Goal: Task Accomplishment & Management: Use online tool/utility

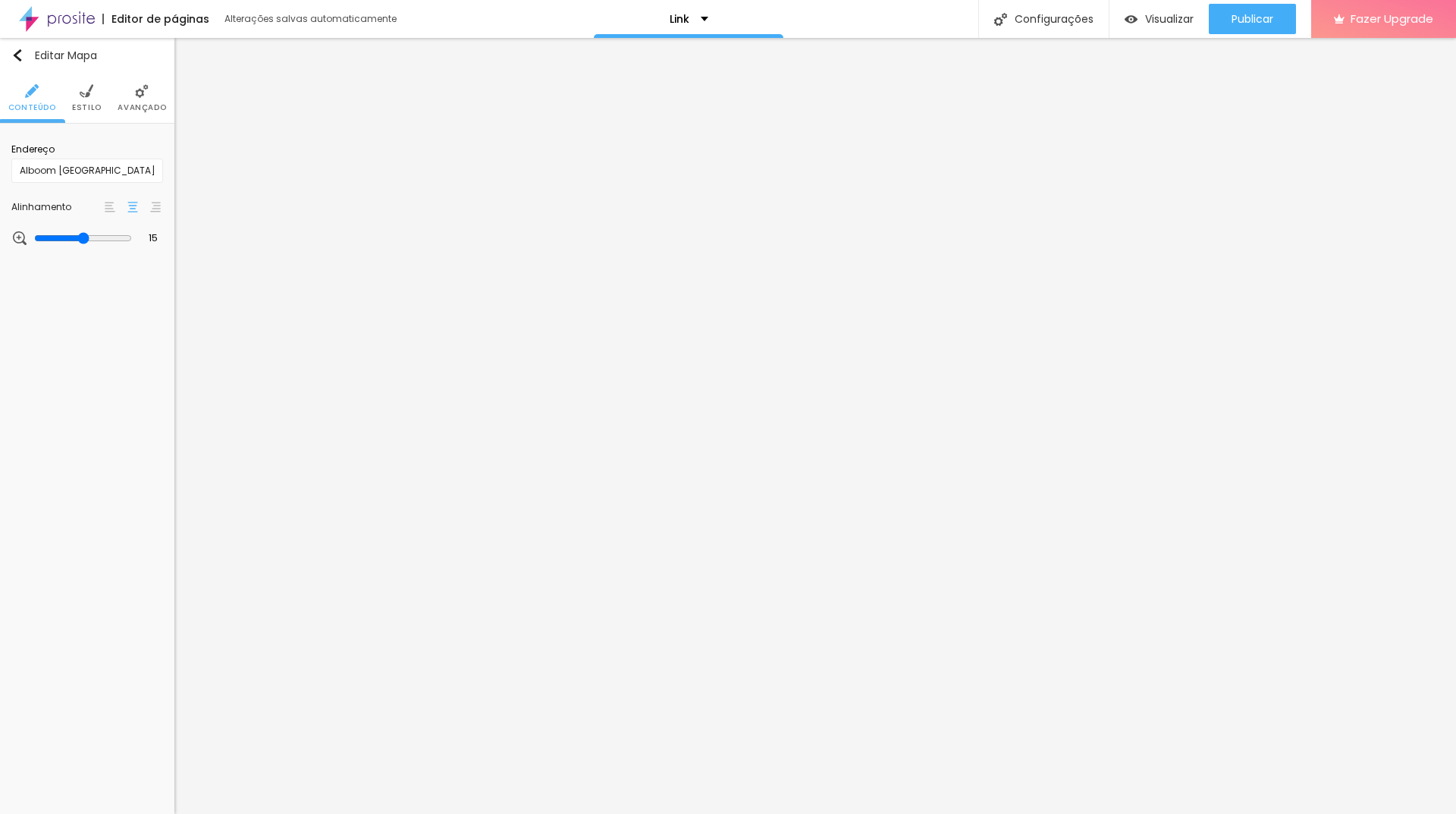
click at [82, 112] on span "Estilo" at bounding box center [87, 108] width 29 height 8
click at [42, 97] on li "Conteúdo" at bounding box center [32, 98] width 48 height 50
click at [76, 171] on input "Alboom Brasil" at bounding box center [87, 171] width 151 height 24
drag, startPoint x: 66, startPoint y: 172, endPoint x: 0, endPoint y: 157, distance: 67.7
click at [0, 157] on div "Endereço Alboom Brasil Alinhamento 15 Zoom" at bounding box center [87, 194] width 174 height 142
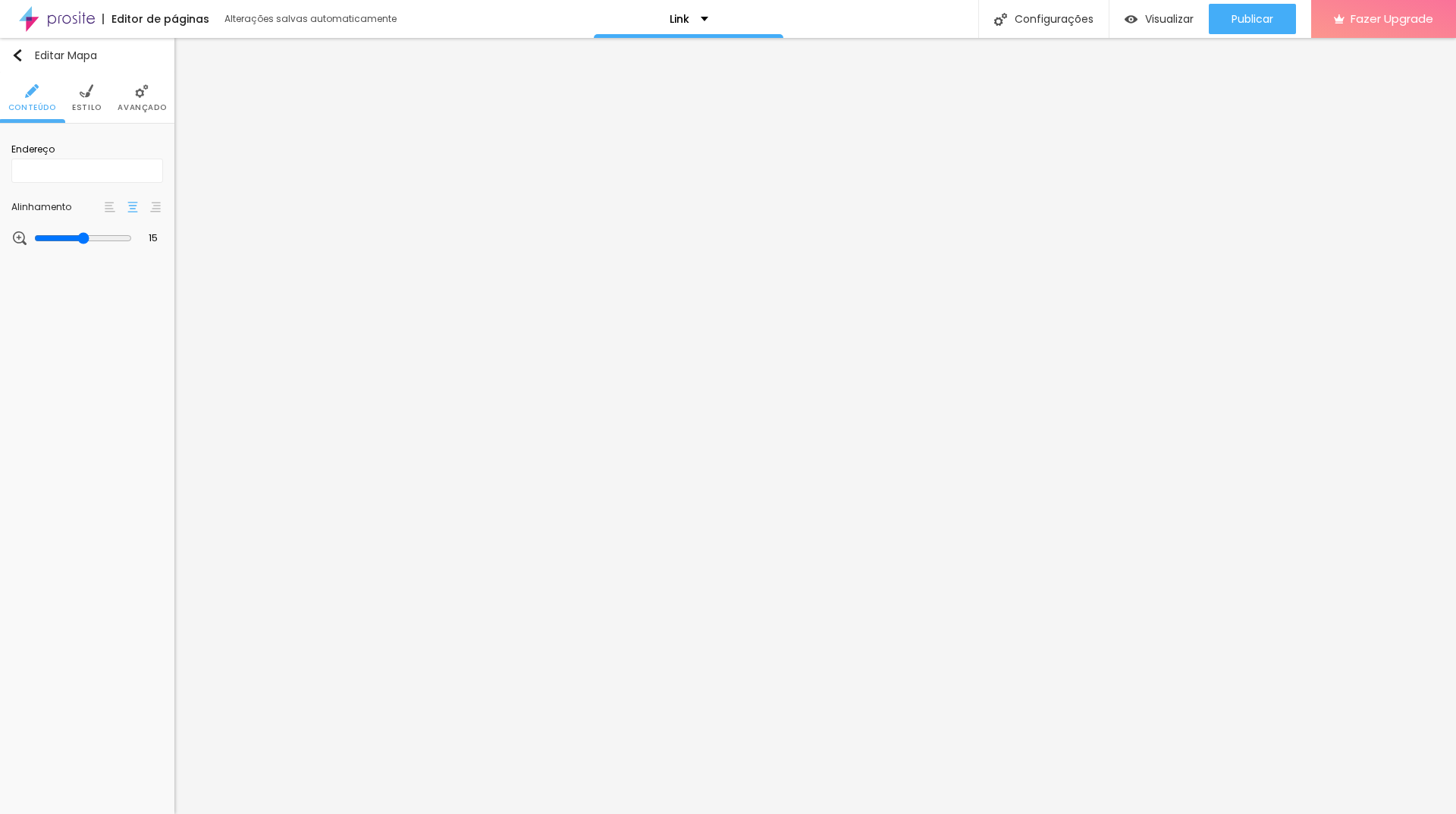
click at [848, 11] on div "Editor de páginas Alterações salvas automaticamente Link Configurações Configur…" at bounding box center [728, 18] width 1456 height 38
click at [101, 174] on input "text" at bounding box center [87, 171] width 151 height 24
paste input "Fotógrafo Willian Santos - STUDIO WS PHOTOS"
type input "Fotógrafo Willian Santos - STUDIO WS PHOTOS"
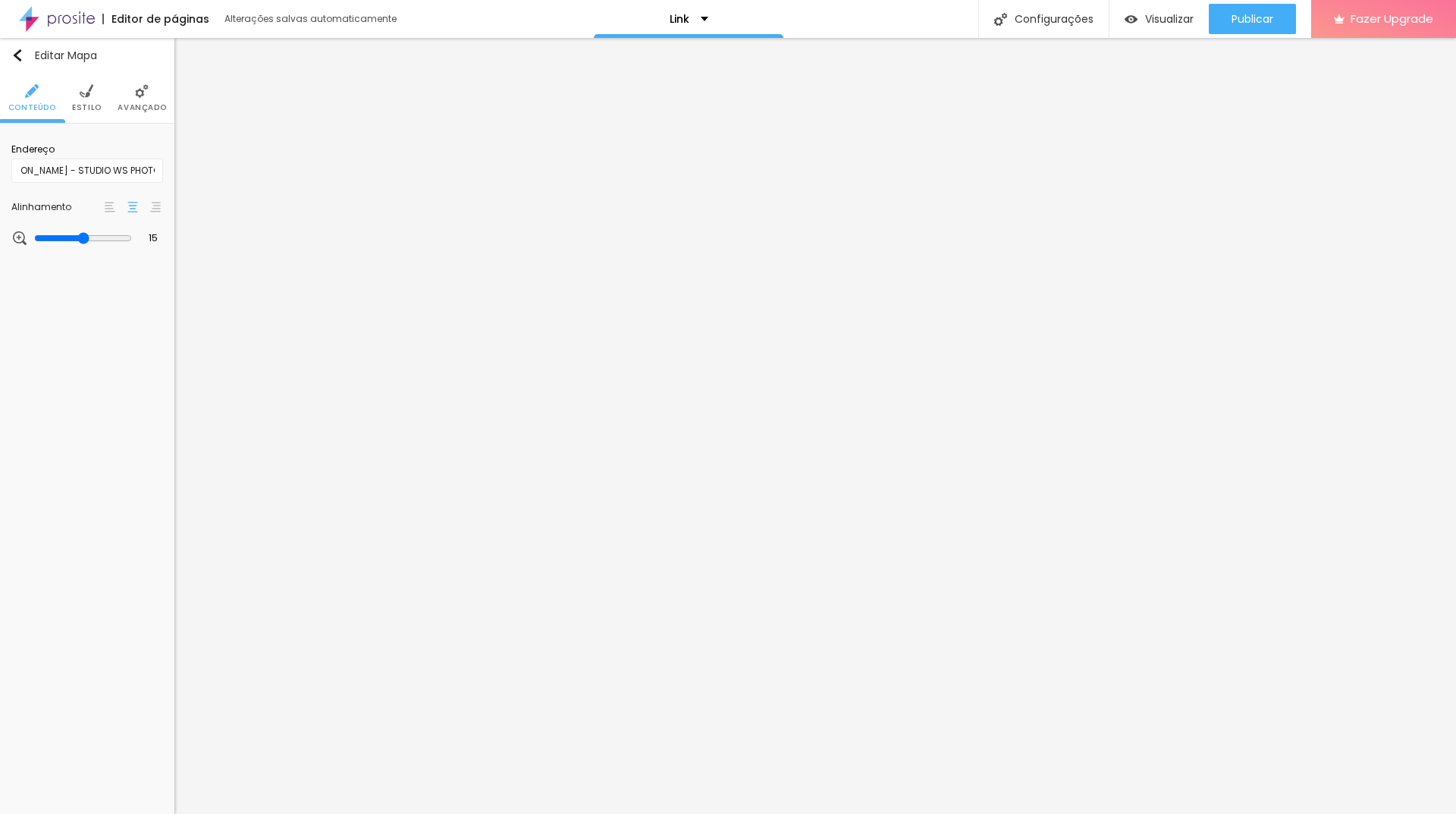
scroll to position [0, 0]
click at [71, 312] on input "https://" at bounding box center [87, 315] width 151 height 24
click at [100, 314] on input "https://" at bounding box center [87, 315] width 151 height 24
paste input "https://wa.me/message/K6VYWDYUOQFLF1"
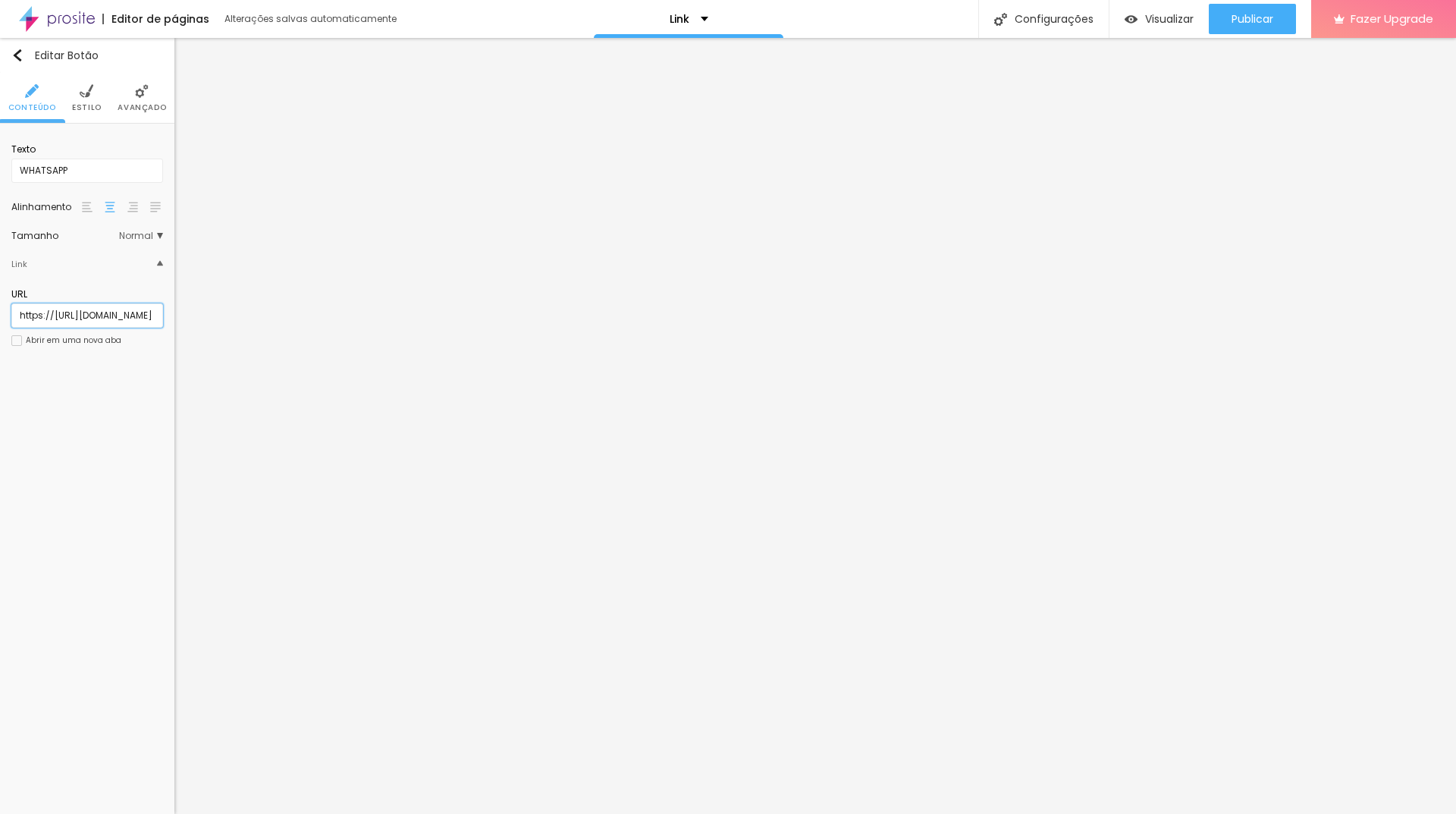
type input "https://https://wa.me/message/K6VYWDYUOQFLF1"
click at [76, 86] on li "Estilo" at bounding box center [87, 98] width 29 height 50
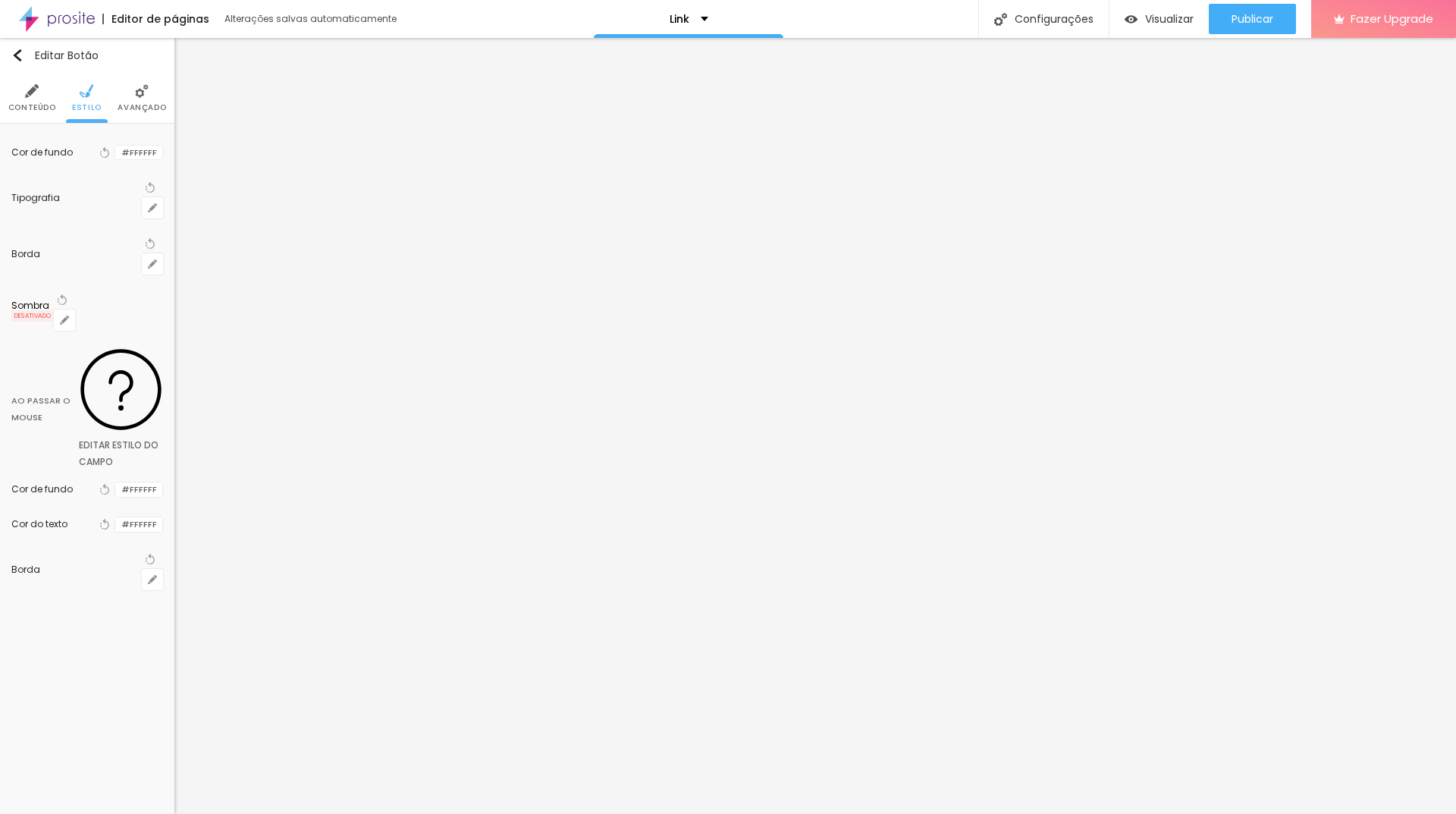
click at [25, 104] on span "Conteúdo" at bounding box center [32, 108] width 48 height 8
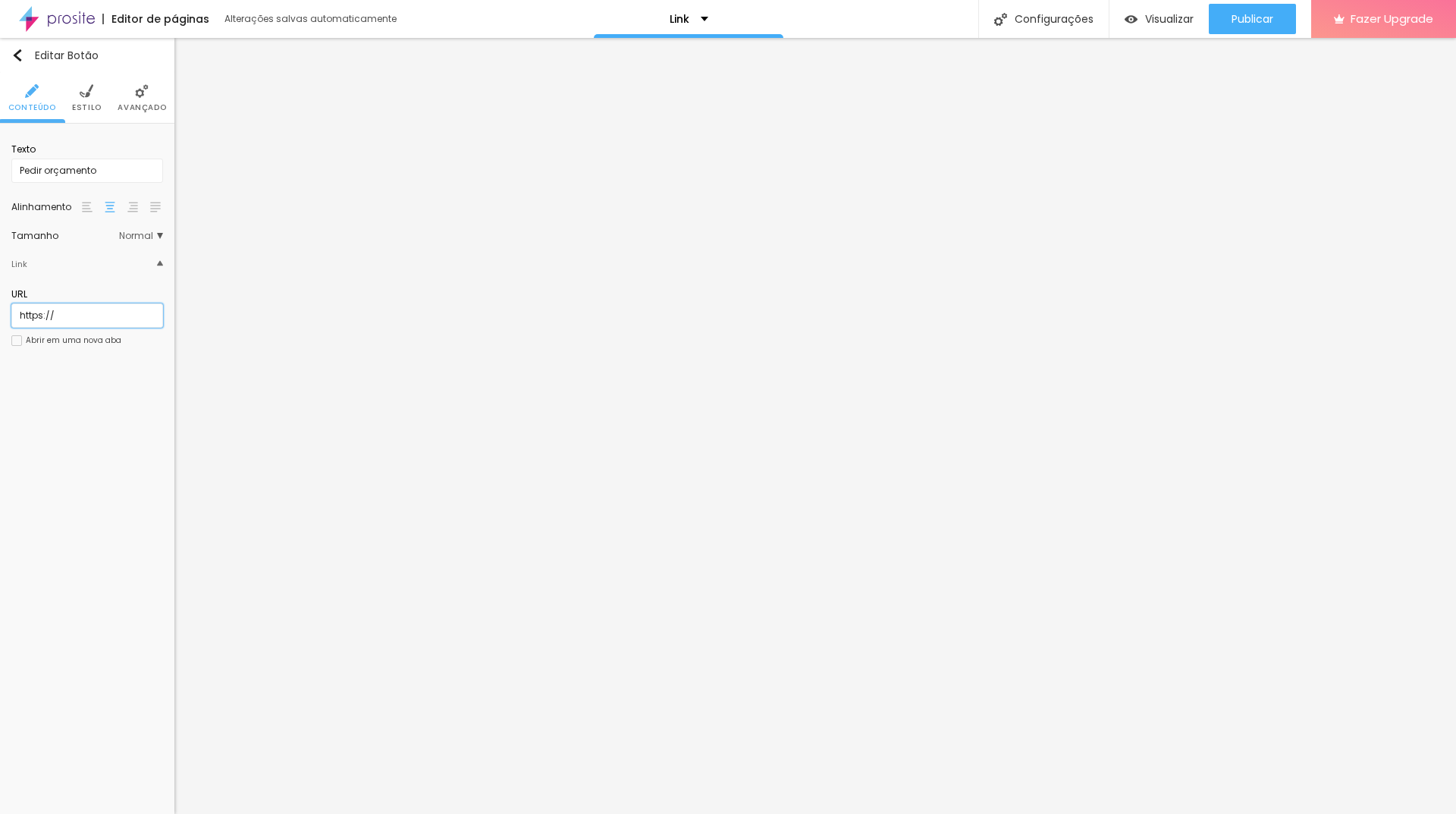
click at [111, 318] on input "https://" at bounding box center [87, 315] width 151 height 24
paste input "https://wa.me/message/K6VYWDYUOQFLF1"
type input "https://https://wa.me/message/K6VYWDYUOQFLF1"
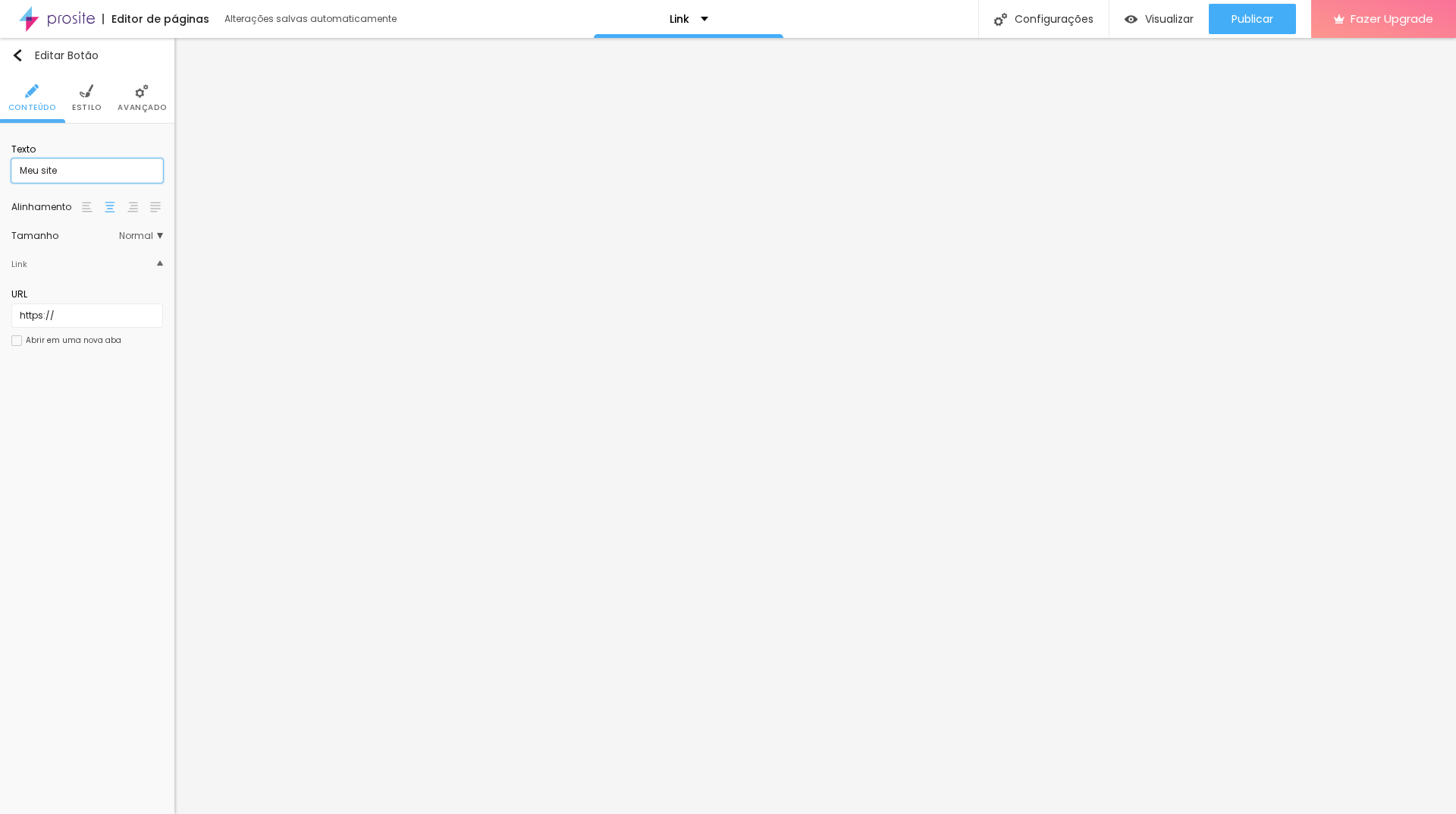
click at [0, 198] on div "Texto Meu site Alinhamento Tamanho Normal Pequeno Normal Grande Link URL https:…" at bounding box center [87, 249] width 174 height 251
type input "Facebook"
click at [87, 312] on input "https://" at bounding box center [87, 315] width 151 height 24
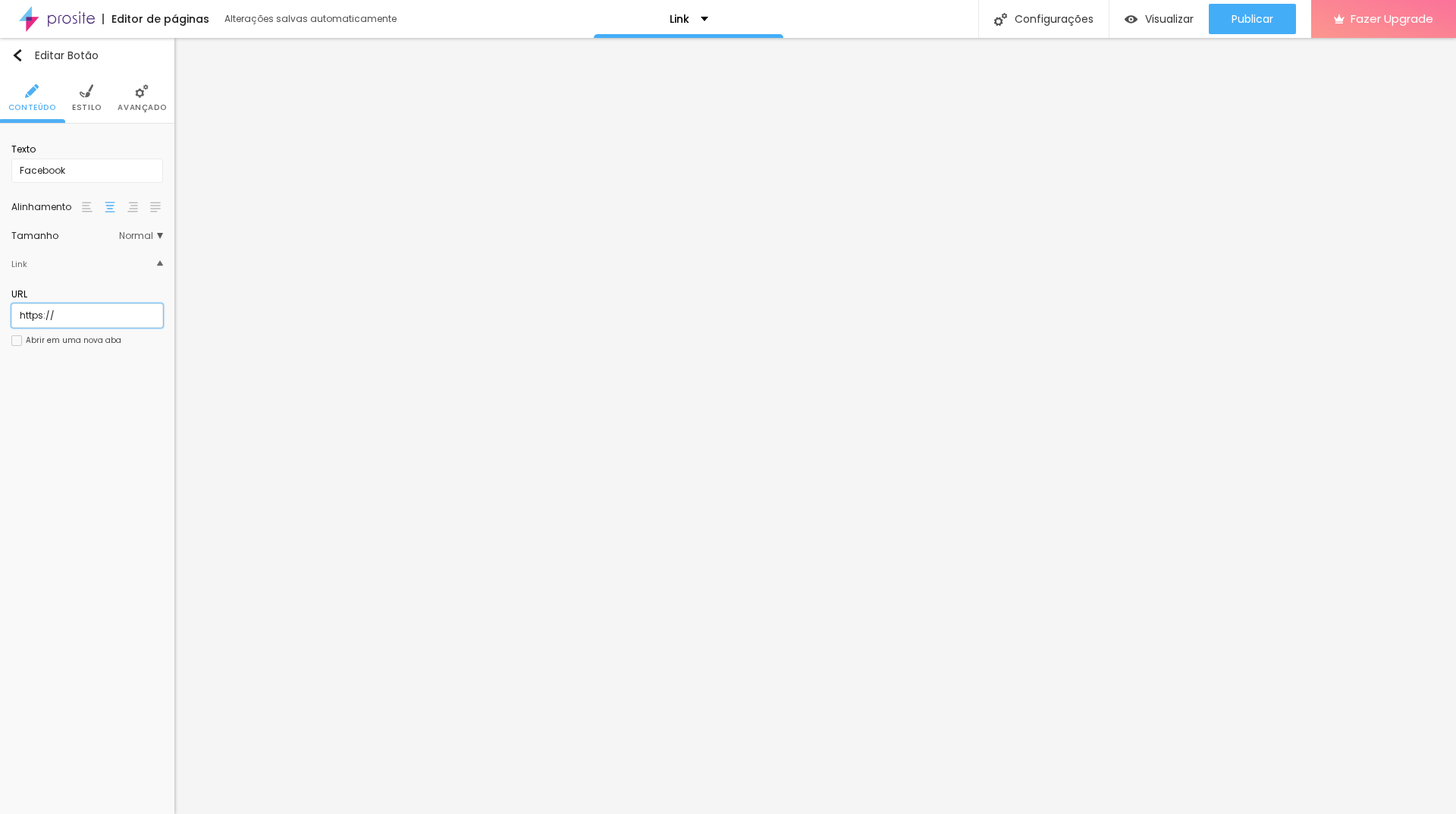
click at [94, 319] on input "https://" at bounding box center [87, 315] width 151 height 24
paste input "https://www.facebook.com/profile.php?id=61555177419074"
type input "https://https://www.facebook.com/profile.php?id=61555177419074"
drag, startPoint x: 97, startPoint y: 432, endPoint x: 128, endPoint y: 399, distance: 45.3
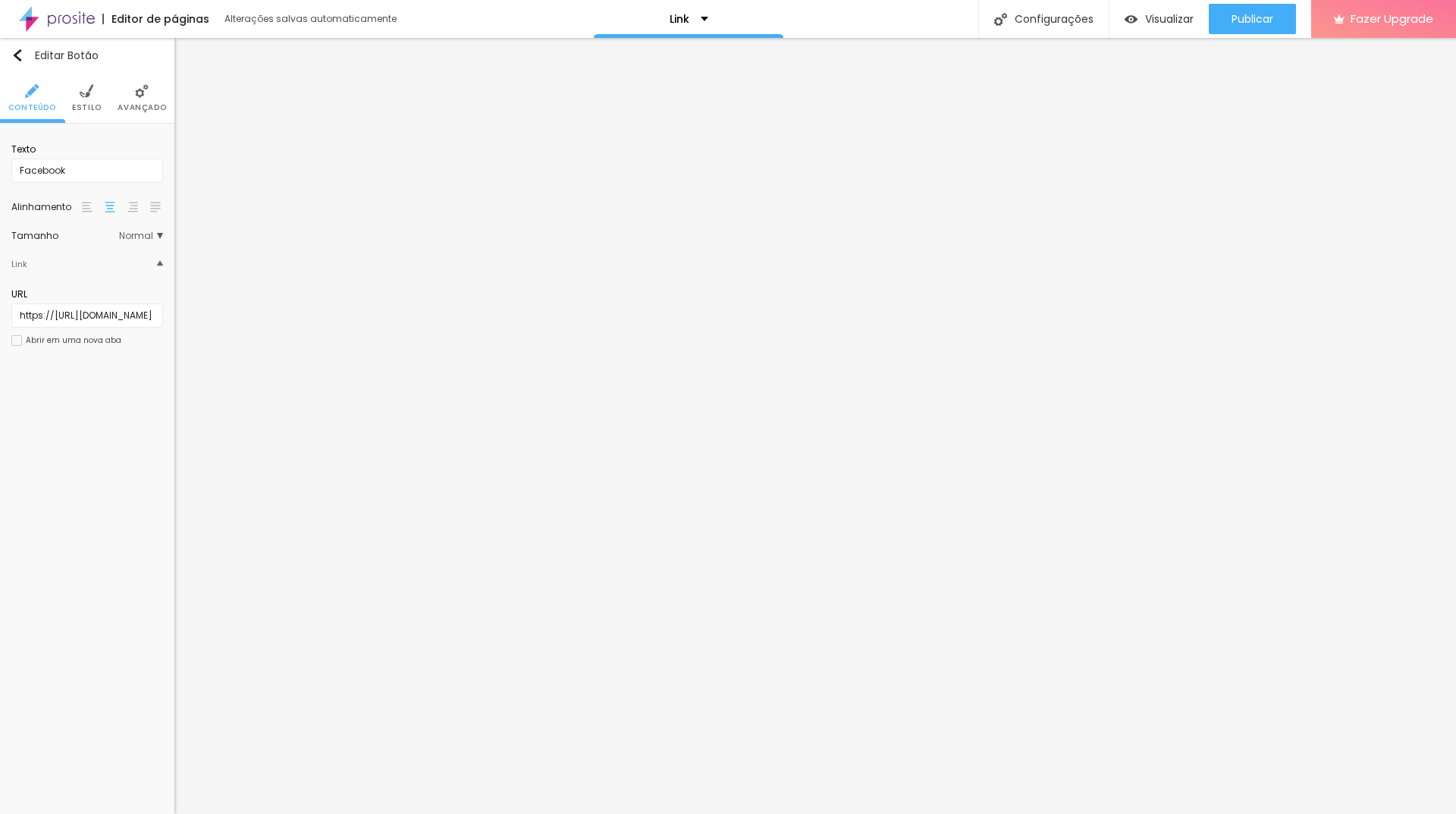
click at [98, 431] on div "Editar Botão Conteúdo Estilo Avançado Texto Facebook Alinhamento Tamanho Normal…" at bounding box center [87, 426] width 174 height 776
click at [51, 391] on div "Editar Botão Conteúdo Estilo Avançado Texto Facebook Alinhamento Tamanho Normal…" at bounding box center [87, 426] width 174 height 776
click at [94, 311] on input "https://" at bounding box center [87, 315] width 151 height 24
click at [97, 172] on input "Lojinha" at bounding box center [87, 171] width 151 height 24
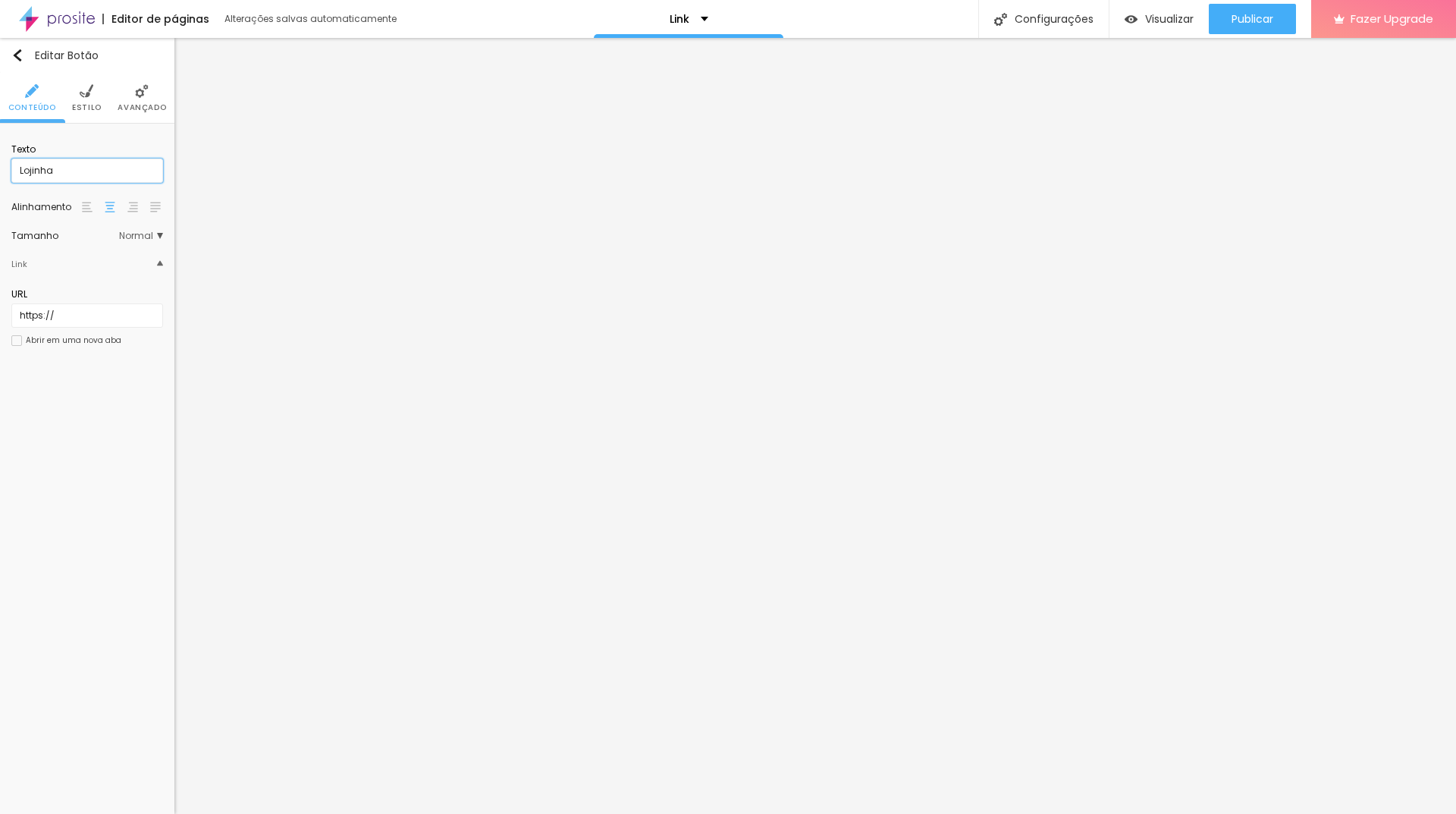
drag, startPoint x: 74, startPoint y: 174, endPoint x: 0, endPoint y: 174, distance: 74.0
click at [0, 174] on div "Texto Lojinha Alinhamento Tamanho Normal Pequeno Normal Grande Link URL https:/…" at bounding box center [87, 249] width 174 height 251
drag, startPoint x: 23, startPoint y: 168, endPoint x: 0, endPoint y: 171, distance: 23.2
click at [0, 170] on div "Texto Lojinha Alinhamento Tamanho Normal Pequeno Normal Grande Link URL https:/…" at bounding box center [87, 249] width 174 height 251
click at [77, 443] on div "Editar Botão Conteúdo Estilo Avançado Texto agenda Alinhamento Tamanho Normal P…" at bounding box center [87, 426] width 174 height 776
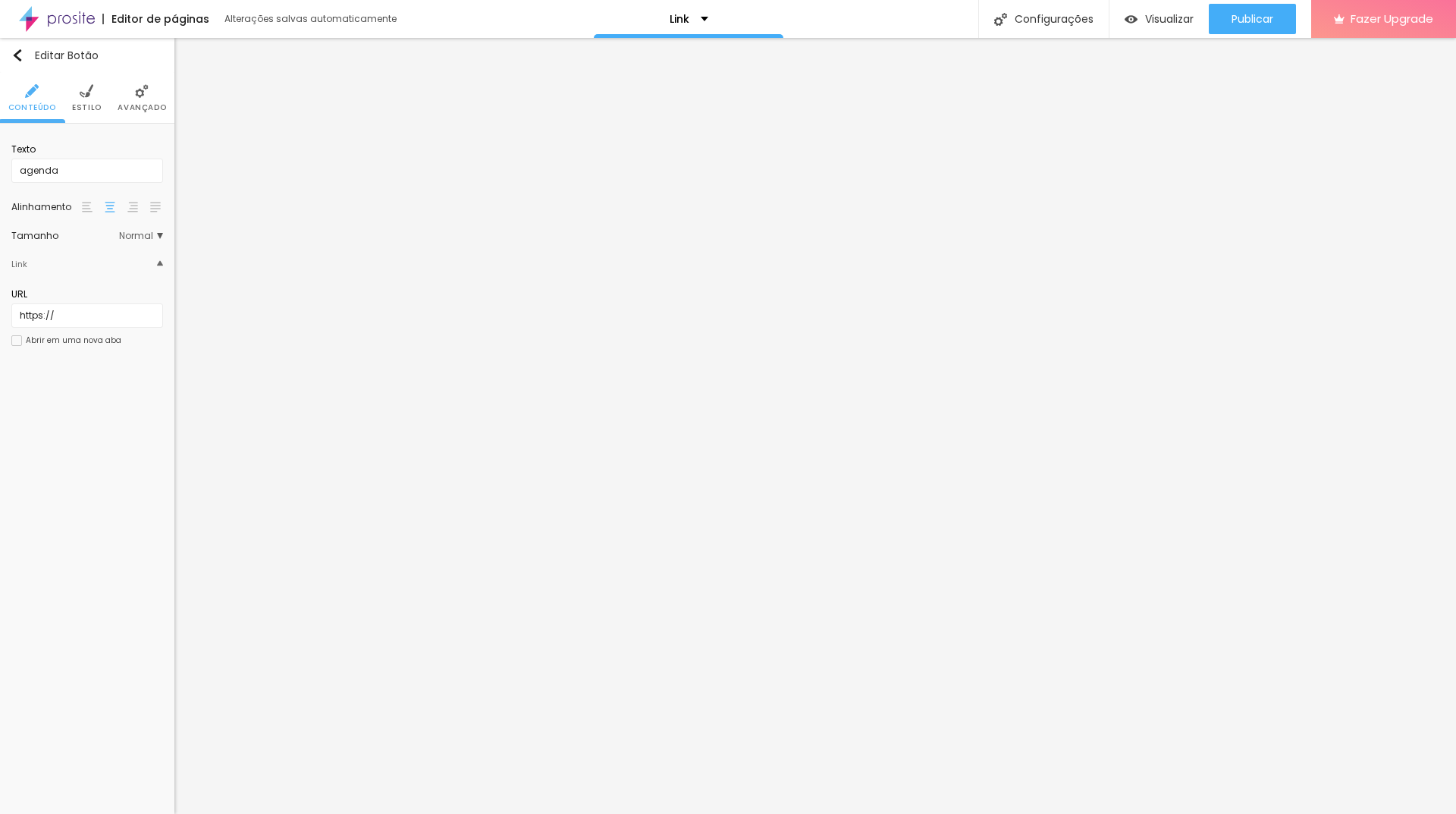
click at [73, 481] on div "Editar Botão Conteúdo Estilo Avançado Texto agenda Alinhamento Tamanho Normal P…" at bounding box center [87, 426] width 174 height 776
click at [107, 174] on input "agenda" at bounding box center [87, 171] width 151 height 24
type input "agendamento"
click at [89, 318] on input "https://" at bounding box center [87, 315] width 151 height 24
click at [77, 320] on input "https://" at bounding box center [87, 315] width 151 height 24
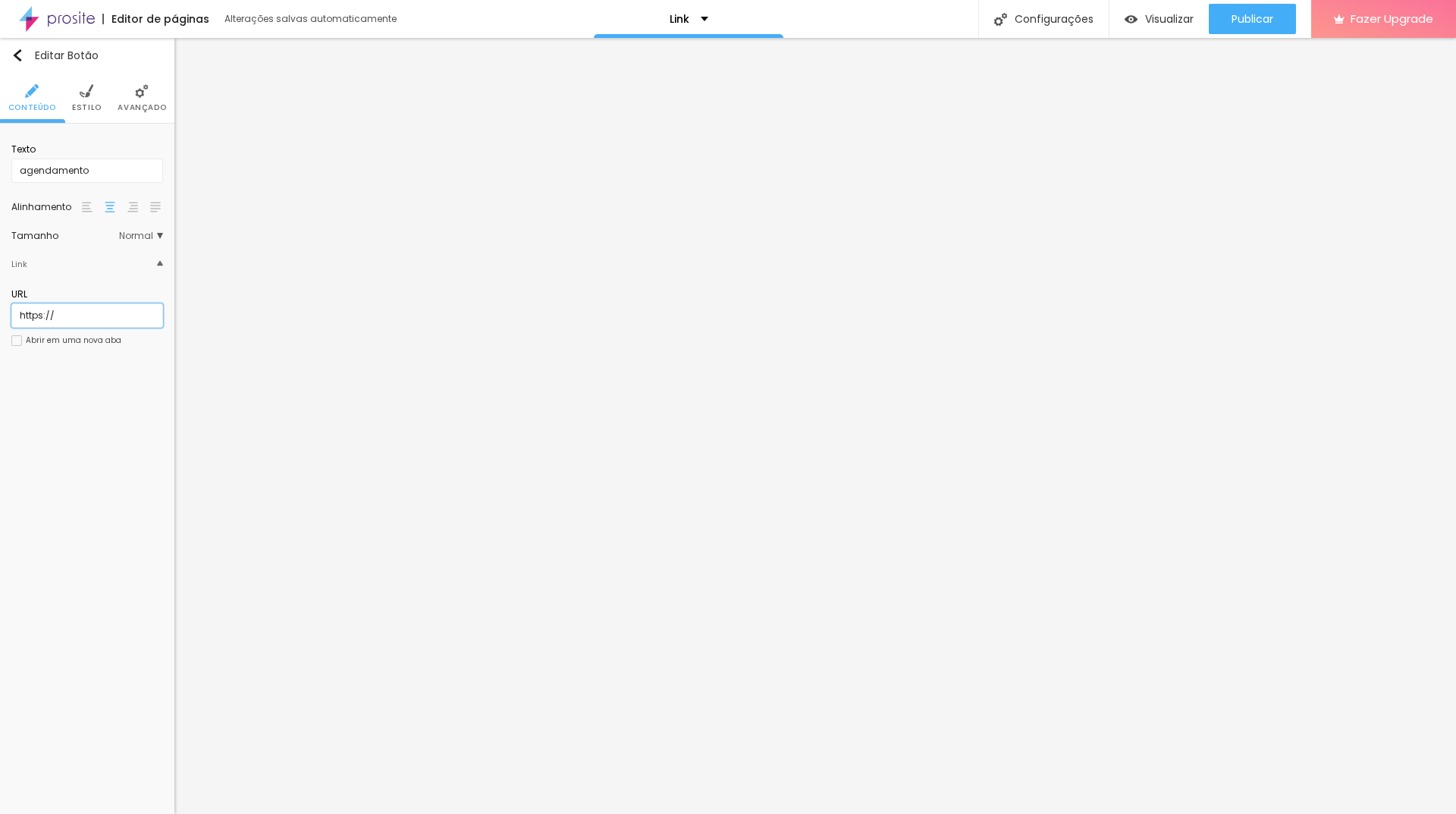
paste input "https://wa.me/message/K6VYWDYUOQFLF1"
type input "https://wa.me/message/K6VYWDYUOQFLF1"
drag, startPoint x: 53, startPoint y: 314, endPoint x: 0, endPoint y: 330, distance: 55.4
click at [0, 330] on div "Texto WHATSAPP Alinhamento Tamanho Normal Pequeno Normal Grande Link URL https:…" at bounding box center [87, 249] width 174 height 251
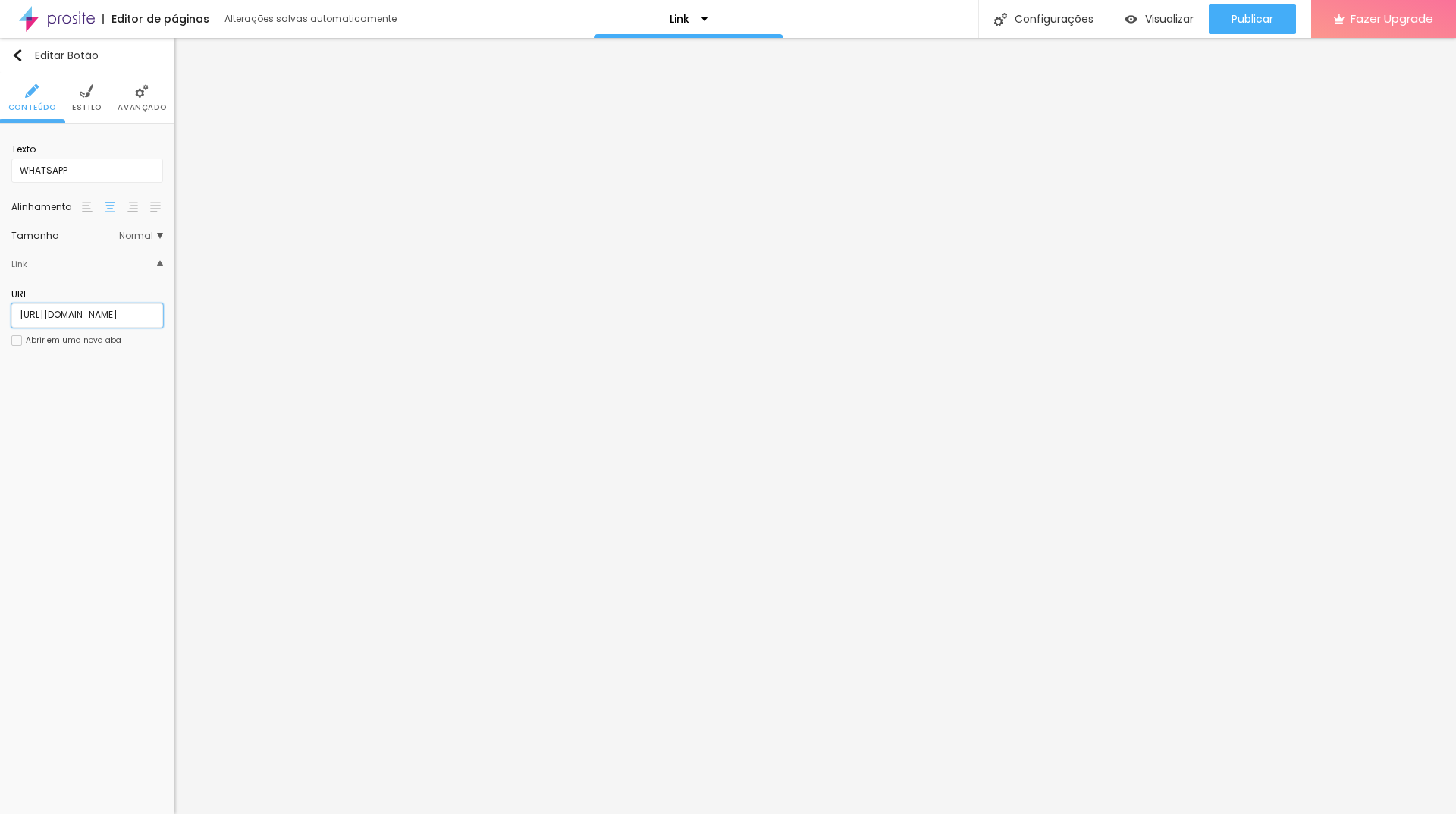
type input "https://wa.me/message/K6VYWDYUOQFLF1"
drag, startPoint x: 51, startPoint y: 314, endPoint x: 0, endPoint y: 318, distance: 51.2
click at [0, 318] on div "Texto Facebook Alinhamento Tamanho Normal Pequeno Normal Grande Link URL https:…" at bounding box center [87, 249] width 174 height 251
type input "https://www.facebook.com/profile.php?id=61555177419074"
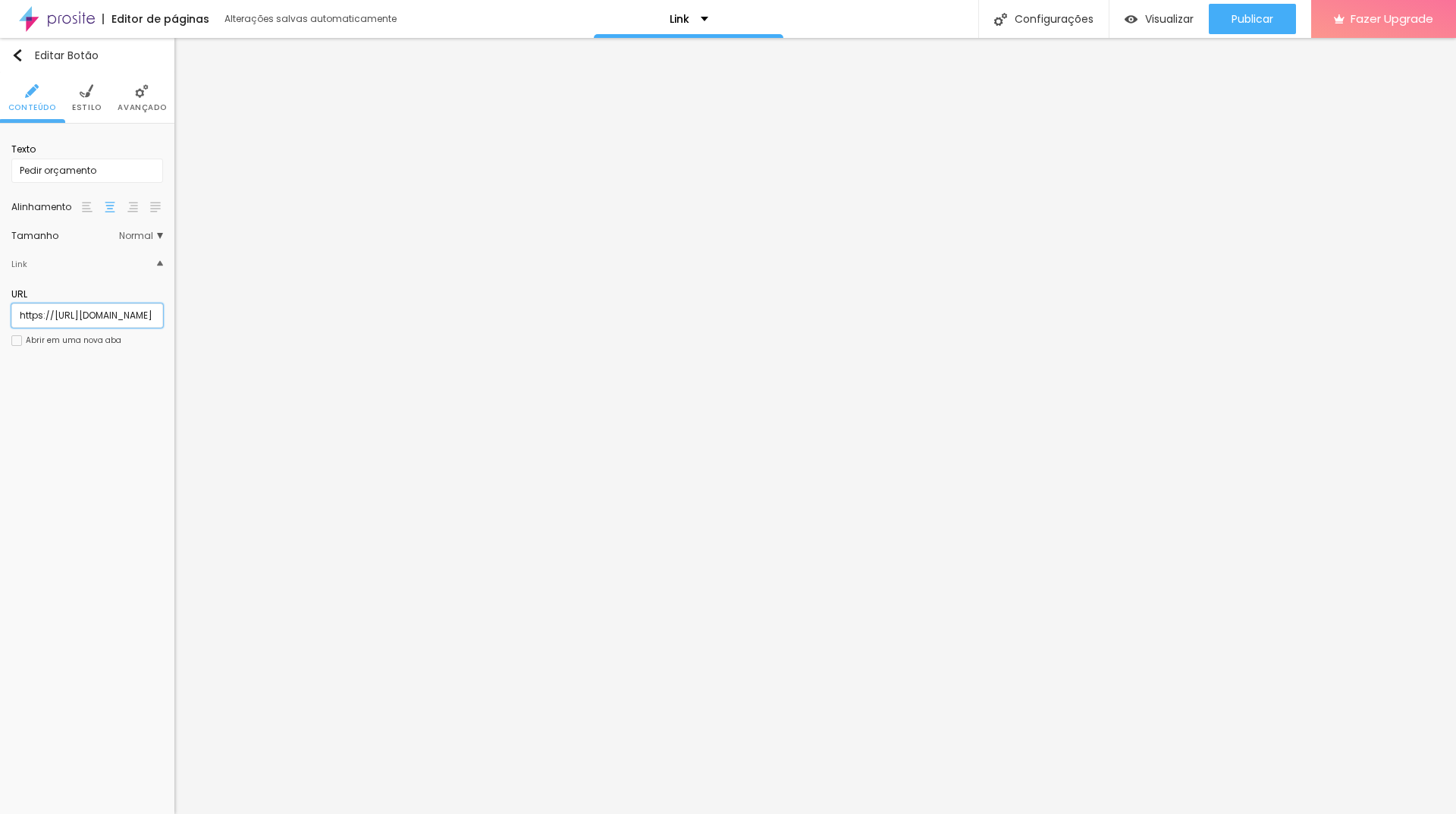
drag, startPoint x: 54, startPoint y: 314, endPoint x: 34, endPoint y: 331, distance: 26.2
click at [44, 318] on input "https://https://wa.me/message/K6VYWDYUOQFLF1" at bounding box center [87, 315] width 151 height 24
type input "https://wa.me/message/K6VYWDYUOQFLF1"
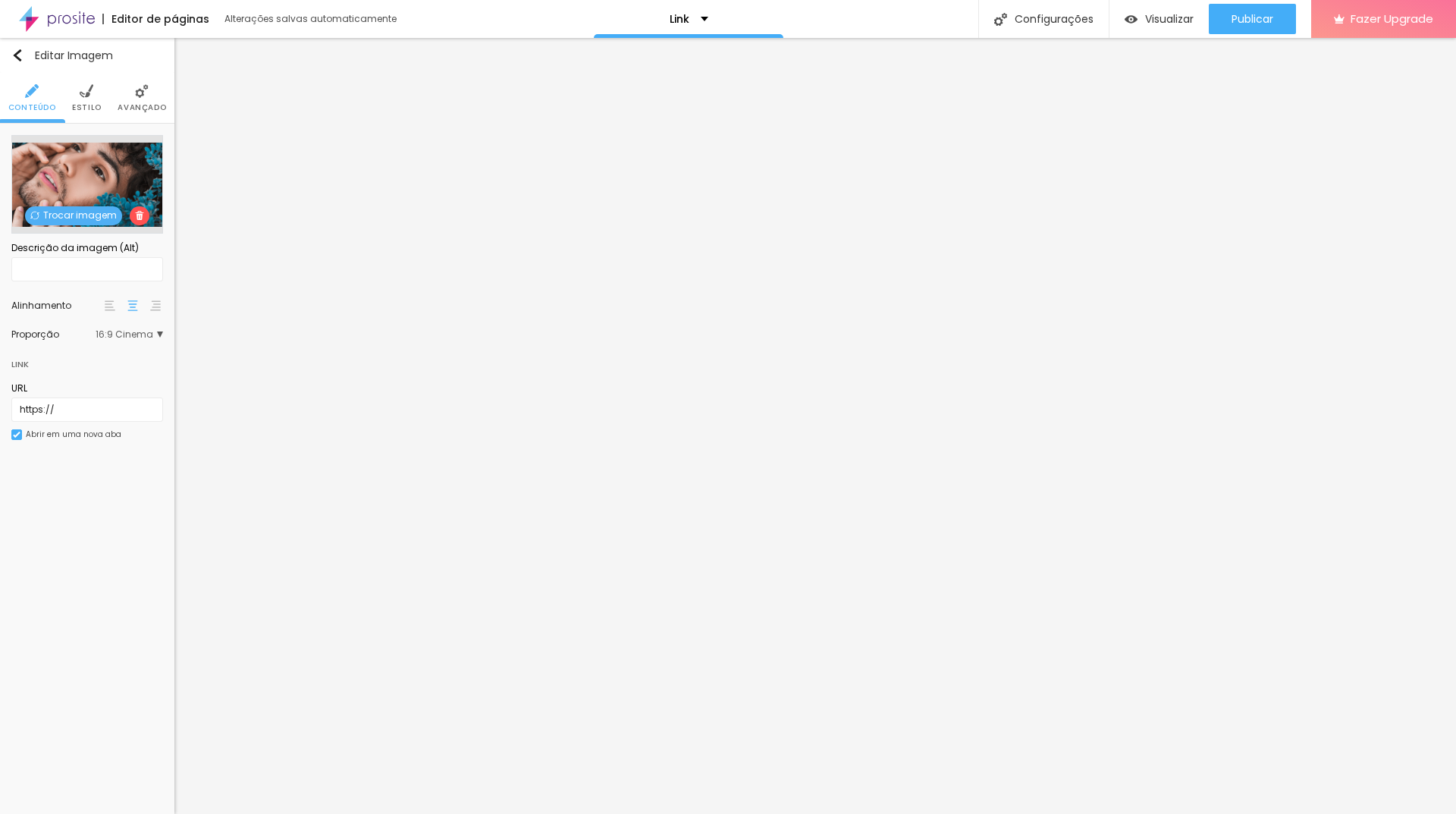
click at [87, 211] on span "Trocar imagem" at bounding box center [73, 215] width 97 height 19
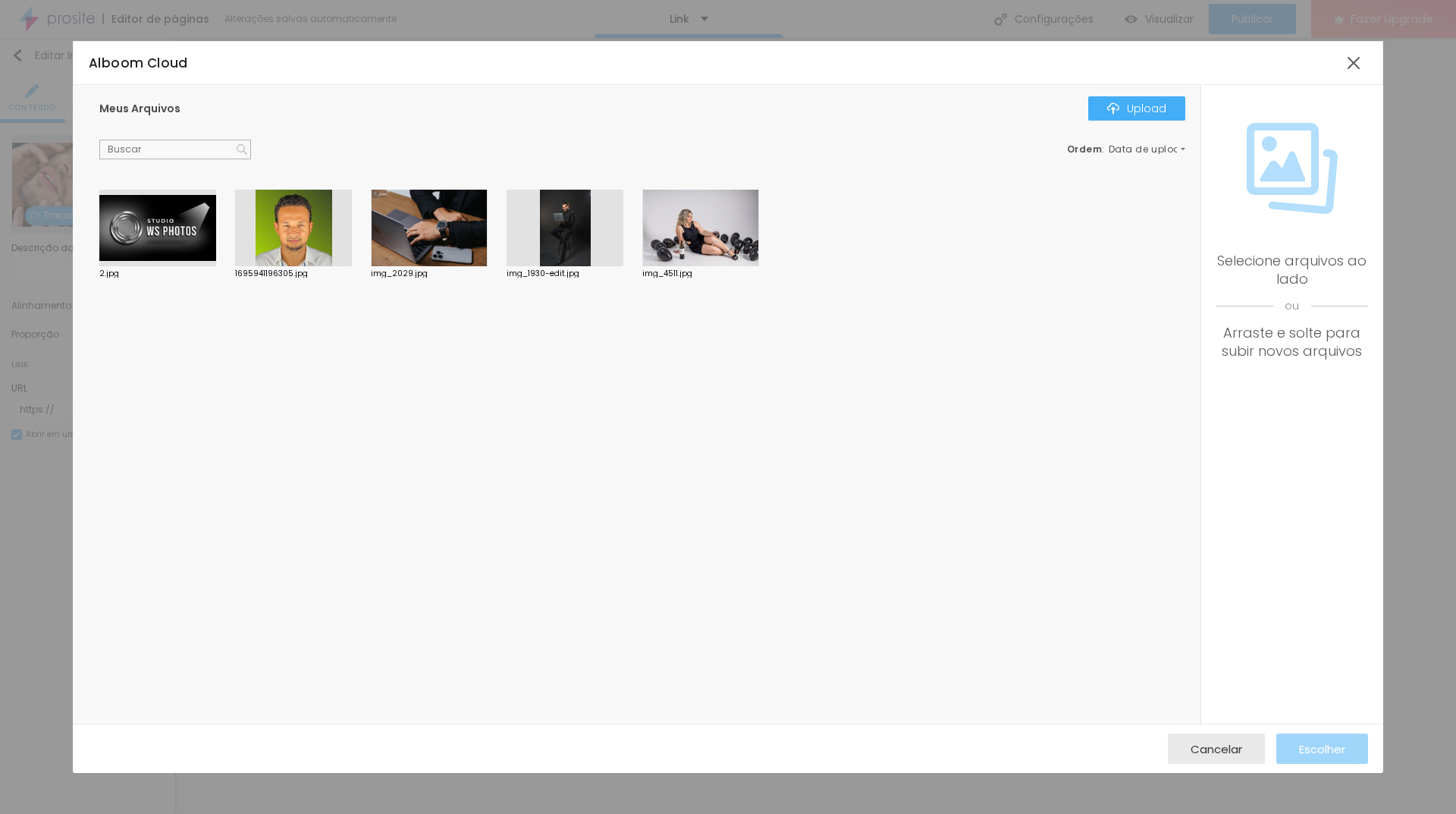
click at [722, 223] on div at bounding box center [700, 229] width 117 height 77
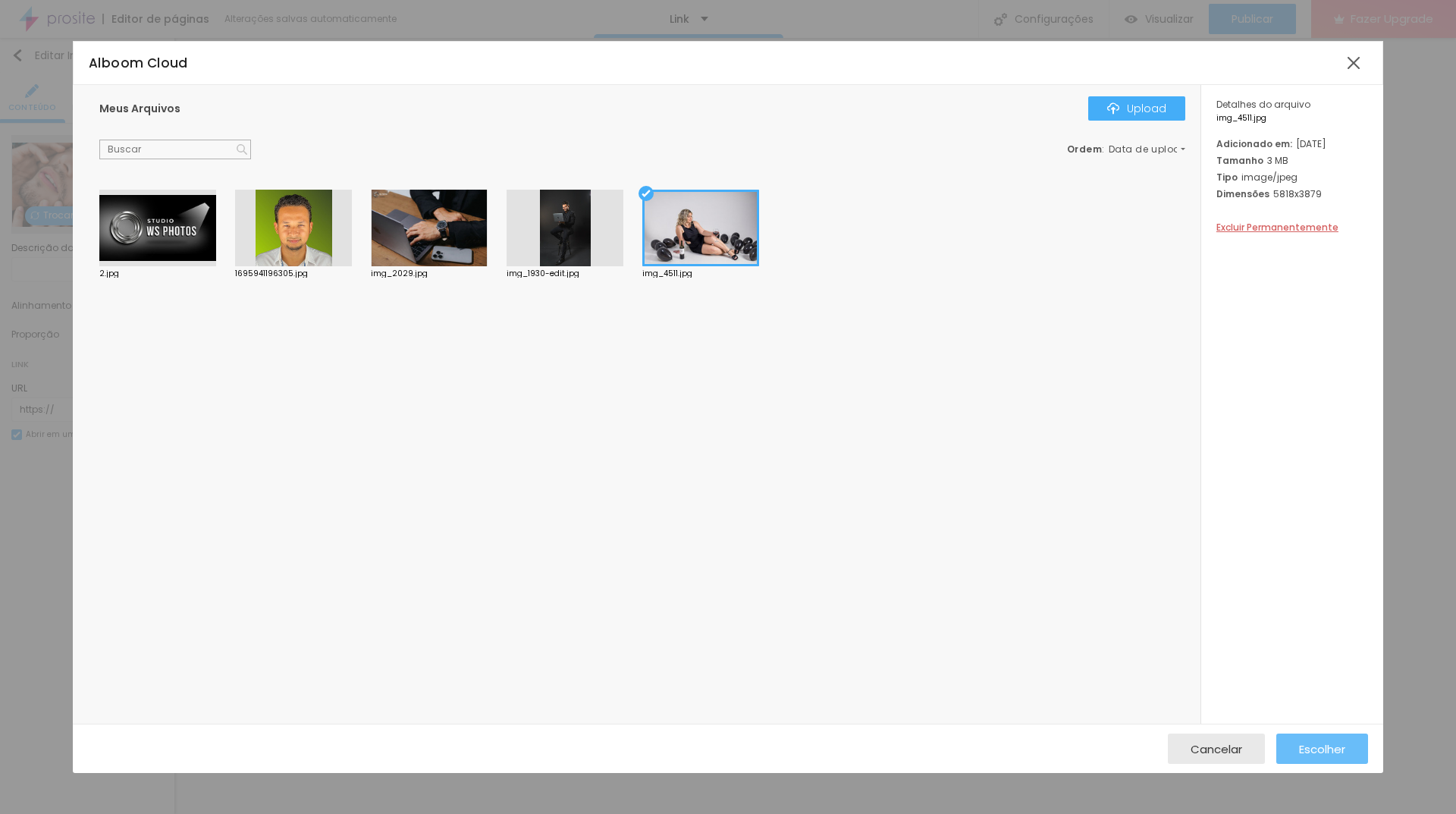
click at [1328, 750] on span "Escolher" at bounding box center [1321, 748] width 46 height 13
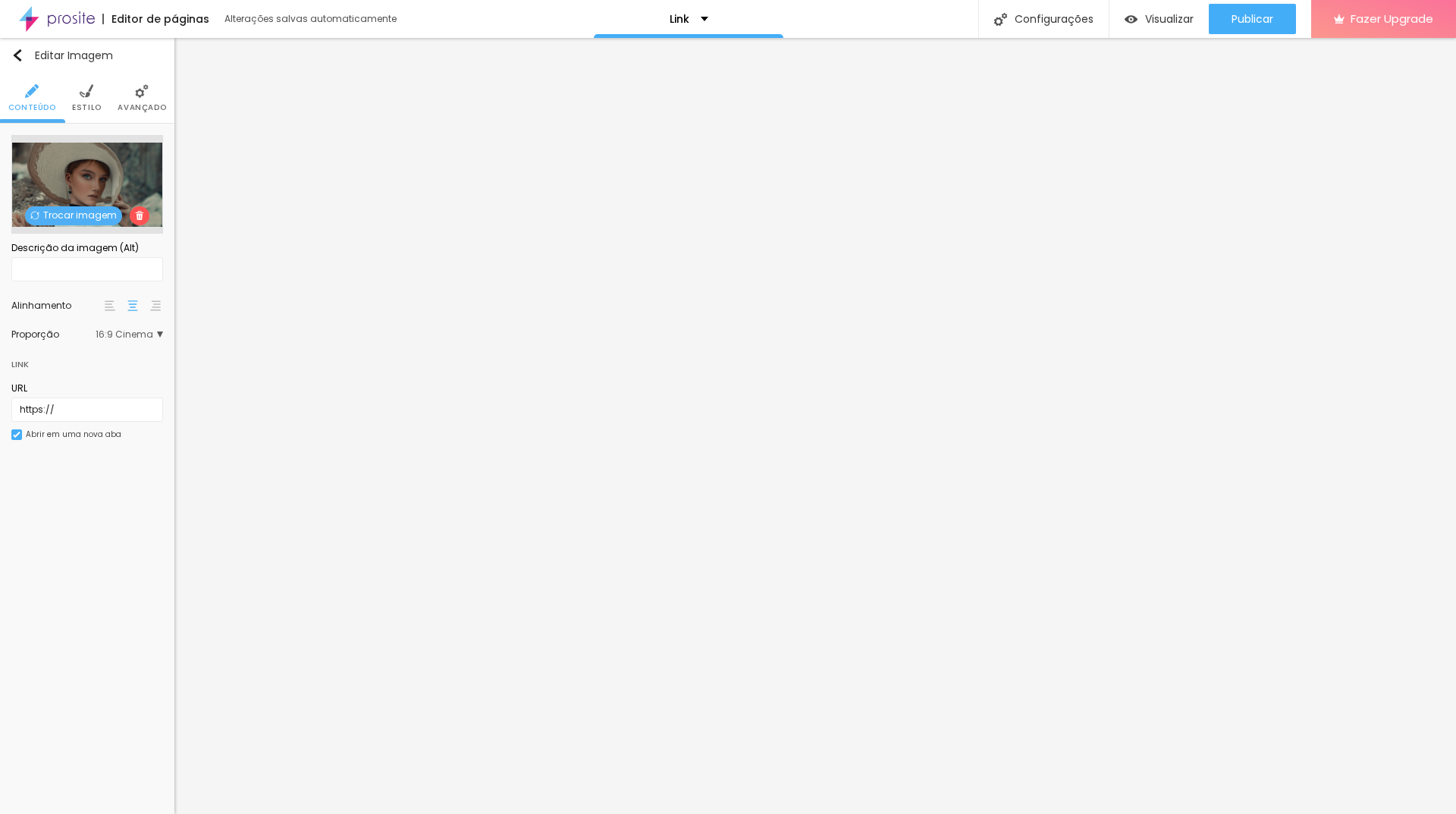
click at [40, 217] on img at bounding box center [34, 215] width 9 height 9
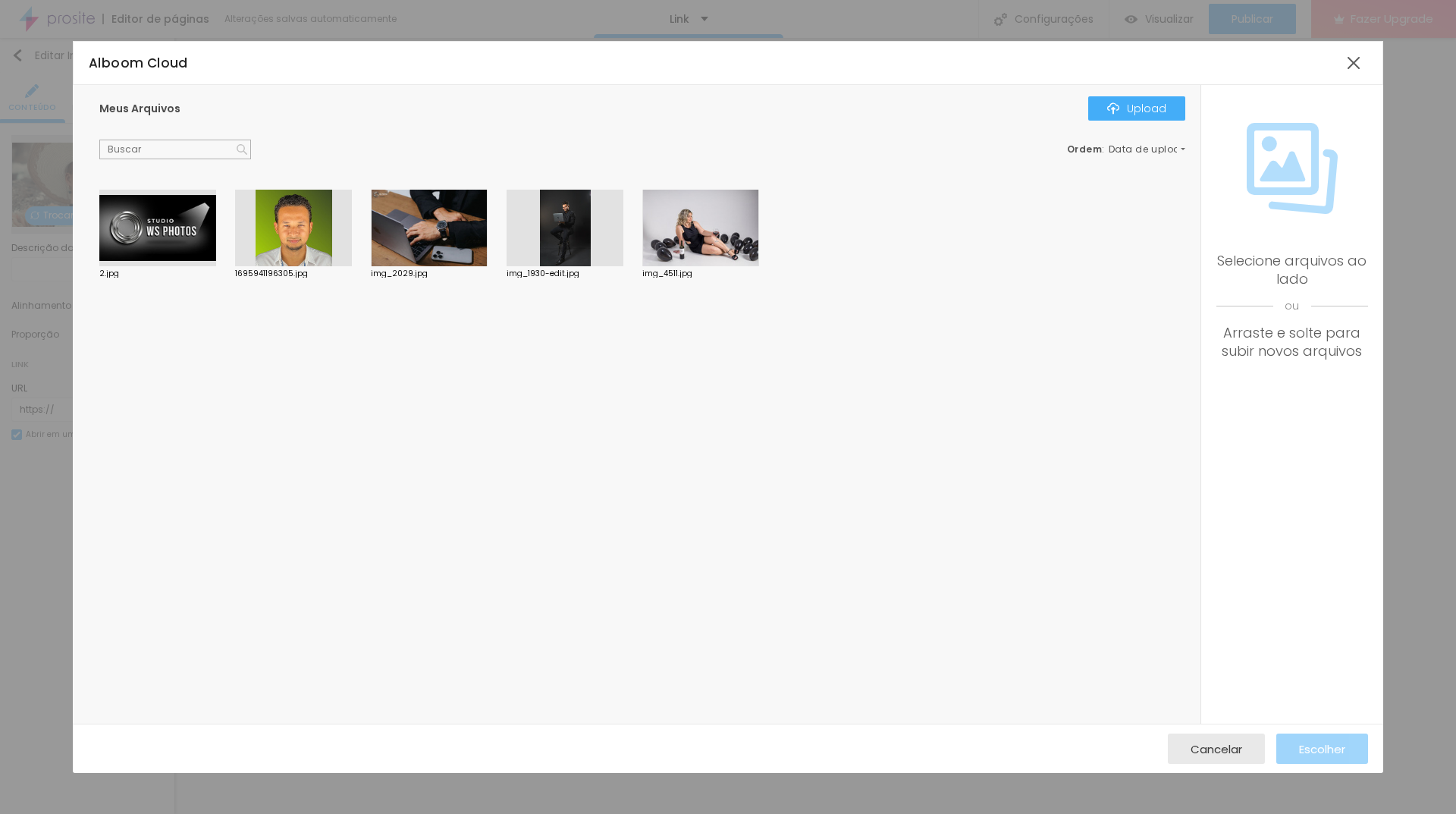
click at [1122, 87] on div "Meus Arquivos Upload Ordem : Data de upload 2.jpg 1695941196305.jpg img_2029.jp…" at bounding box center [636, 404] width 1127 height 639
click at [1127, 103] on div "Upload" at bounding box center [1137, 108] width 59 height 12
click at [1153, 113] on div "Upload" at bounding box center [1137, 108] width 59 height 12
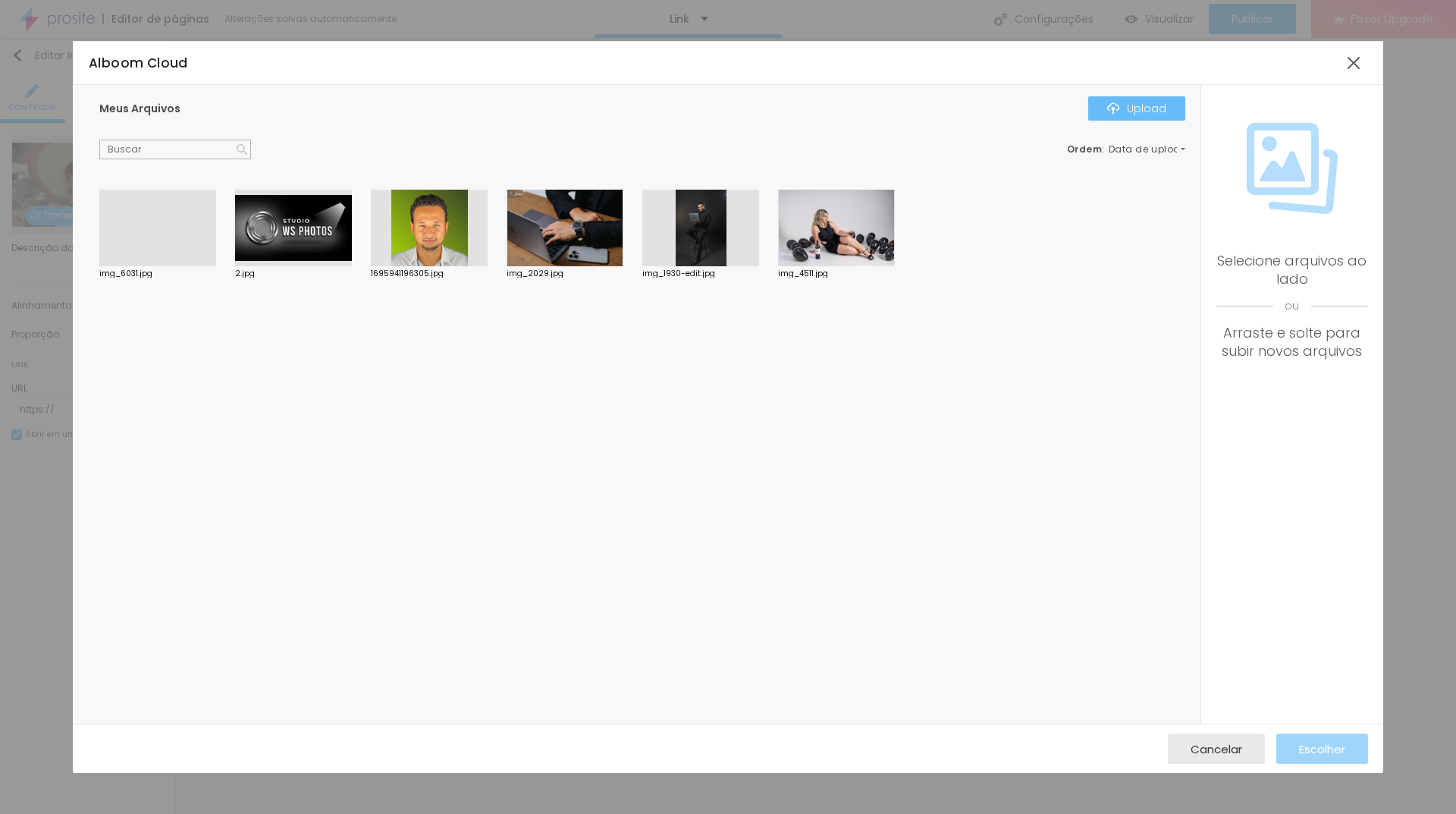
click at [1135, 103] on div "Upload" at bounding box center [1137, 108] width 59 height 12
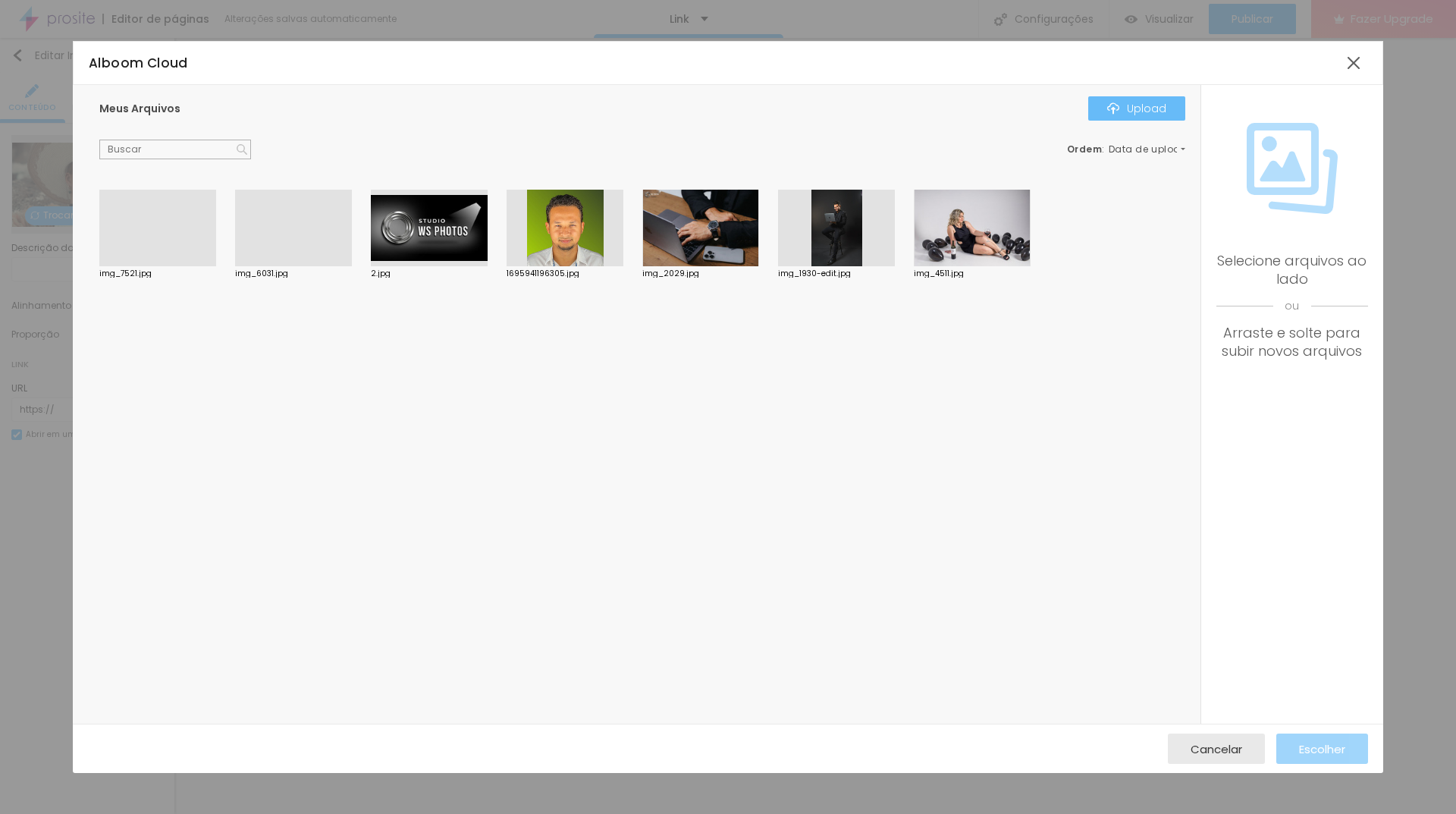
click at [1142, 106] on div "Upload" at bounding box center [1137, 108] width 59 height 12
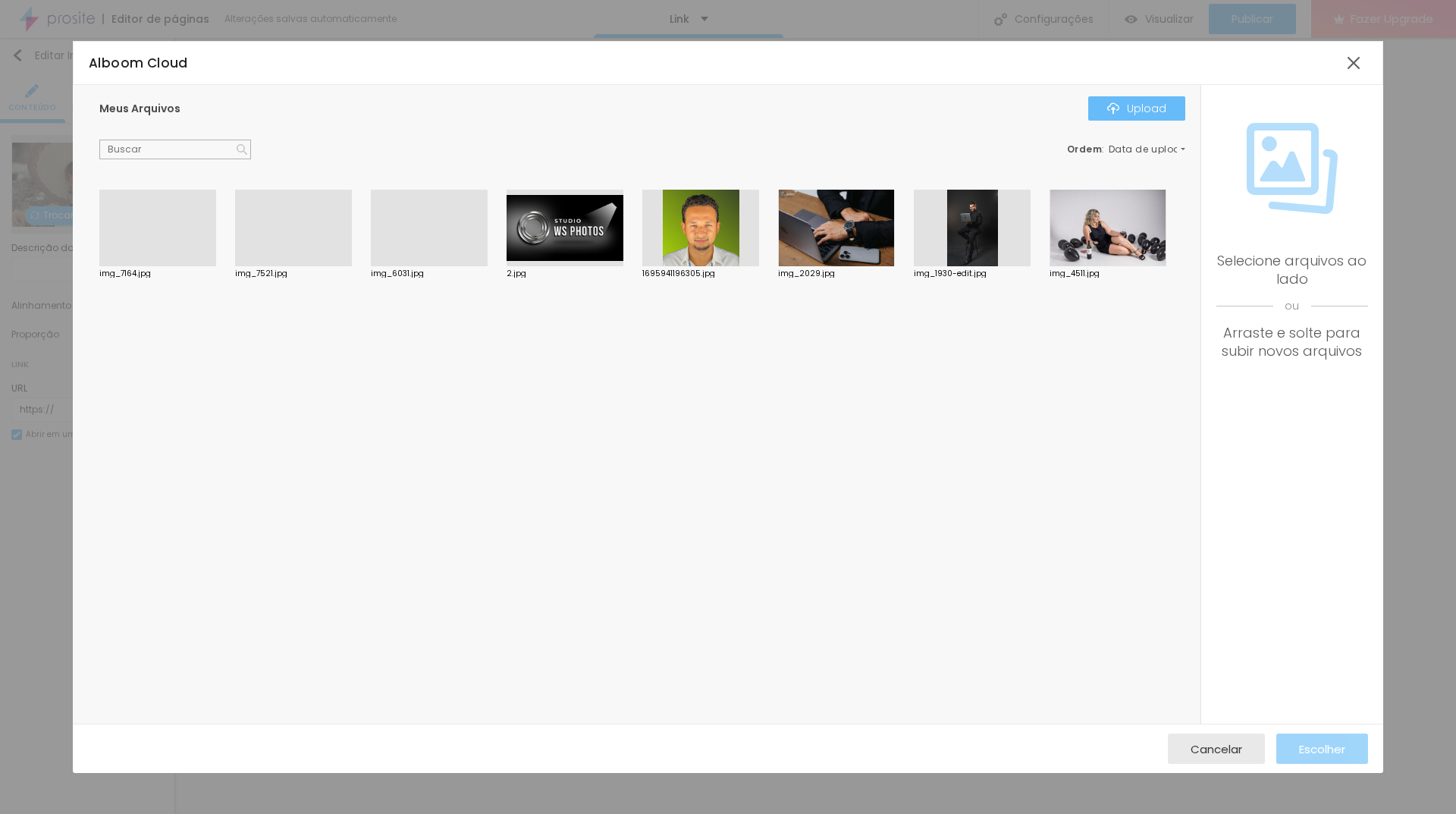
click at [1111, 112] on img "button" at bounding box center [1113, 108] width 12 height 12
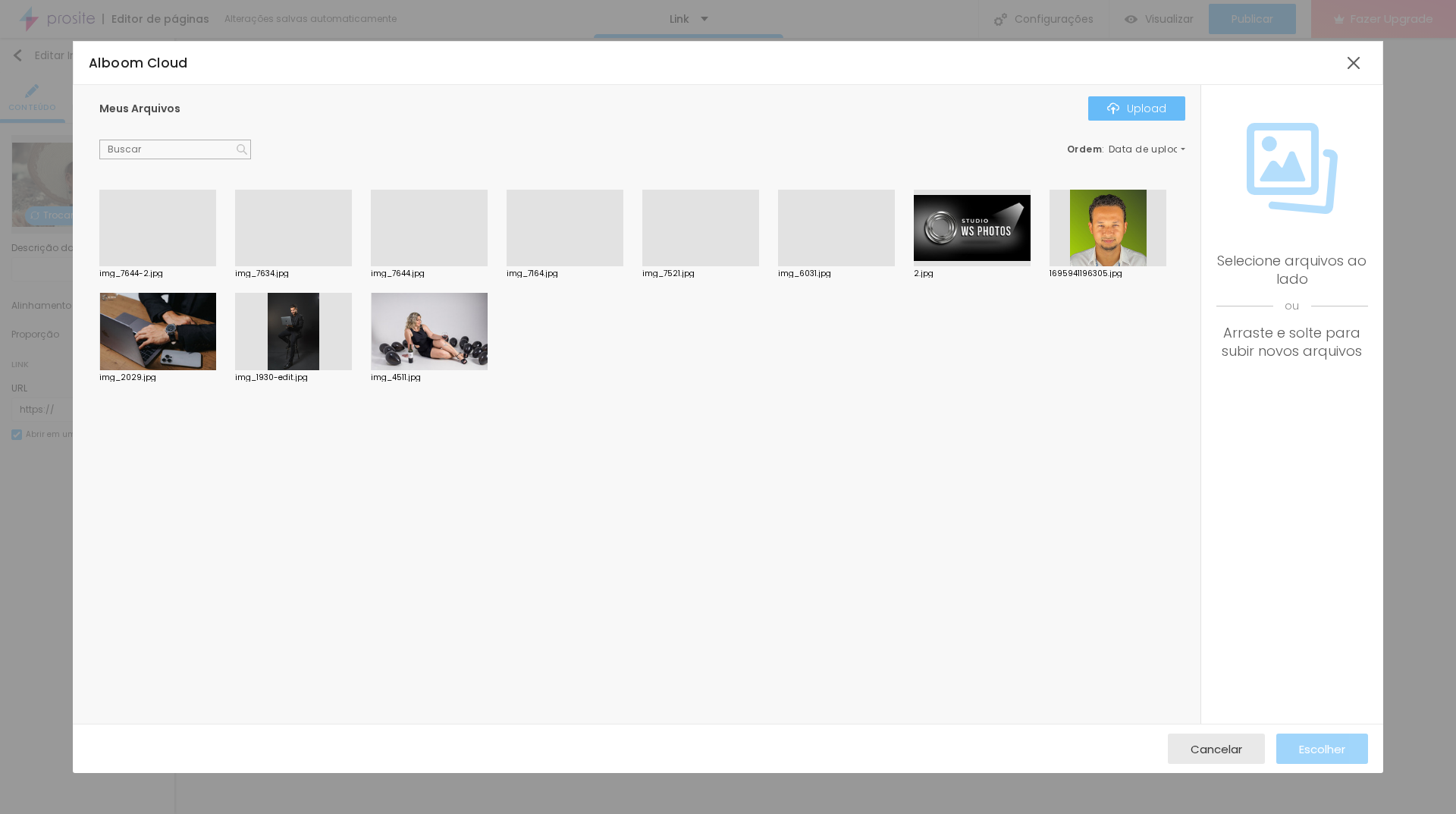
click at [1139, 103] on div "Upload" at bounding box center [1137, 108] width 59 height 12
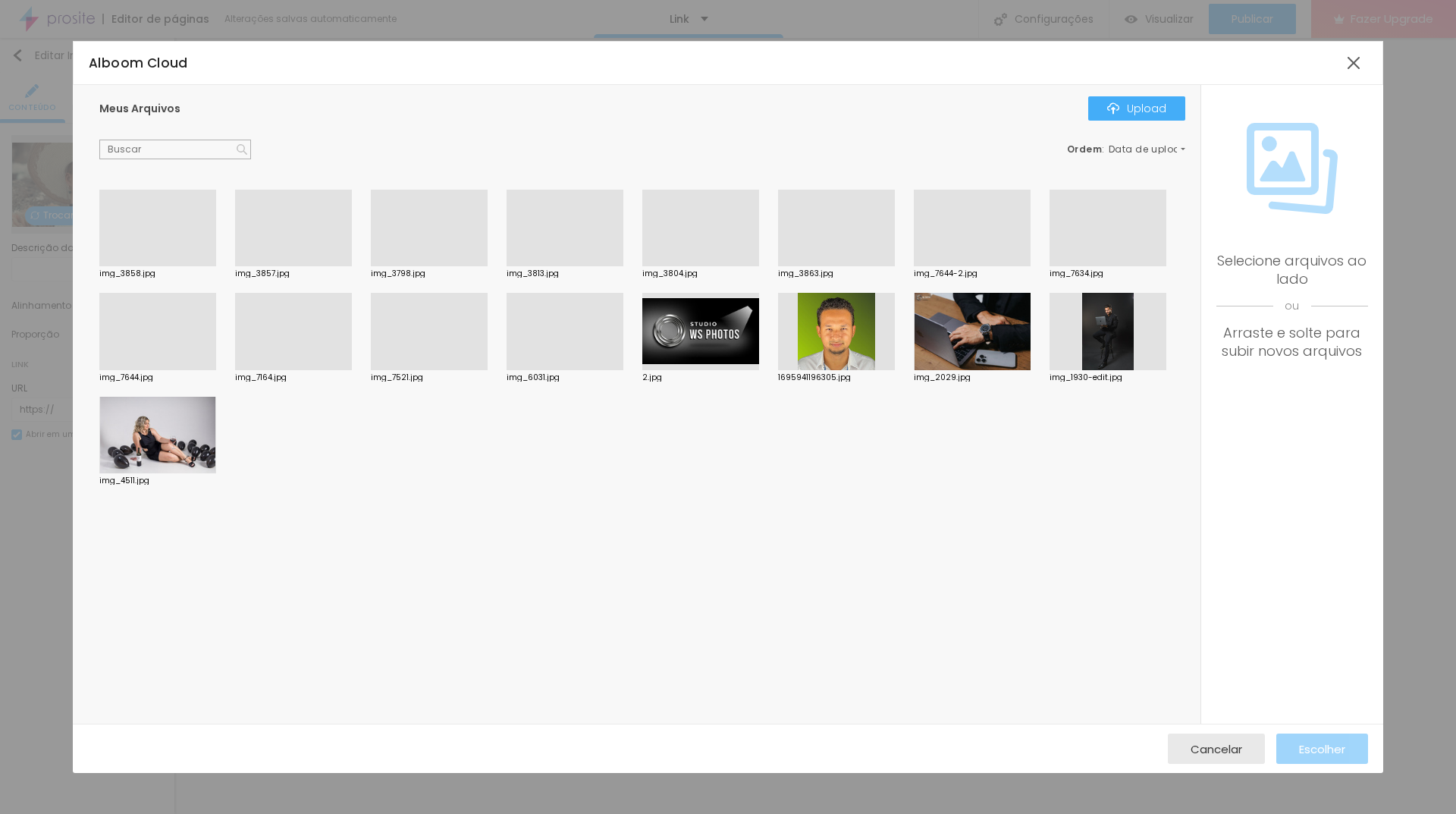
click at [711, 267] on div at bounding box center [700, 267] width 117 height 0
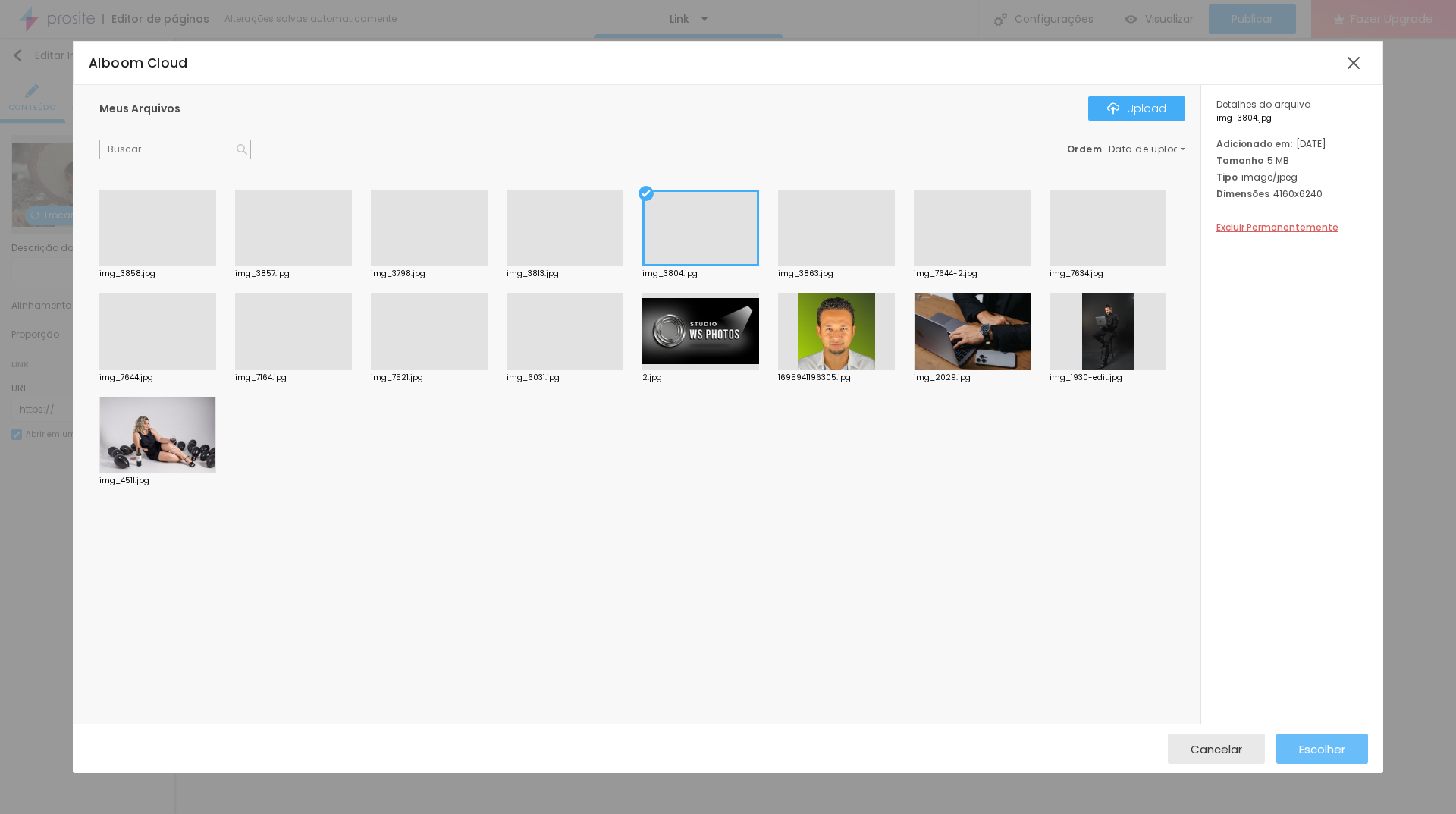
click at [1320, 755] on span "Escolher" at bounding box center [1321, 748] width 46 height 13
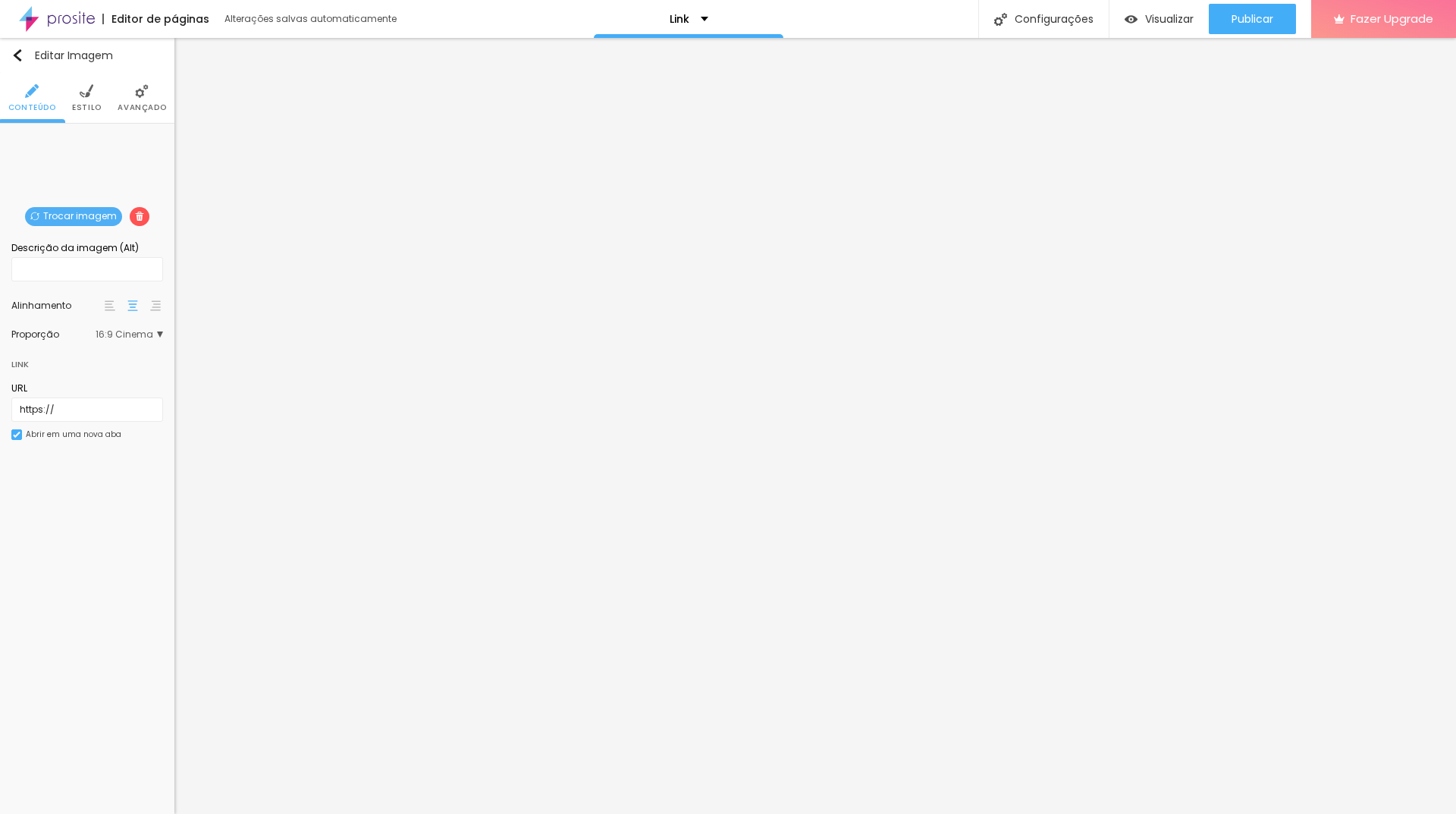
click at [91, 211] on span "Trocar imagem" at bounding box center [73, 216] width 97 height 19
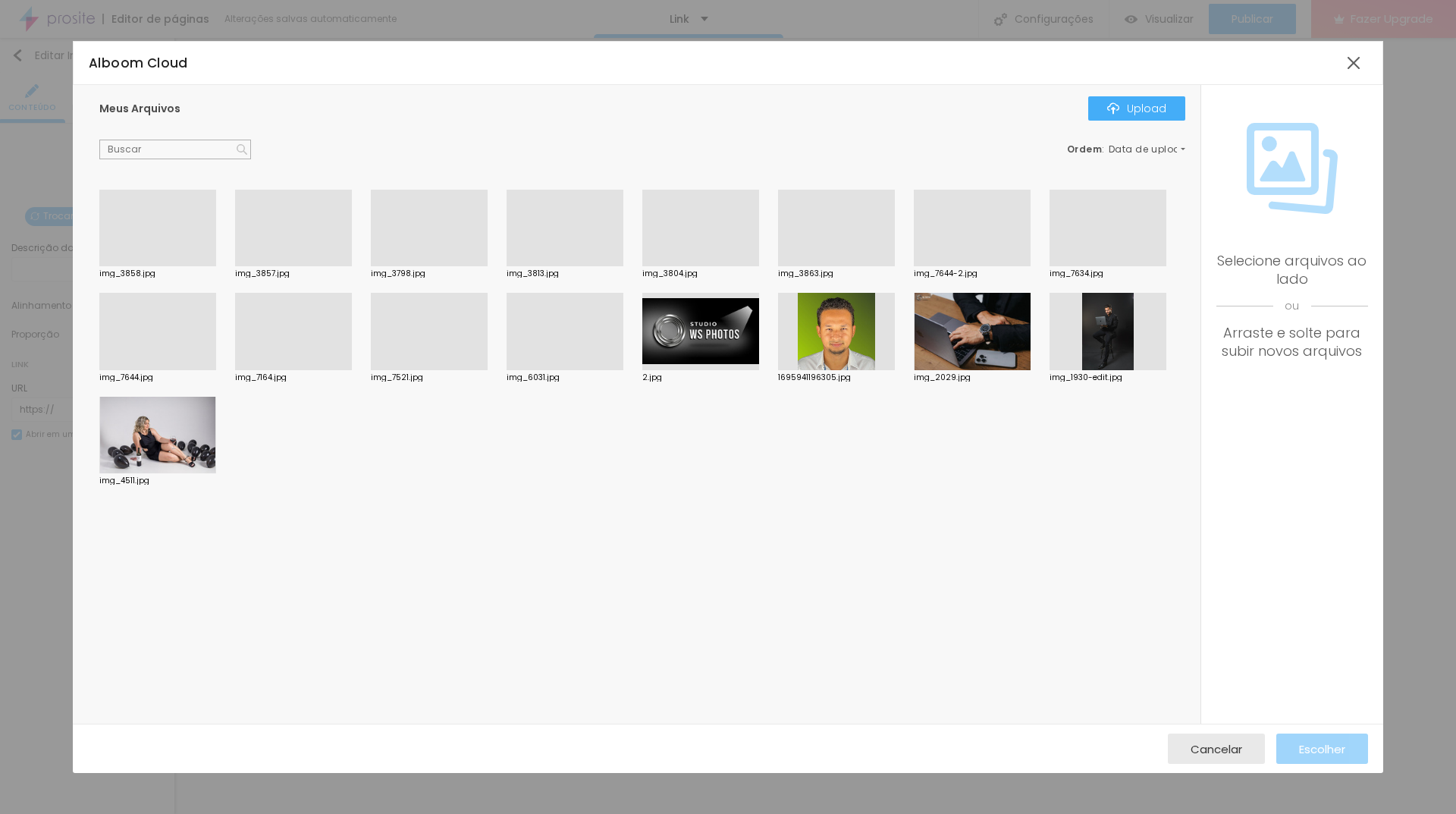
click at [309, 370] on div at bounding box center [293, 370] width 117 height 0
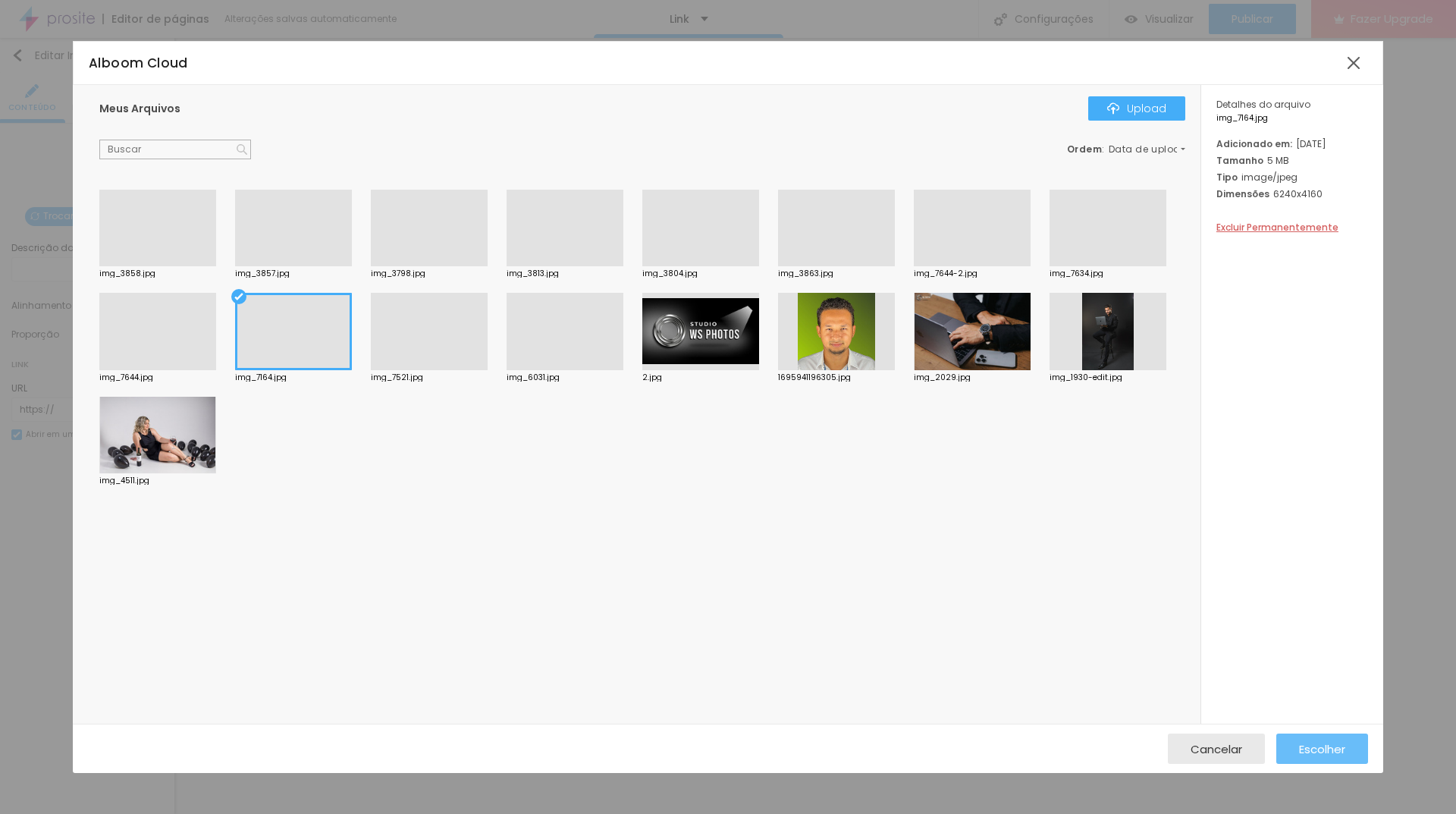
click at [1321, 751] on span "Escolher" at bounding box center [1321, 748] width 46 height 13
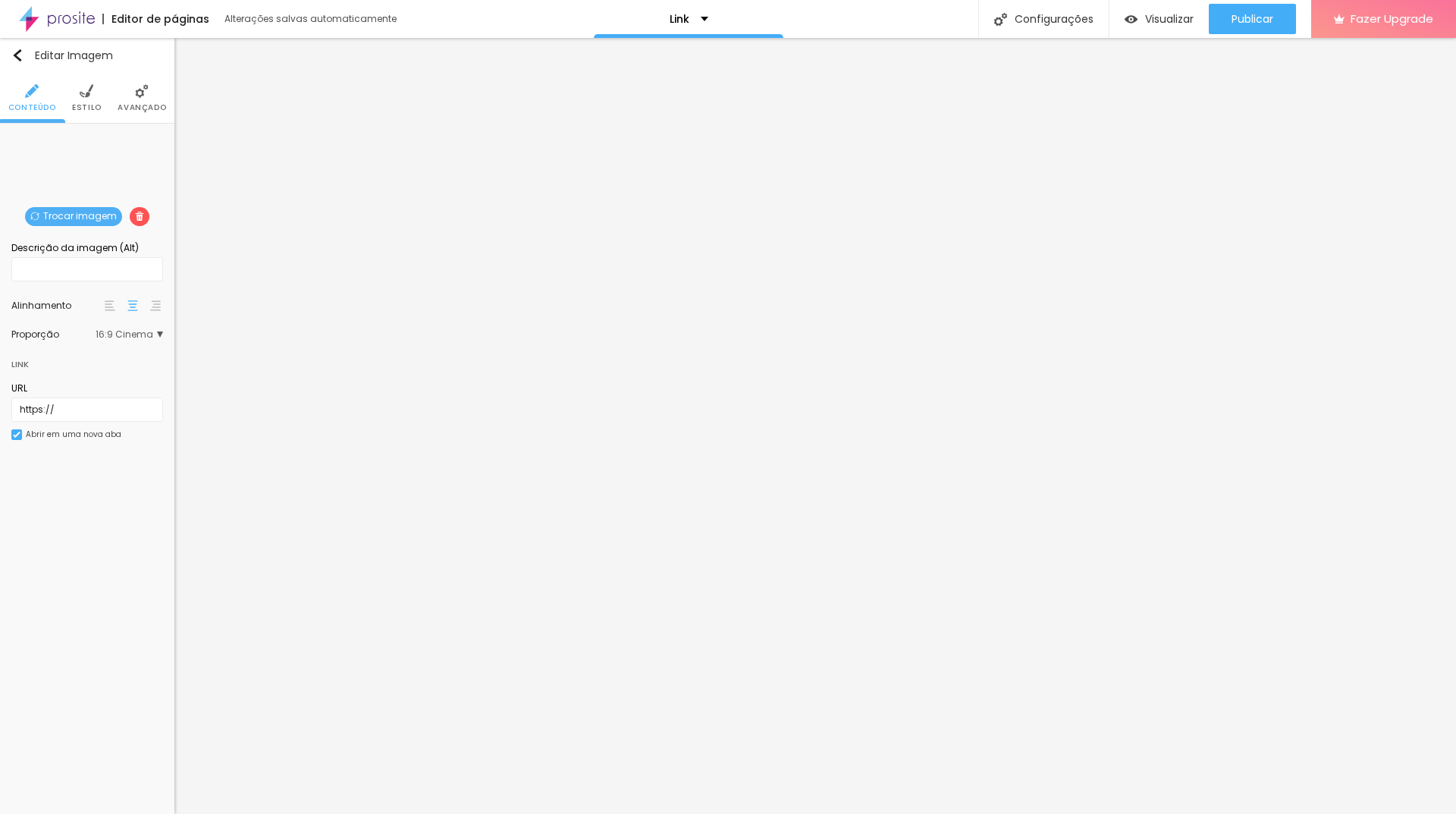
click at [66, 211] on span "Trocar imagem" at bounding box center [73, 216] width 97 height 19
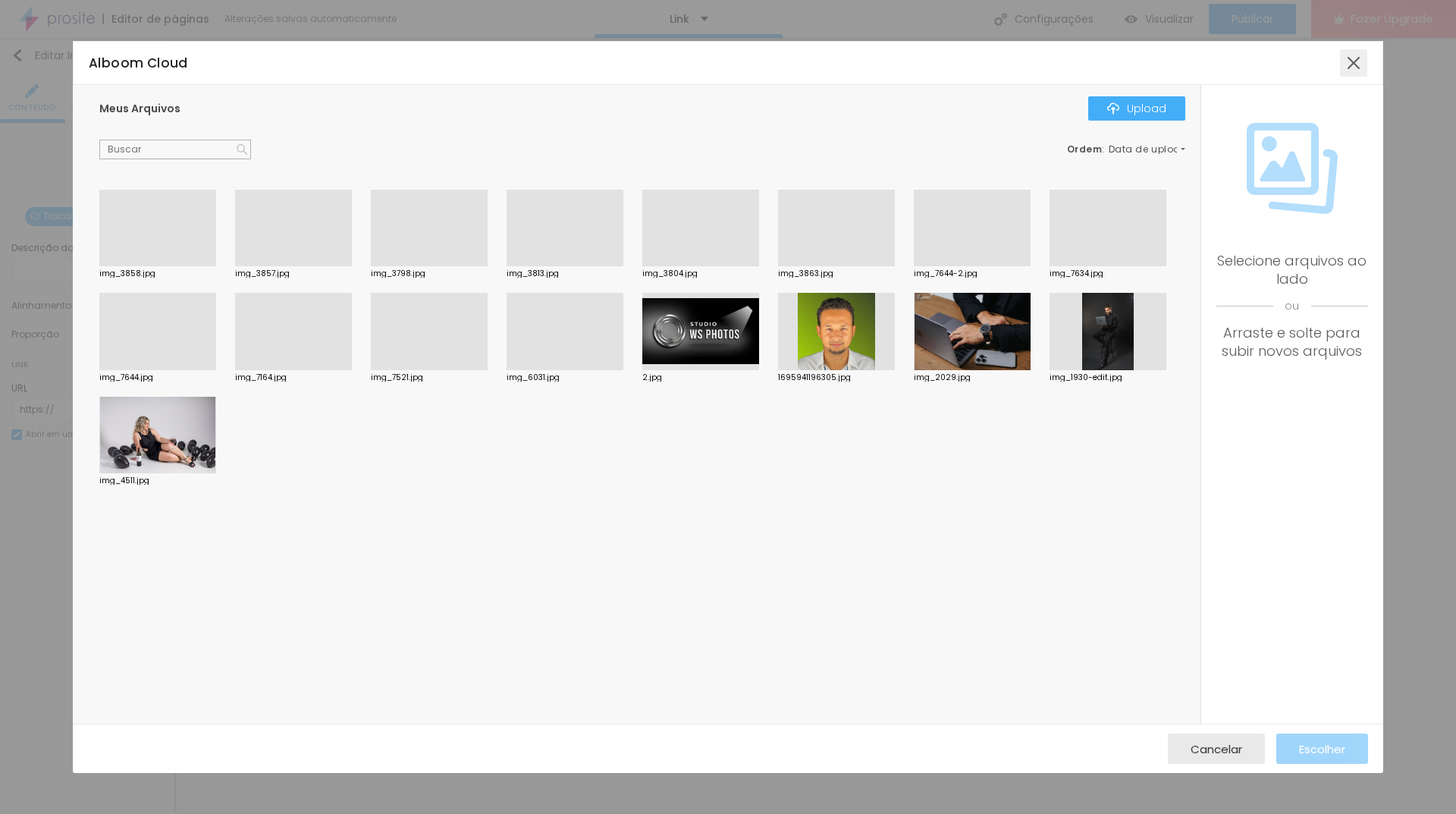
click at [1361, 68] on div at bounding box center [1353, 63] width 27 height 27
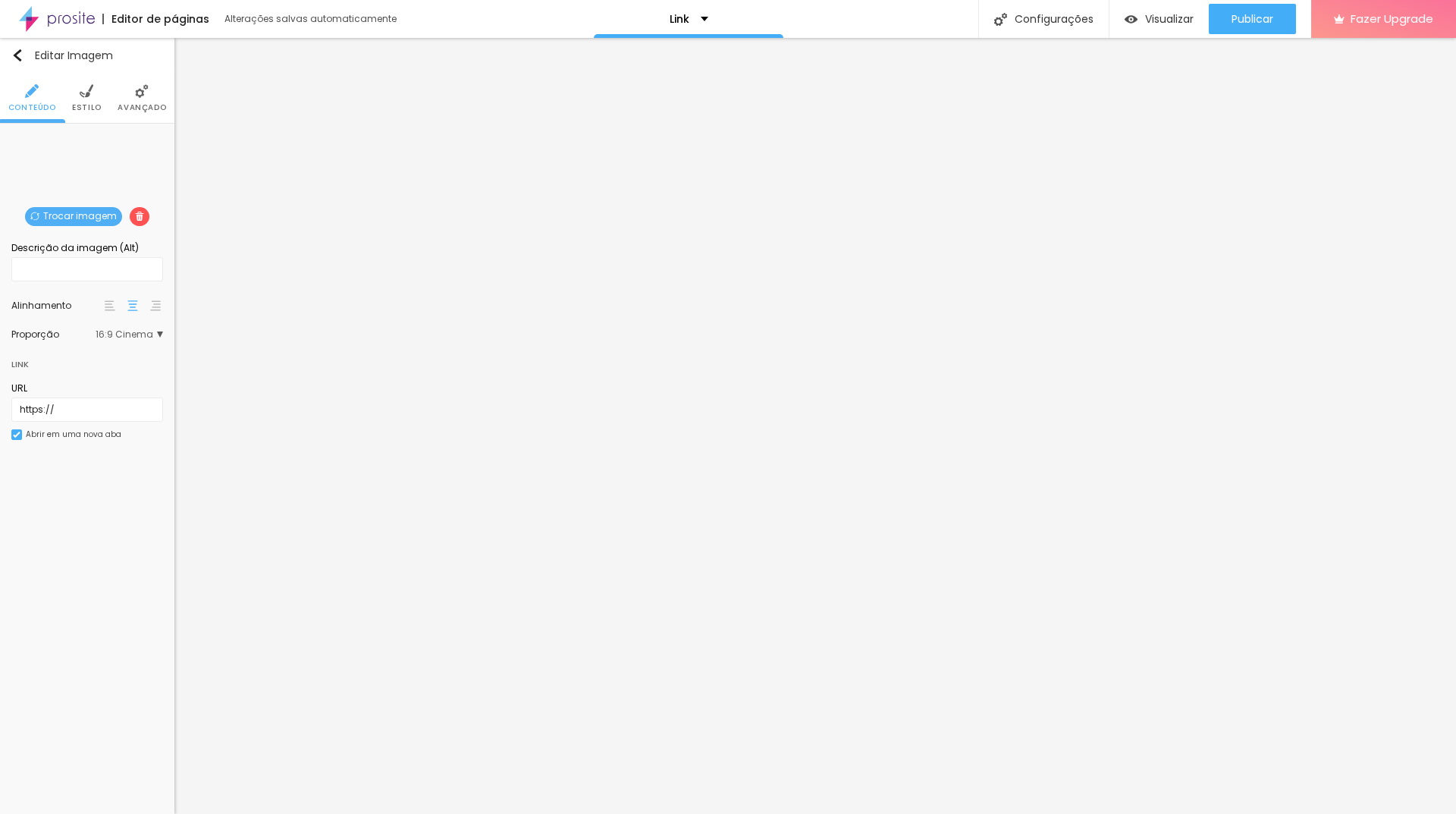
click at [145, 336] on span "16:9 Cinema" at bounding box center [129, 334] width 67 height 9
click at [84, 420] on span "Original" at bounding box center [76, 417] width 36 height 13
click at [85, 392] on span "Quadrado" at bounding box center [82, 397] width 50 height 13
click at [82, 375] on span "Padrão" at bounding box center [75, 376] width 34 height 13
click at [92, 354] on span "Cinema" at bounding box center [76, 356] width 38 height 13
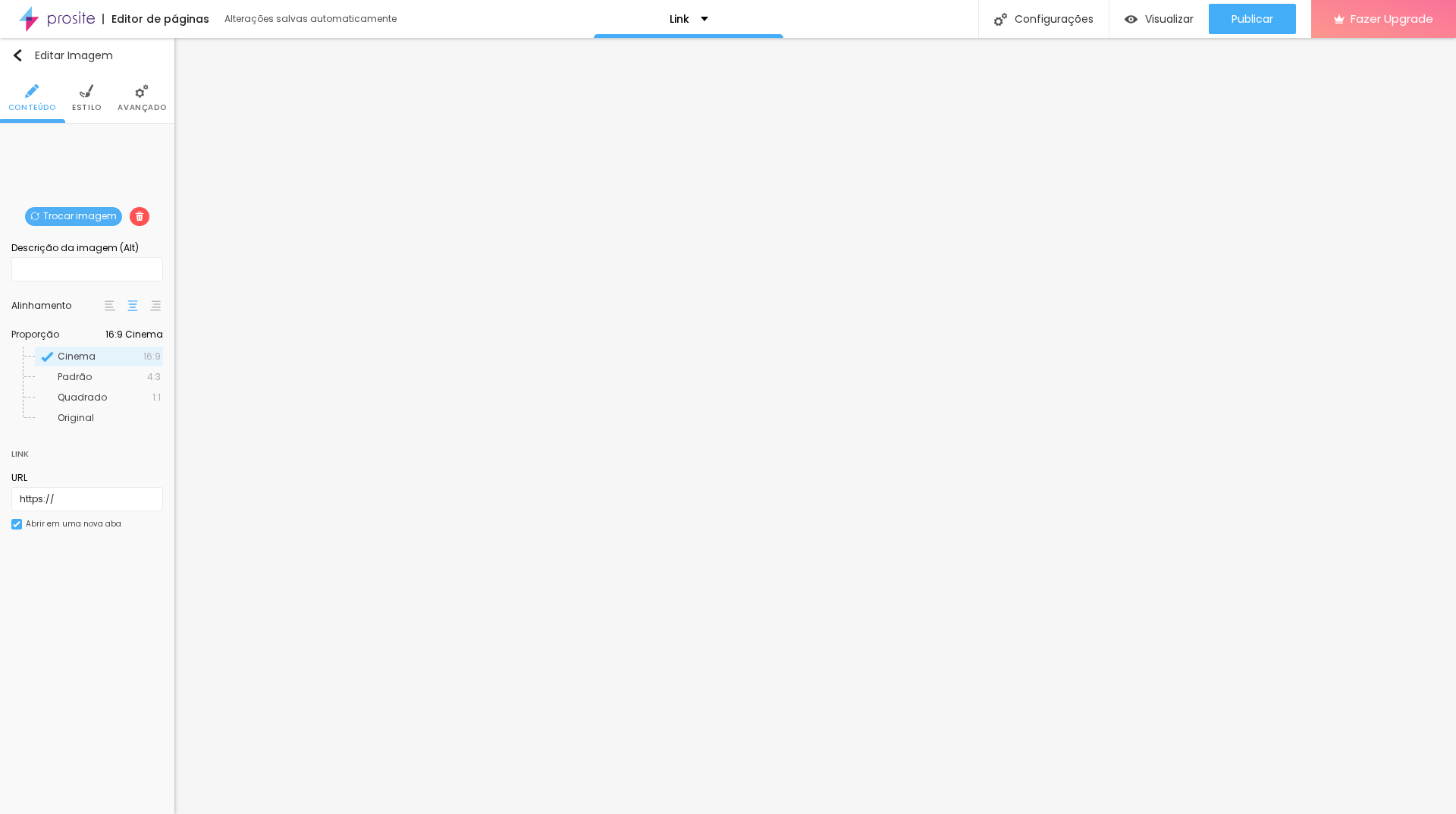
click at [149, 335] on span "16:9 Cinema" at bounding box center [134, 334] width 58 height 9
click at [149, 334] on span "16:9 Cinema" at bounding box center [129, 334] width 67 height 9
click at [110, 307] on img at bounding box center [109, 305] width 11 height 11
click at [135, 309] on img at bounding box center [133, 305] width 11 height 11
click at [74, 421] on span "Original" at bounding box center [76, 417] width 36 height 13
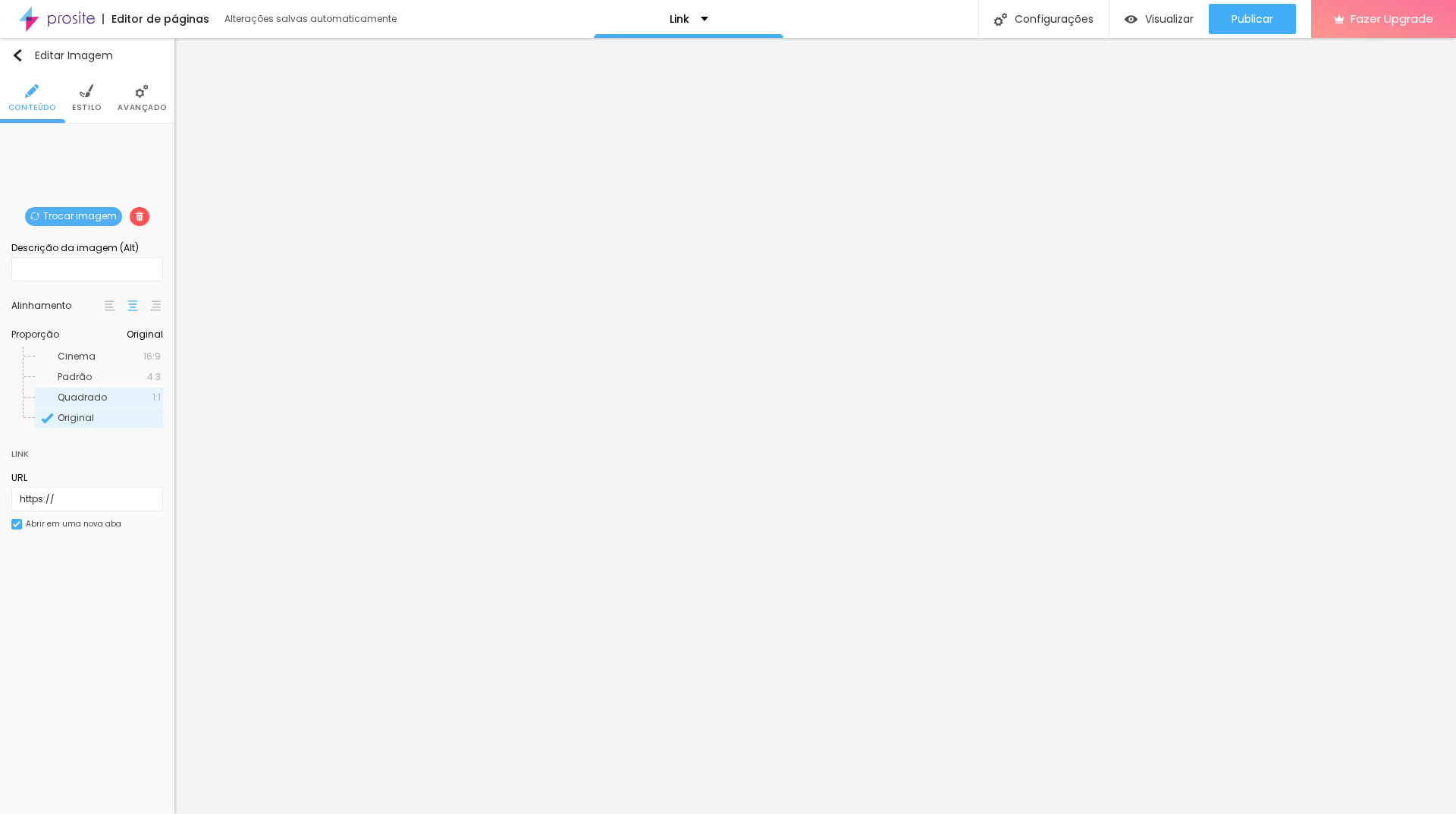
click at [97, 394] on span "Quadrado" at bounding box center [82, 397] width 50 height 13
click at [83, 89] on img at bounding box center [87, 91] width 13 height 13
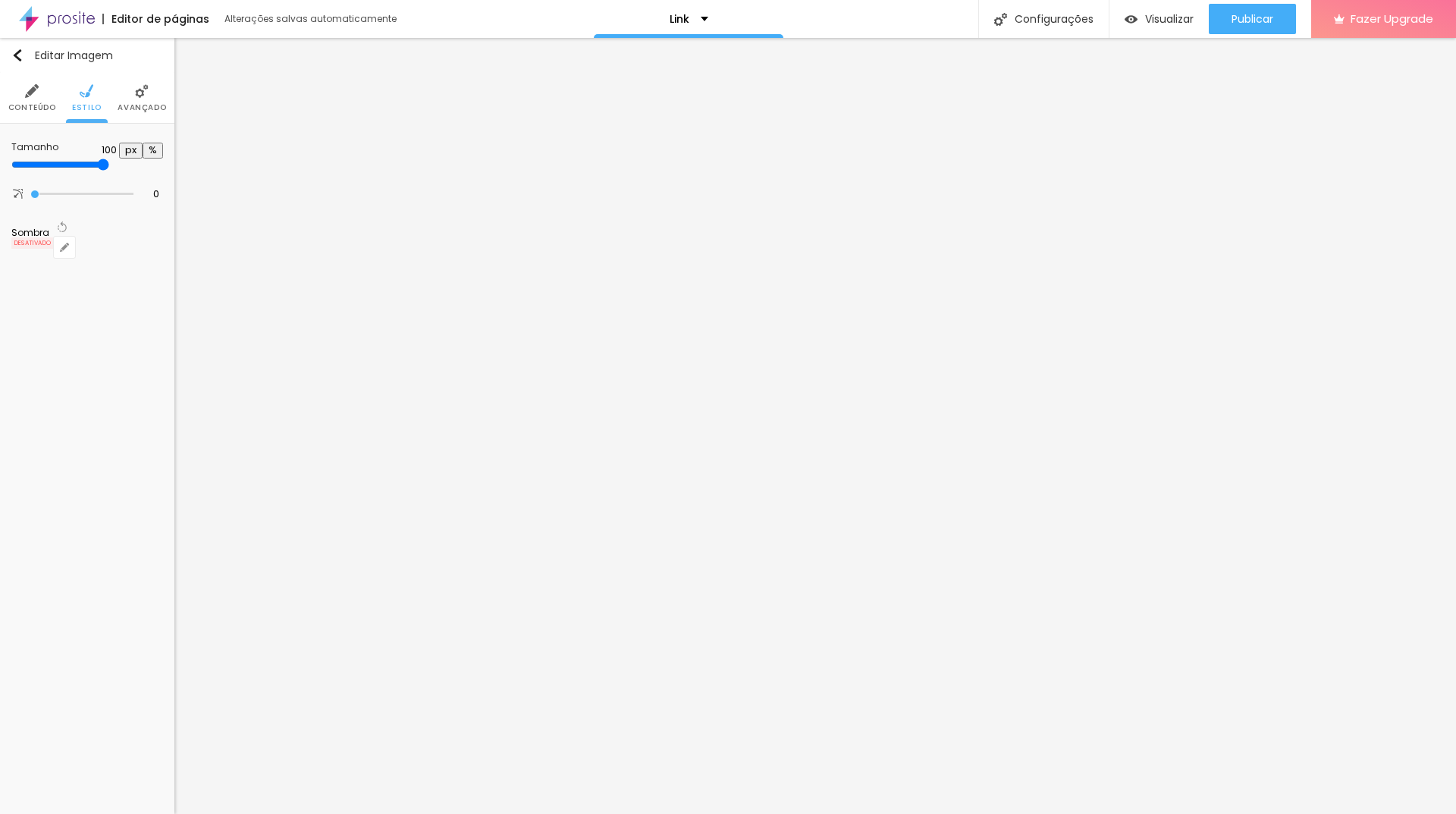
click at [33, 97] on img at bounding box center [32, 91] width 13 height 13
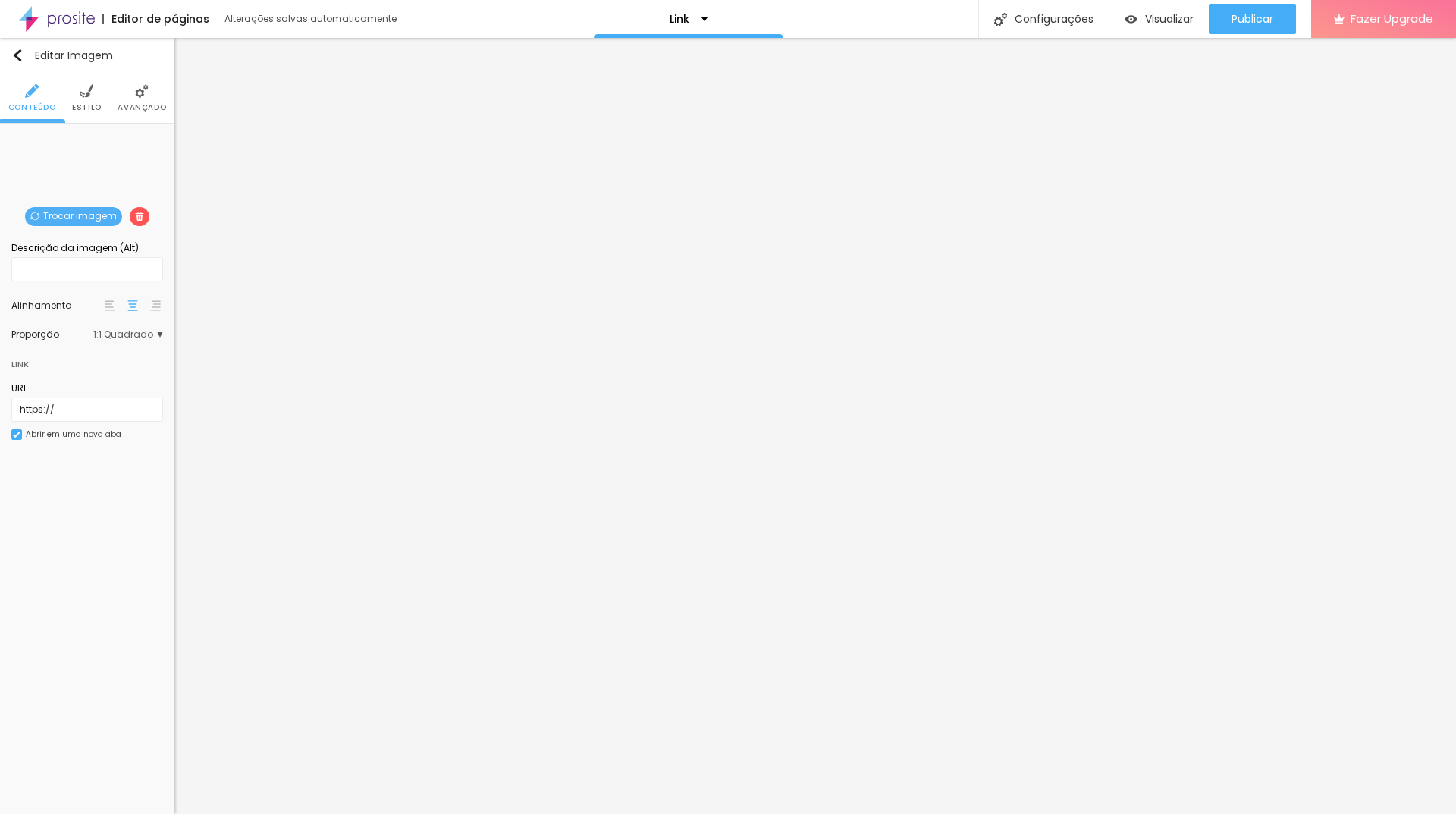
click at [83, 219] on span "Trocar imagem" at bounding box center [73, 216] width 97 height 19
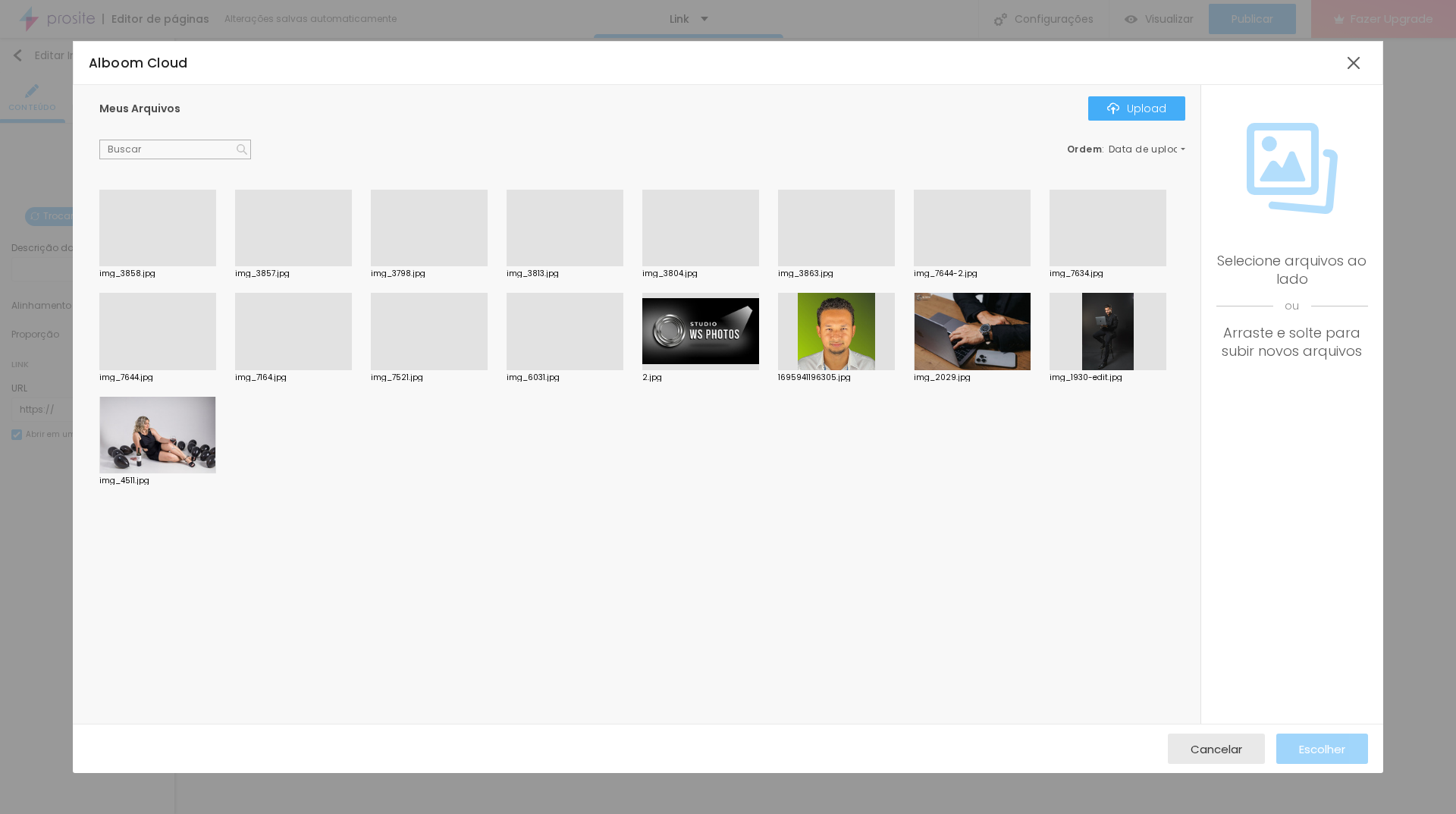
click at [715, 267] on div at bounding box center [700, 267] width 117 height 0
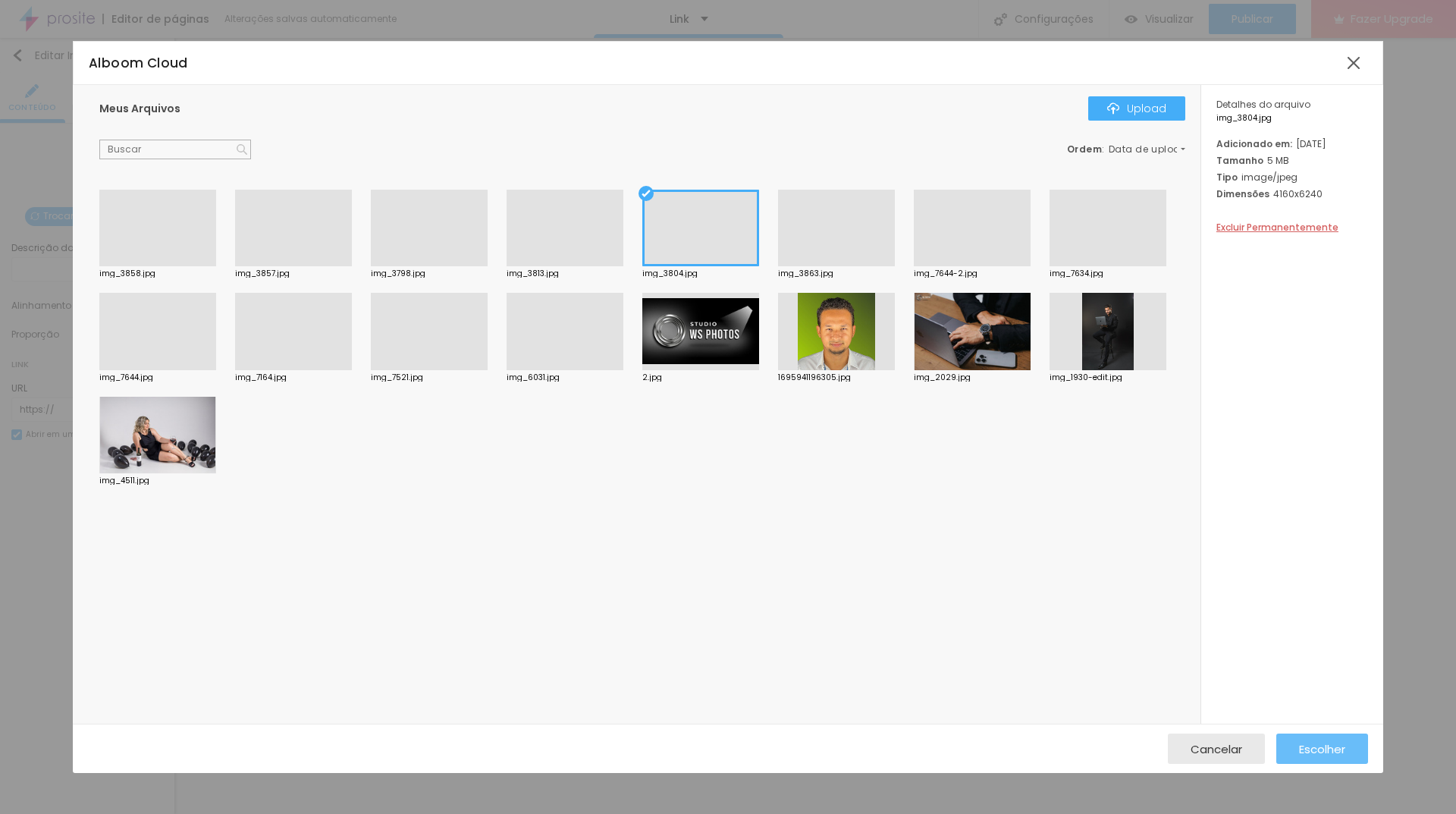
click at [1321, 743] on span "Escolher" at bounding box center [1321, 748] width 46 height 13
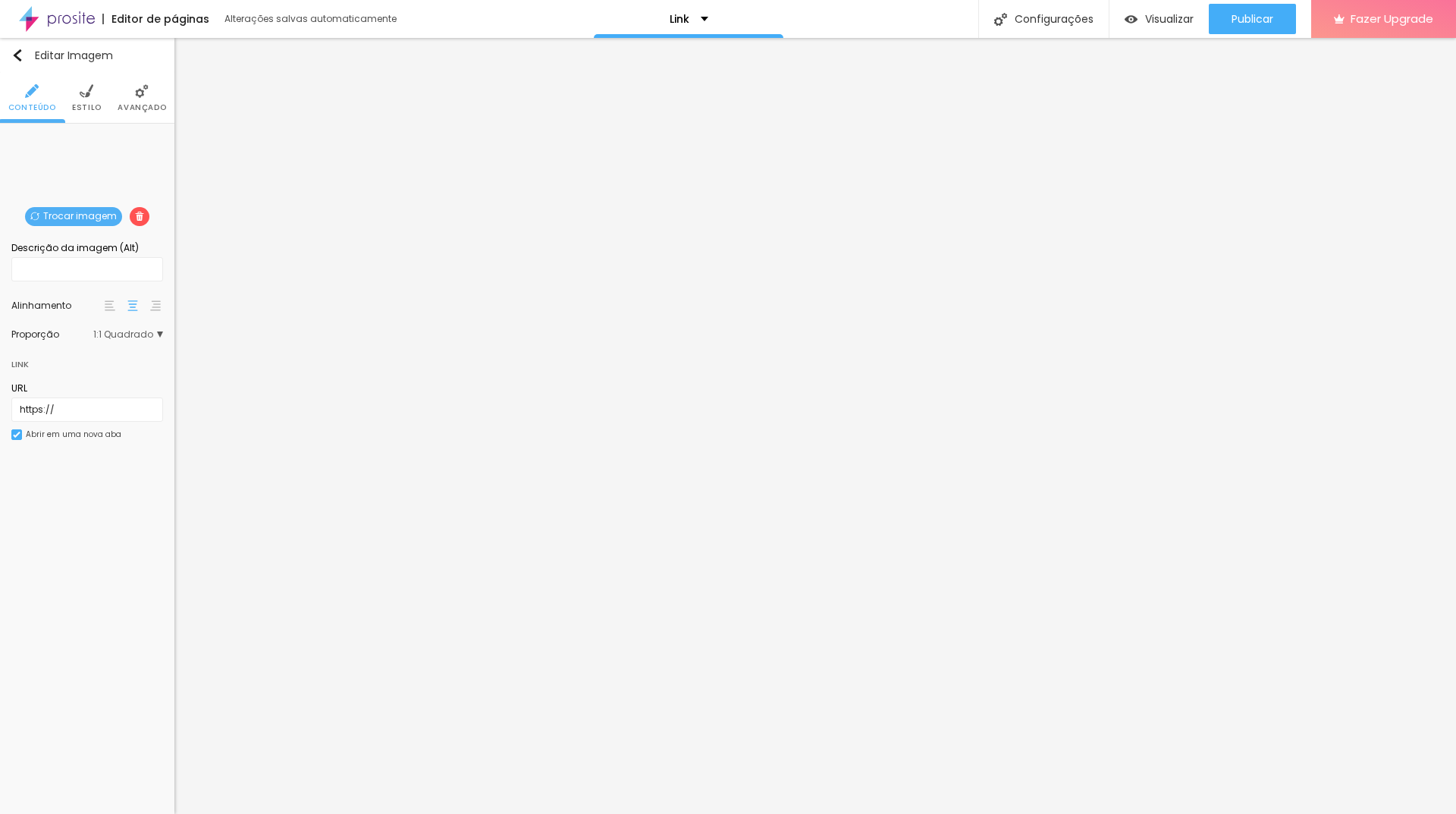
click at [135, 337] on span "1:1 Quadrado" at bounding box center [128, 334] width 70 height 9
click at [104, 417] on span "Original" at bounding box center [109, 418] width 103 height 9
drag, startPoint x: 145, startPoint y: 330, endPoint x: 145, endPoint y: 348, distance: 18.0
click at [146, 330] on span "Original" at bounding box center [140, 334] width 46 height 9
click at [96, 378] on span "Padrão" at bounding box center [103, 377] width 89 height 9
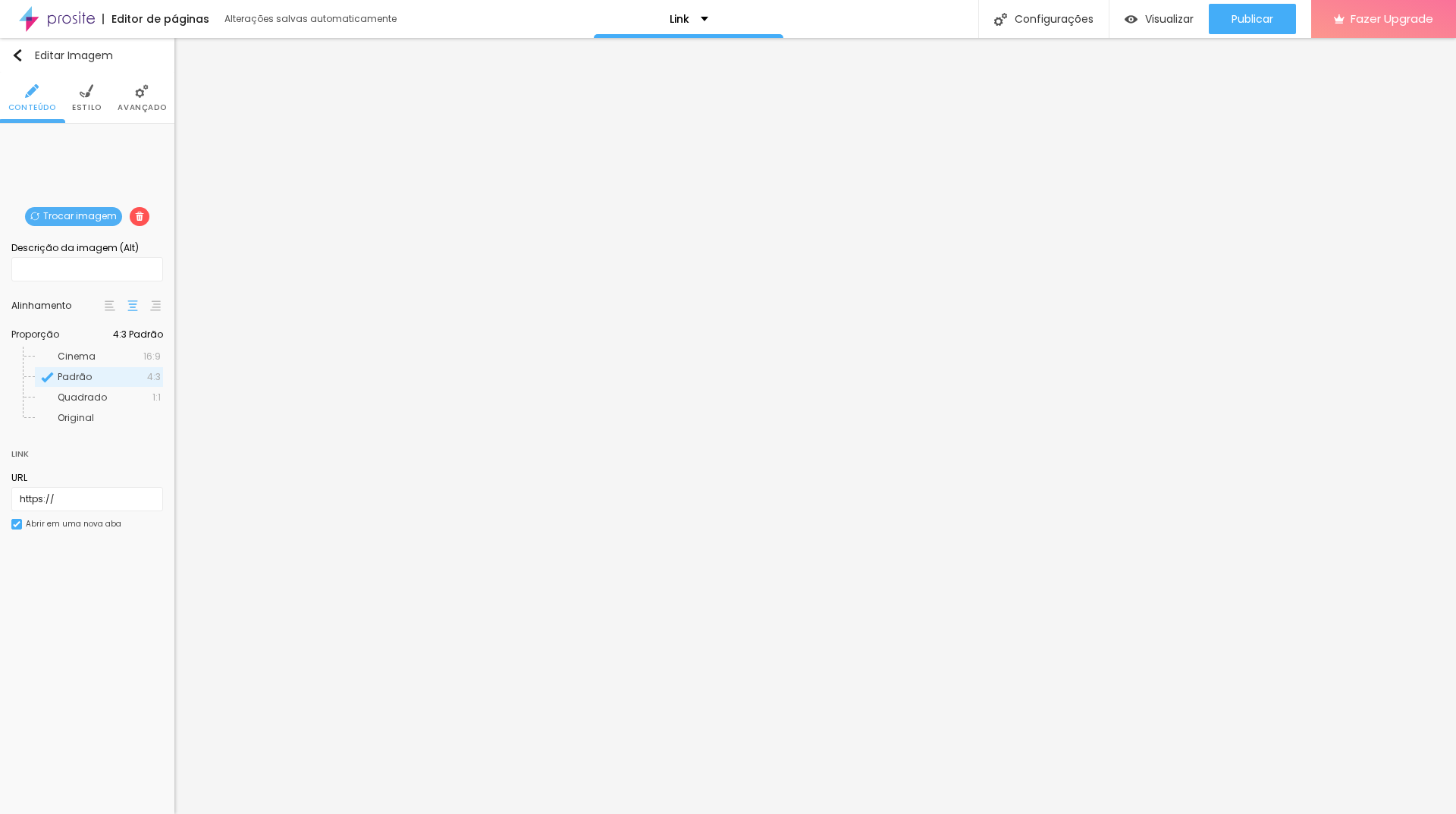
click at [97, 362] on div "Cinema 16:9" at bounding box center [98, 356] width 128 height 19
click at [132, 333] on span "16:9 Cinema" at bounding box center [129, 334] width 67 height 9
click at [103, 410] on div "Original" at bounding box center [98, 417] width 128 height 19
click at [74, 215] on span "Trocar imagem" at bounding box center [73, 216] width 97 height 19
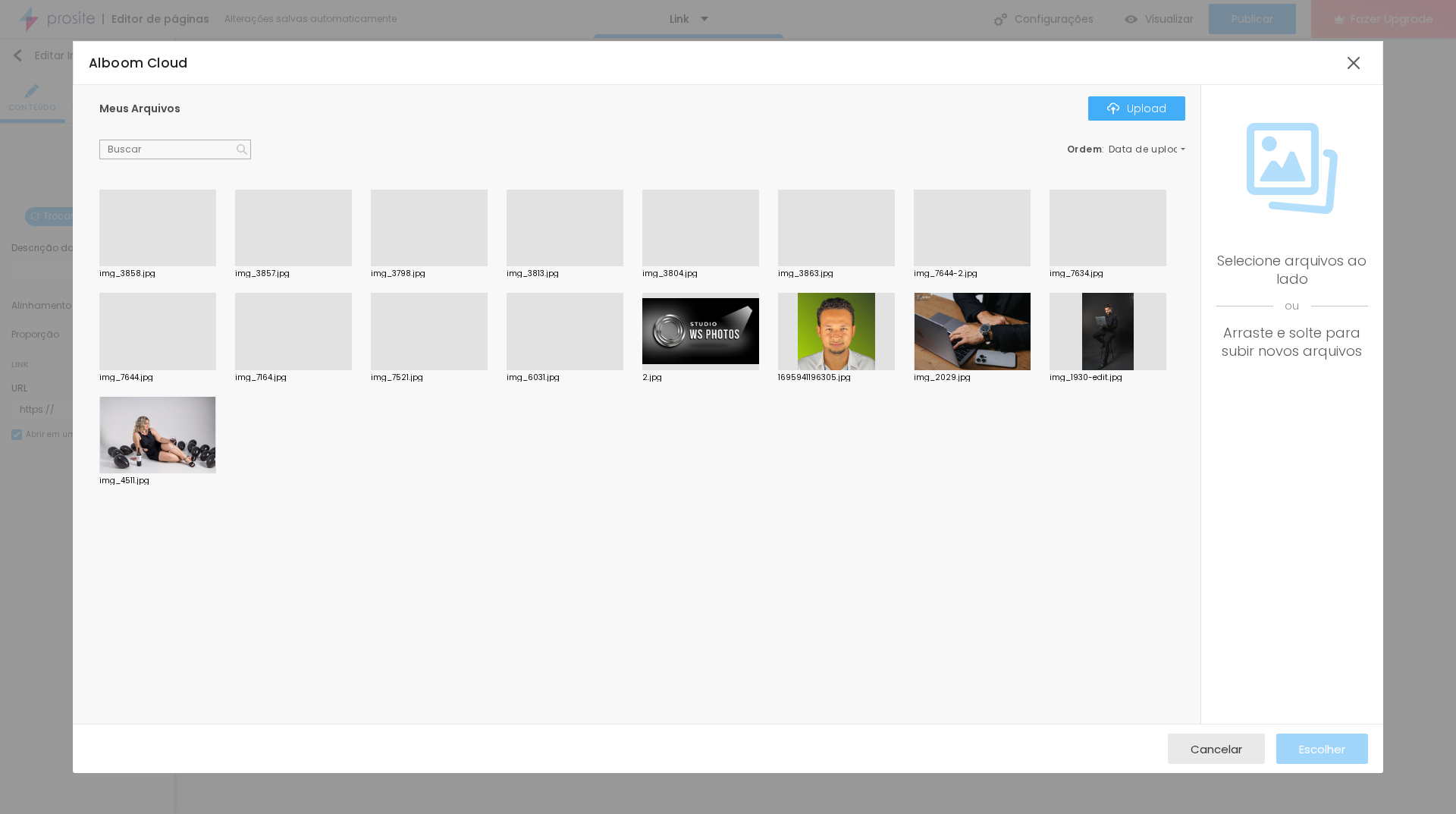
click at [574, 370] on div at bounding box center [565, 370] width 117 height 0
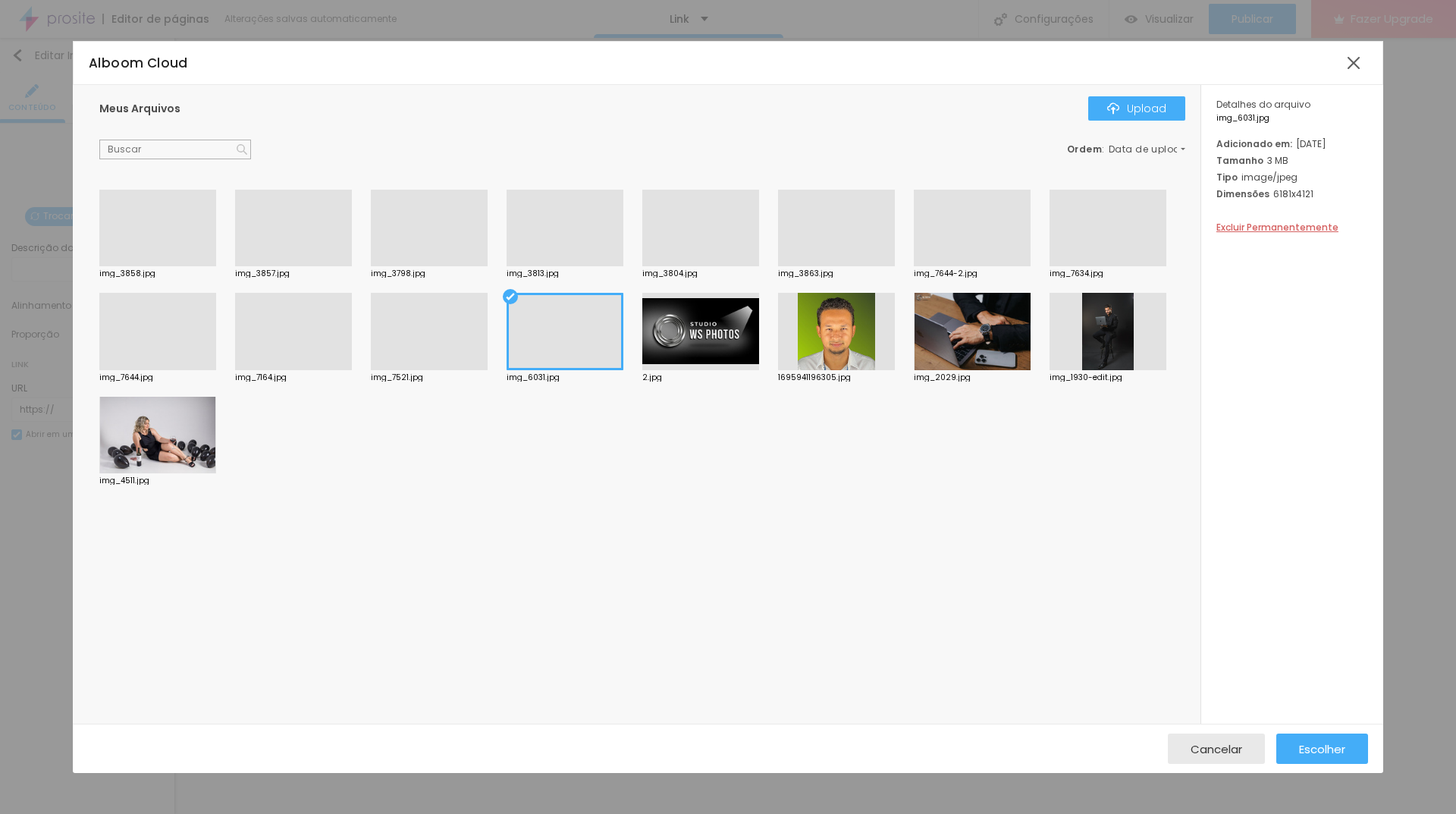
click at [435, 370] on div at bounding box center [429, 370] width 117 height 0
click at [1344, 757] on div "Escolher" at bounding box center [1321, 748] width 46 height 30
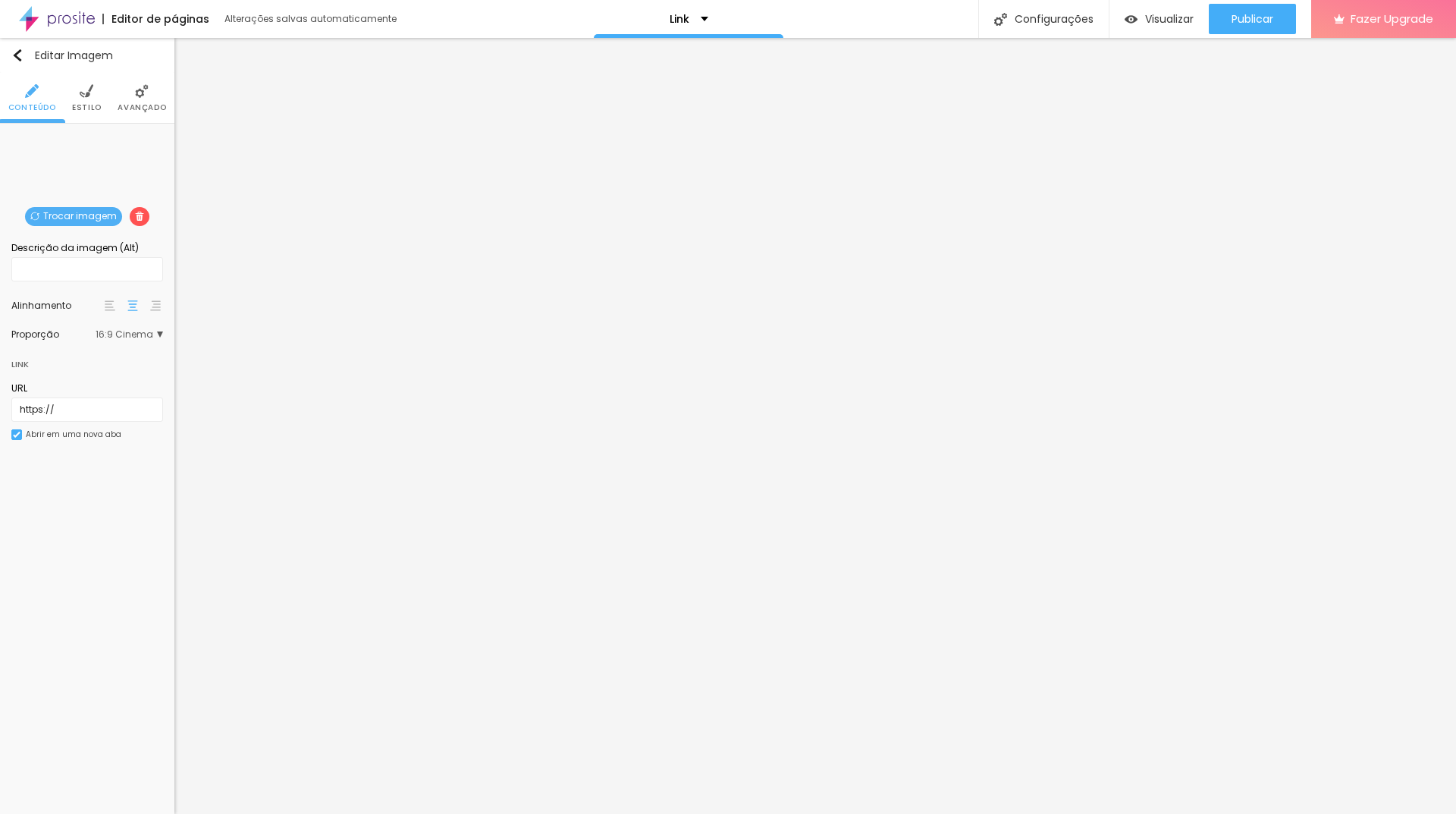
click at [156, 335] on span "16:9 Cinema" at bounding box center [129, 334] width 67 height 9
click at [112, 415] on span "Original" at bounding box center [109, 418] width 103 height 9
click at [148, 335] on span "Original" at bounding box center [140, 334] width 46 height 9
click at [82, 417] on span "Original" at bounding box center [76, 417] width 36 height 13
click at [74, 104] on span "Estilo" at bounding box center [87, 108] width 29 height 8
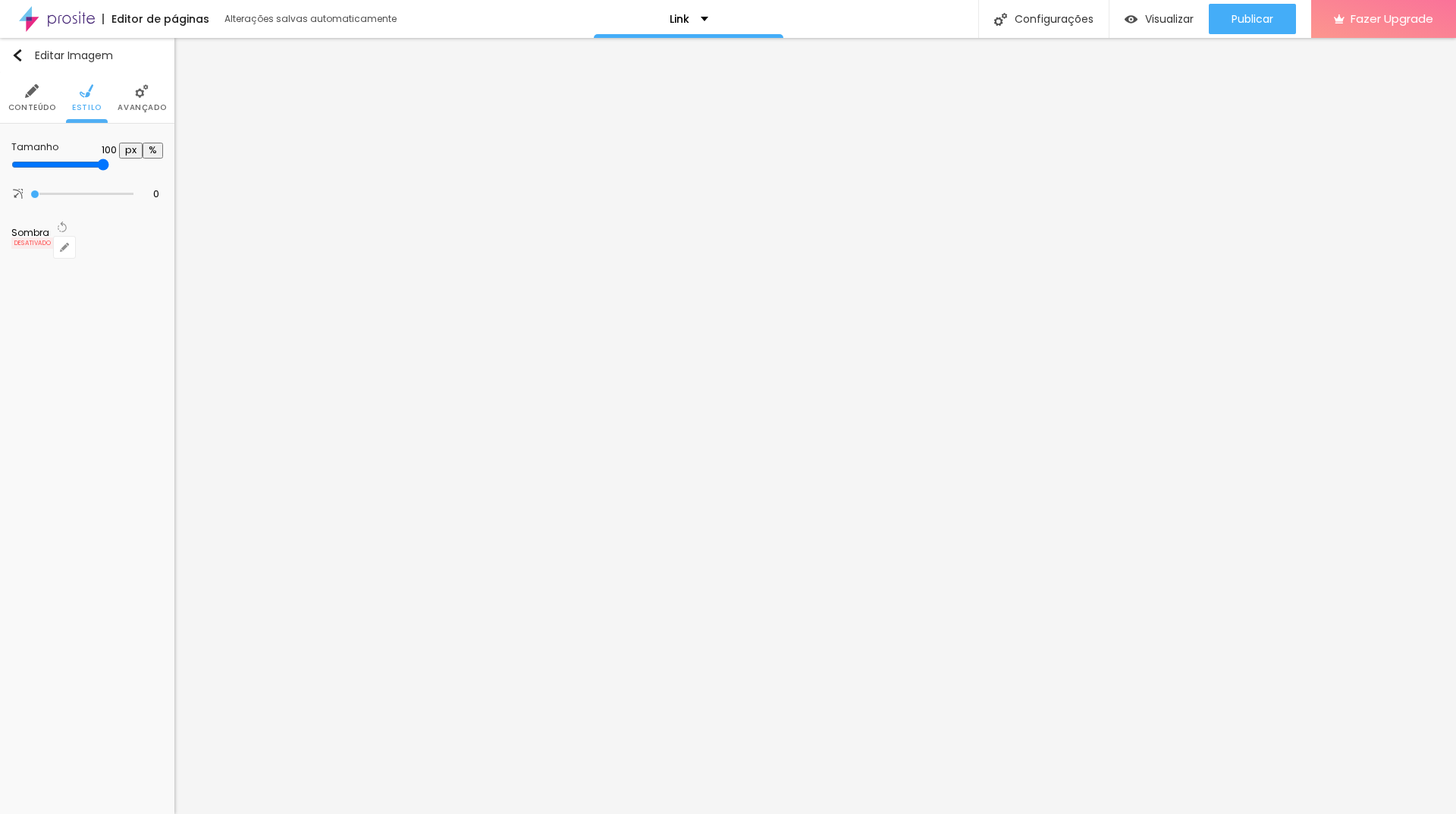
type input "95"
type input "90"
type input "85"
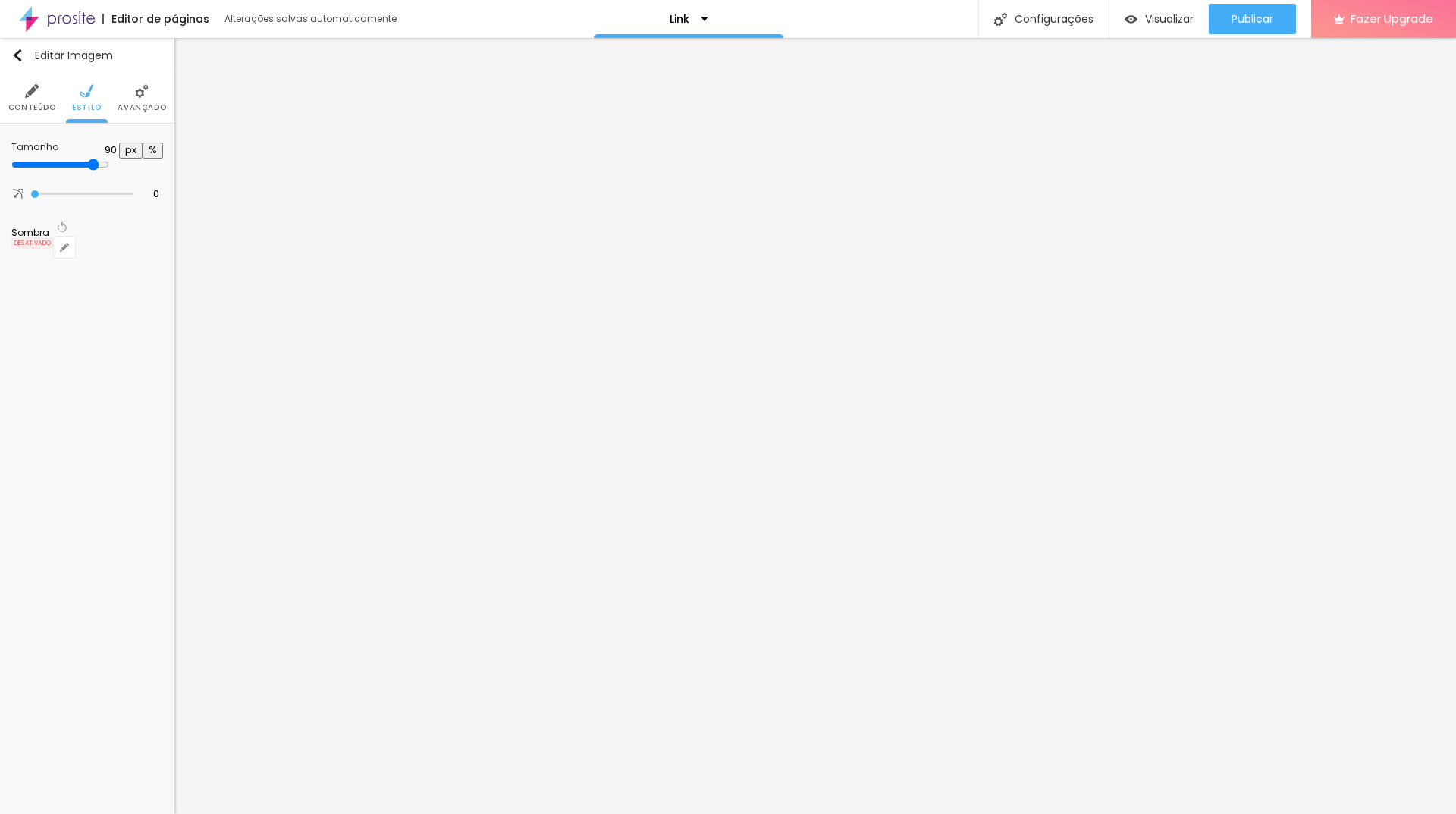
type input "85"
type input "80"
type input "75"
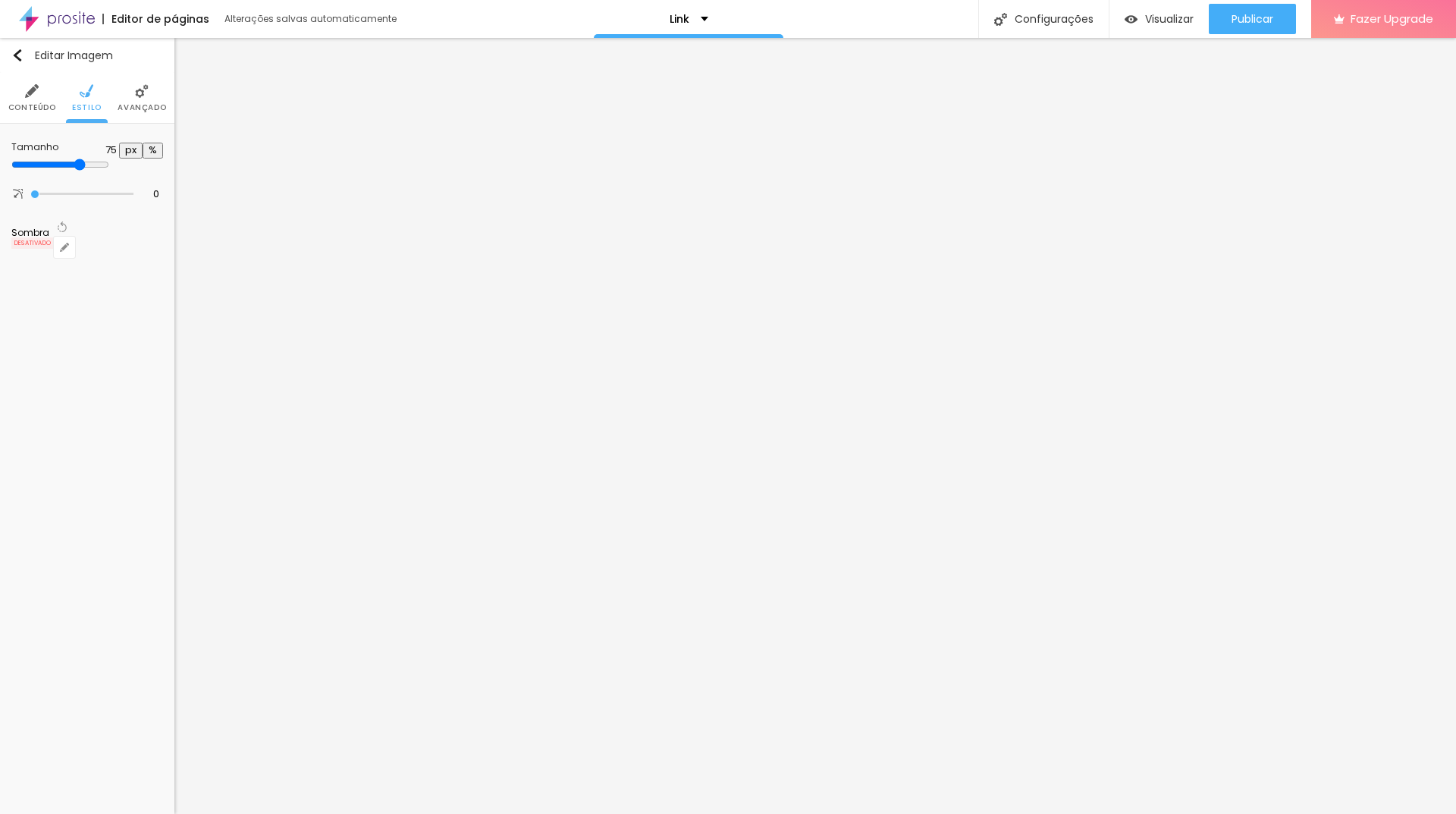
type input "80"
type input "85"
type input "90"
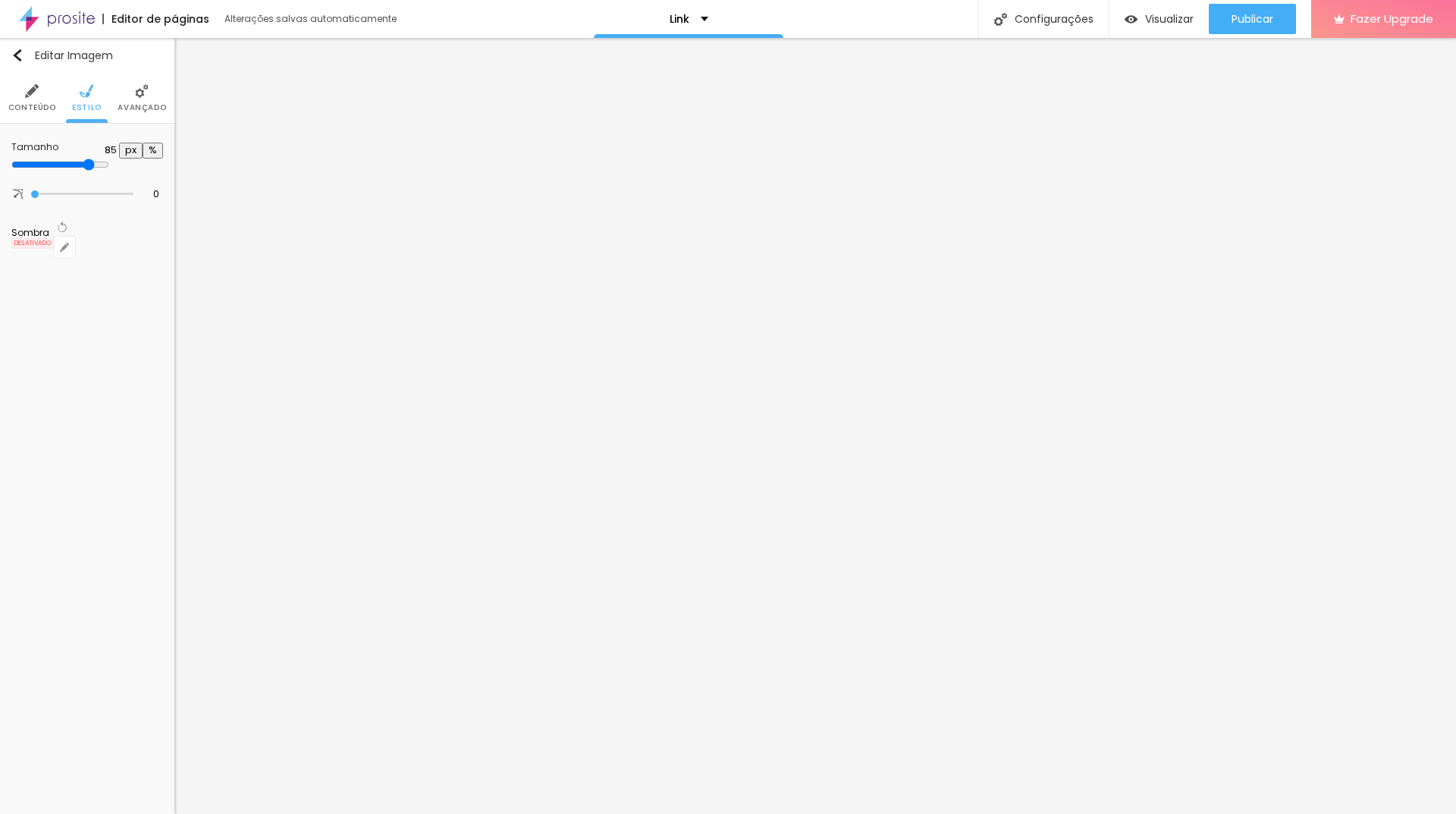
type input "90"
type input "95"
type input "100"
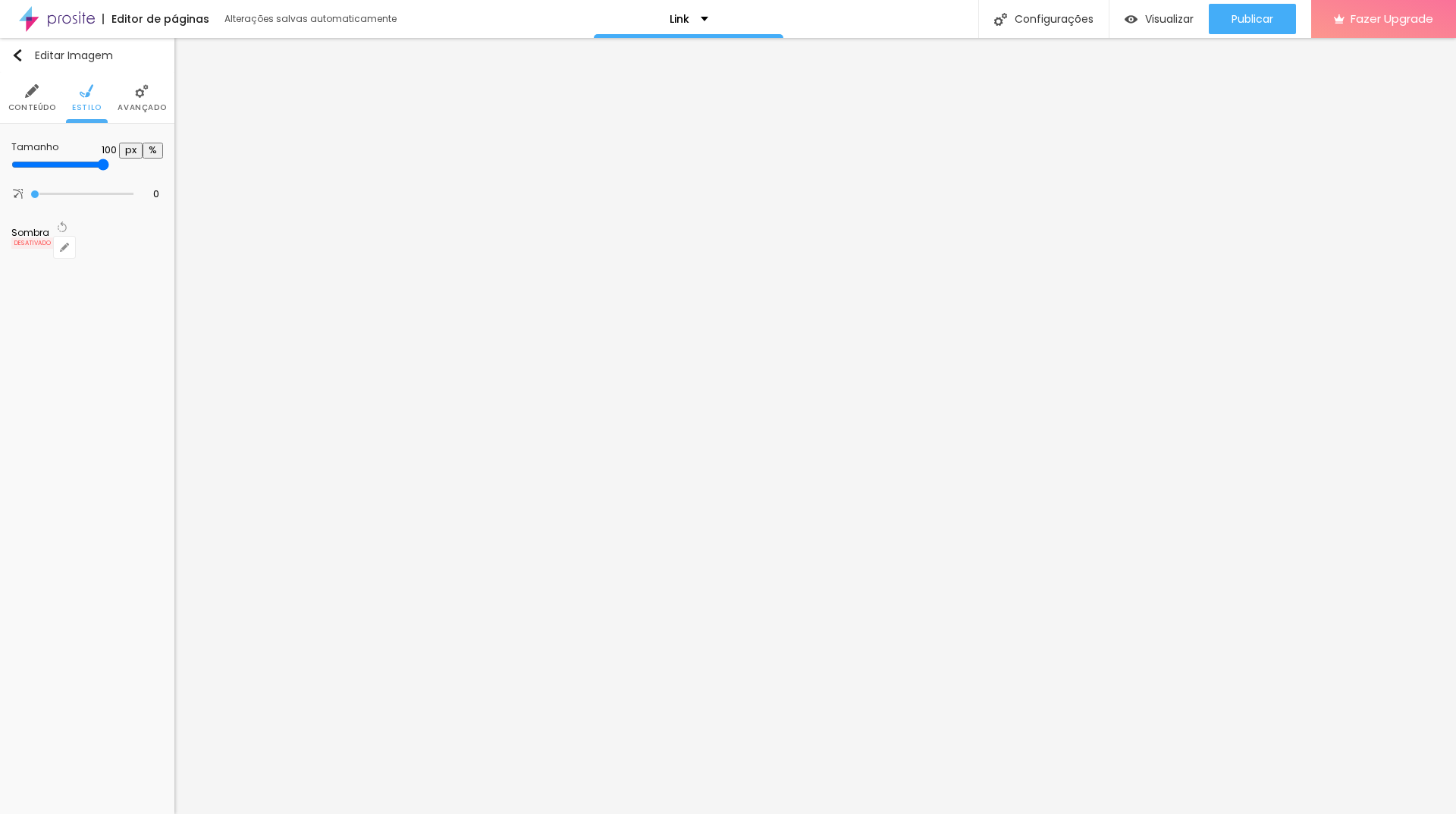
drag, startPoint x: 156, startPoint y: 166, endPoint x: 171, endPoint y: 166, distance: 15.0
click at [109, 166] on input "range" at bounding box center [61, 165] width 98 height 12
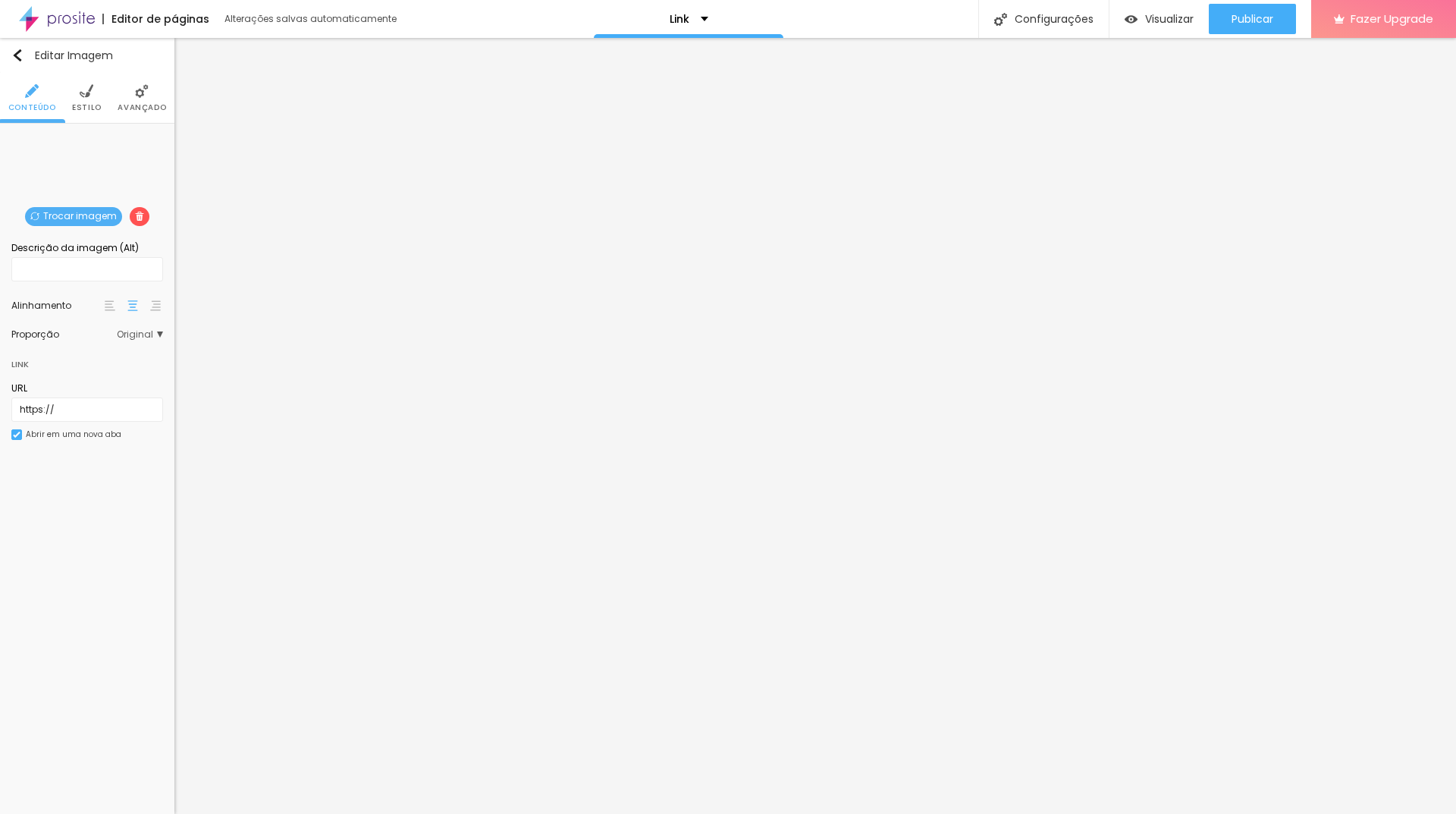
click at [78, 209] on span "Trocar imagem" at bounding box center [73, 216] width 97 height 19
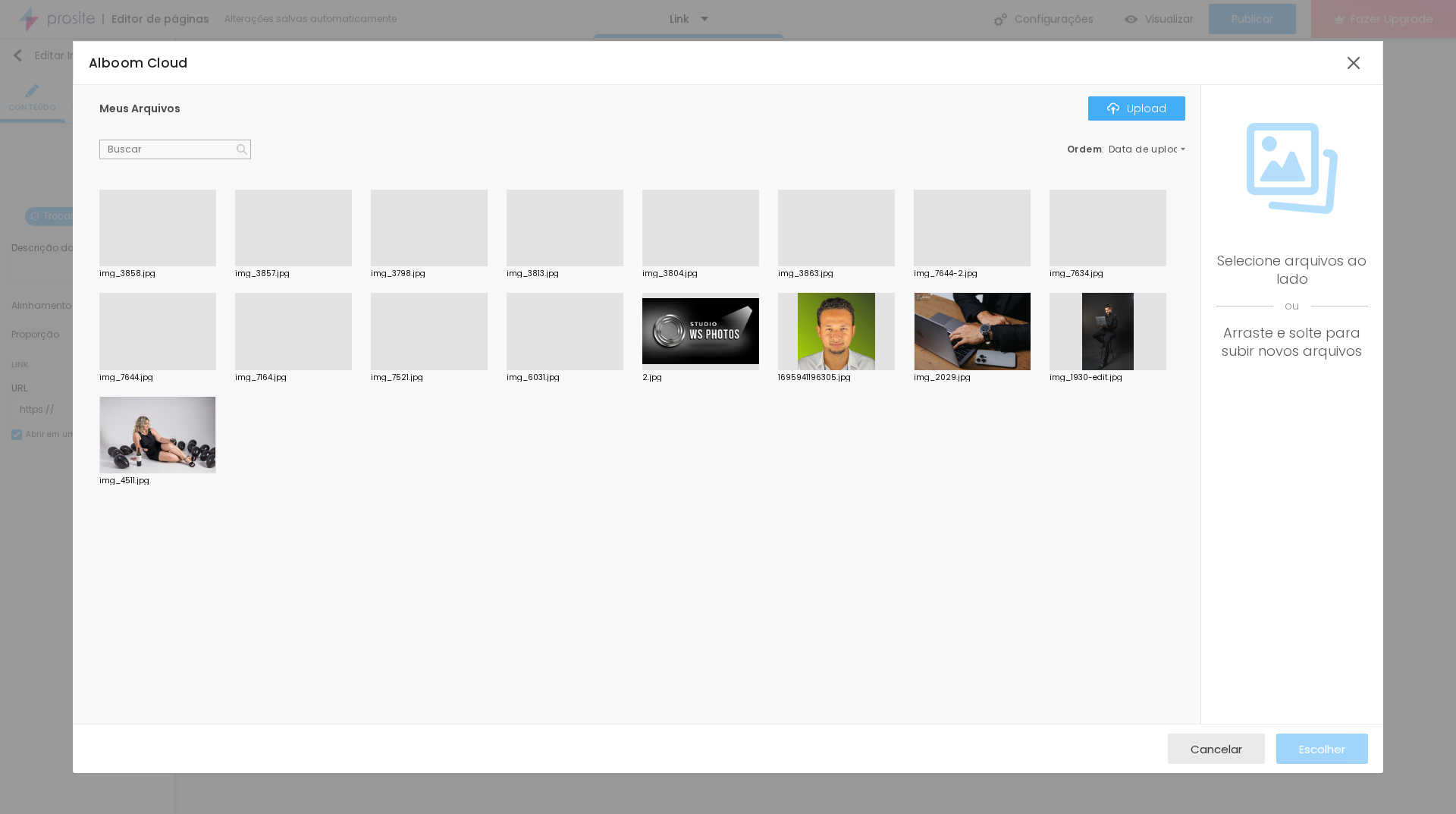
click at [544, 370] on div at bounding box center [565, 370] width 117 height 0
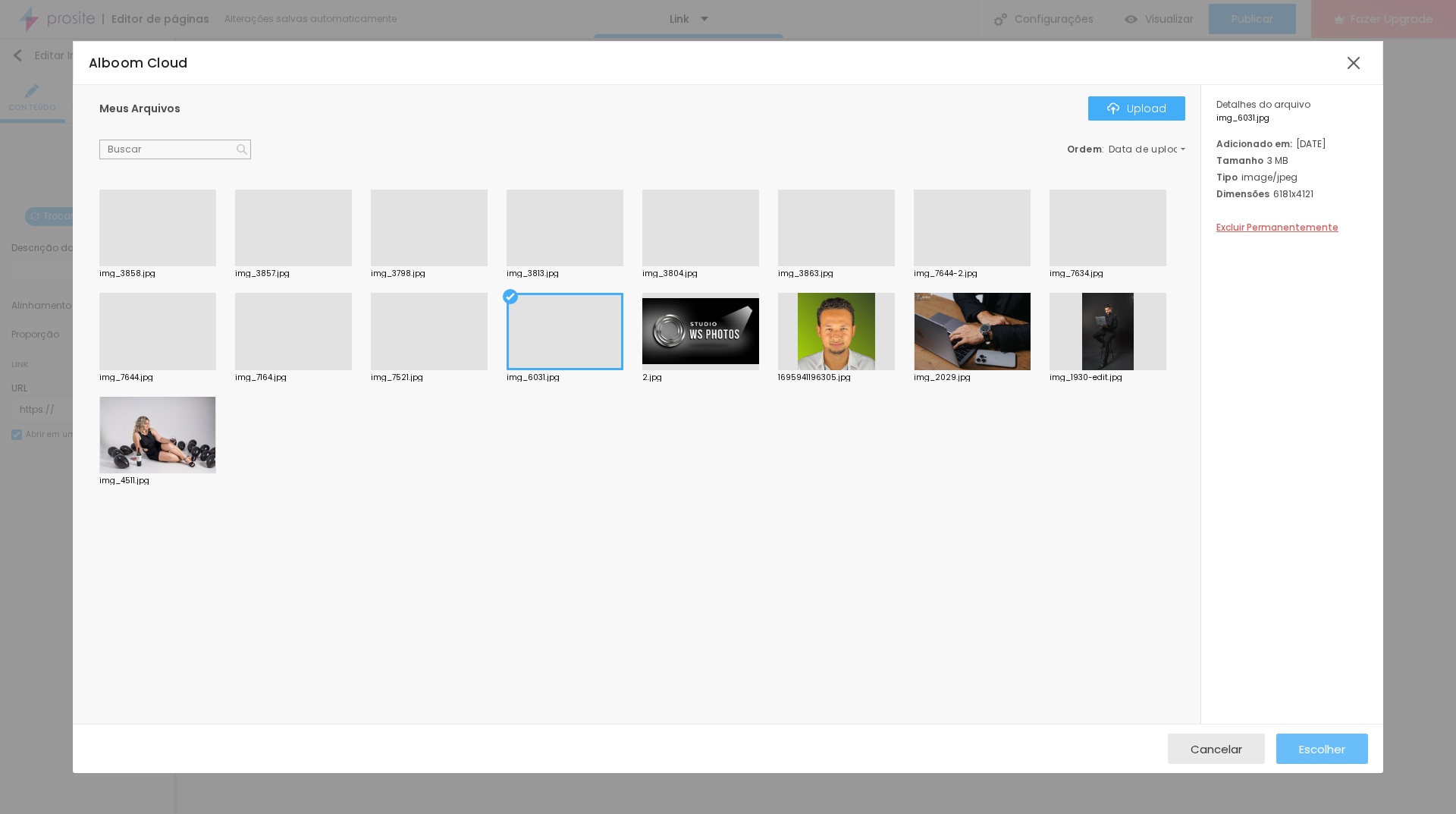
click at [1315, 753] on span "Escolher" at bounding box center [1321, 748] width 46 height 13
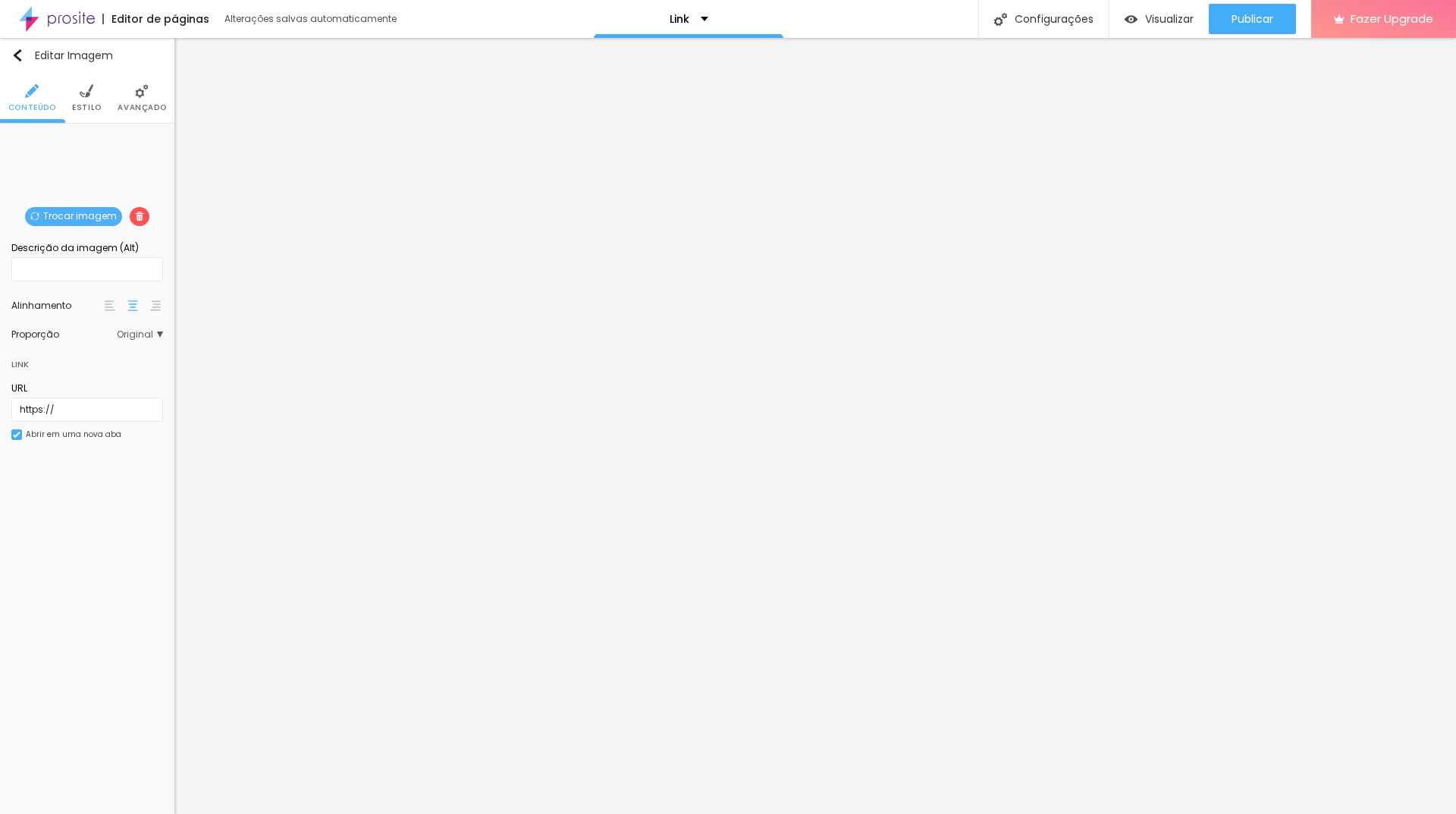
click at [138, 330] on span "Original" at bounding box center [140, 334] width 46 height 9
click at [95, 104] on span "Estilo" at bounding box center [87, 108] width 29 height 8
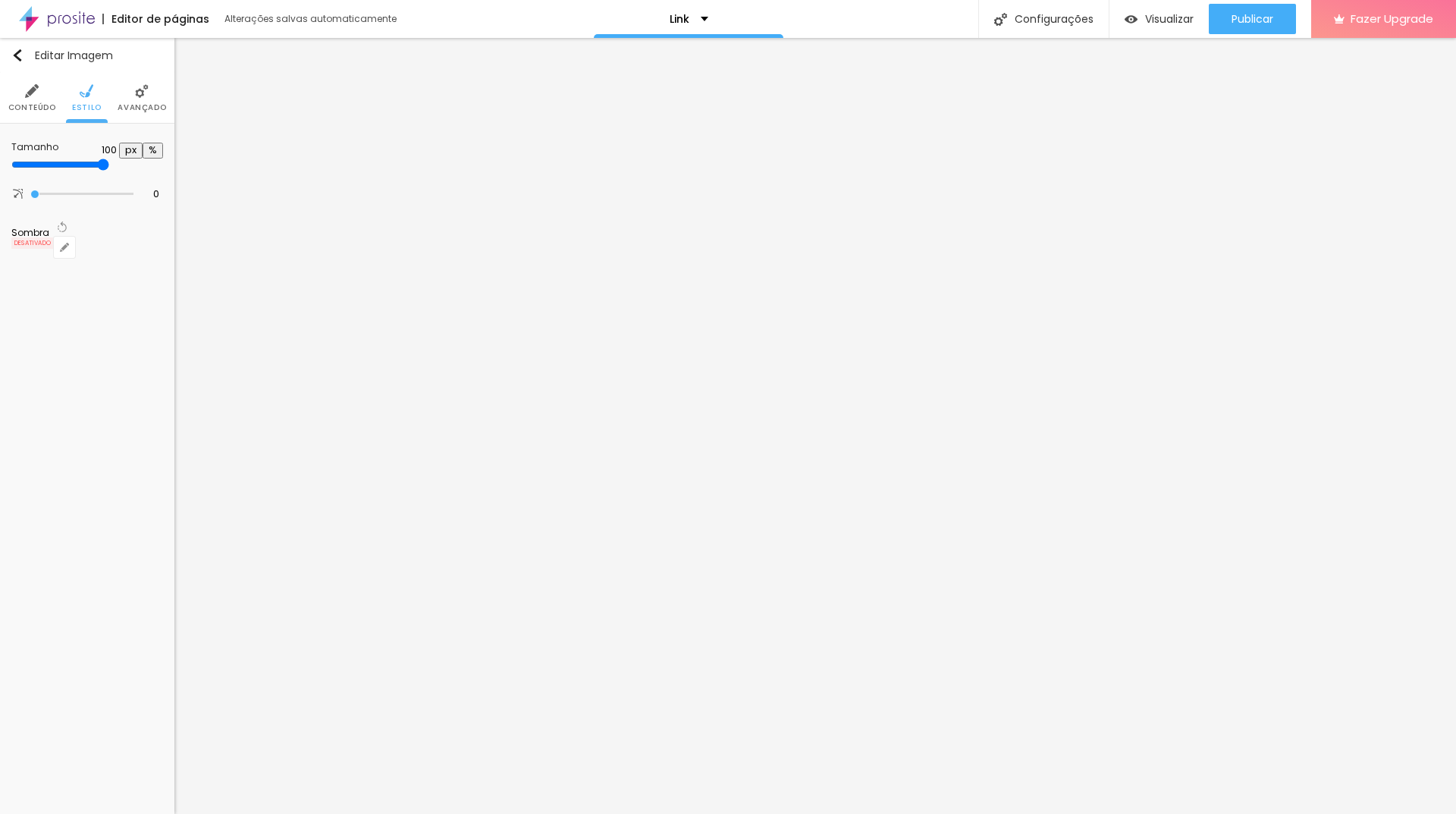
click at [147, 99] on li "Avançado" at bounding box center [142, 98] width 49 height 50
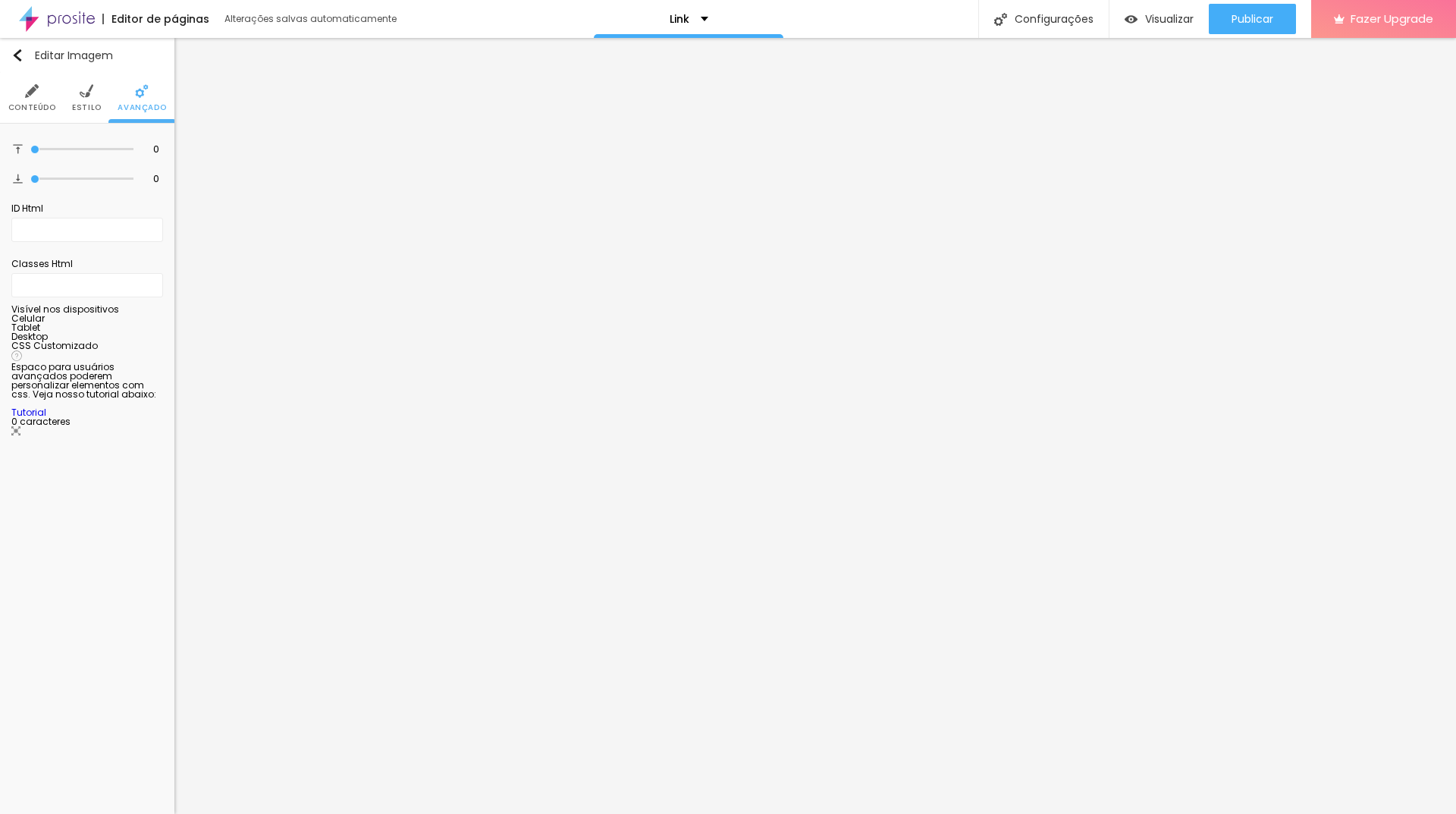
click at [87, 93] on img at bounding box center [87, 91] width 13 height 13
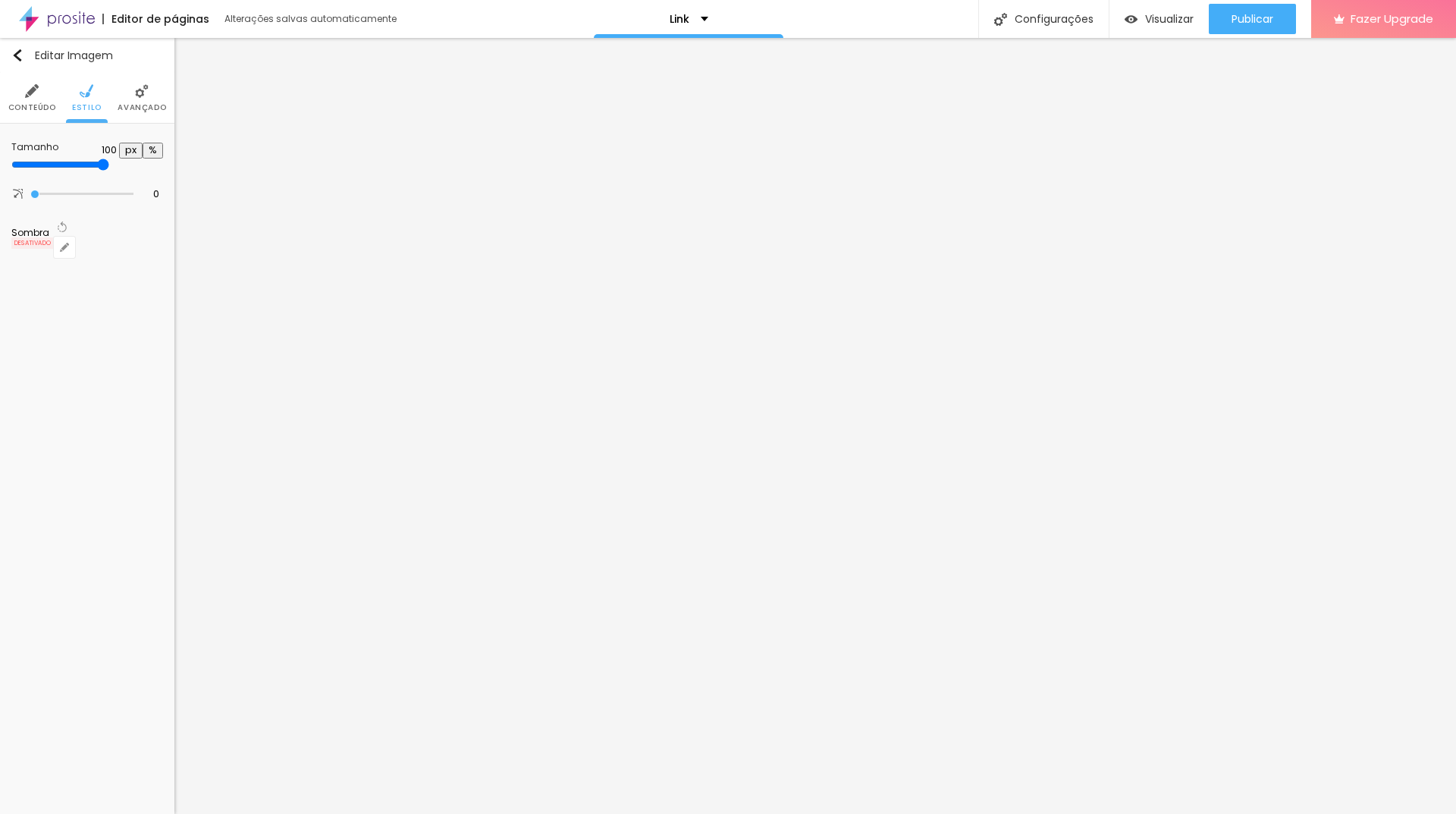
click at [27, 97] on img at bounding box center [32, 91] width 13 height 13
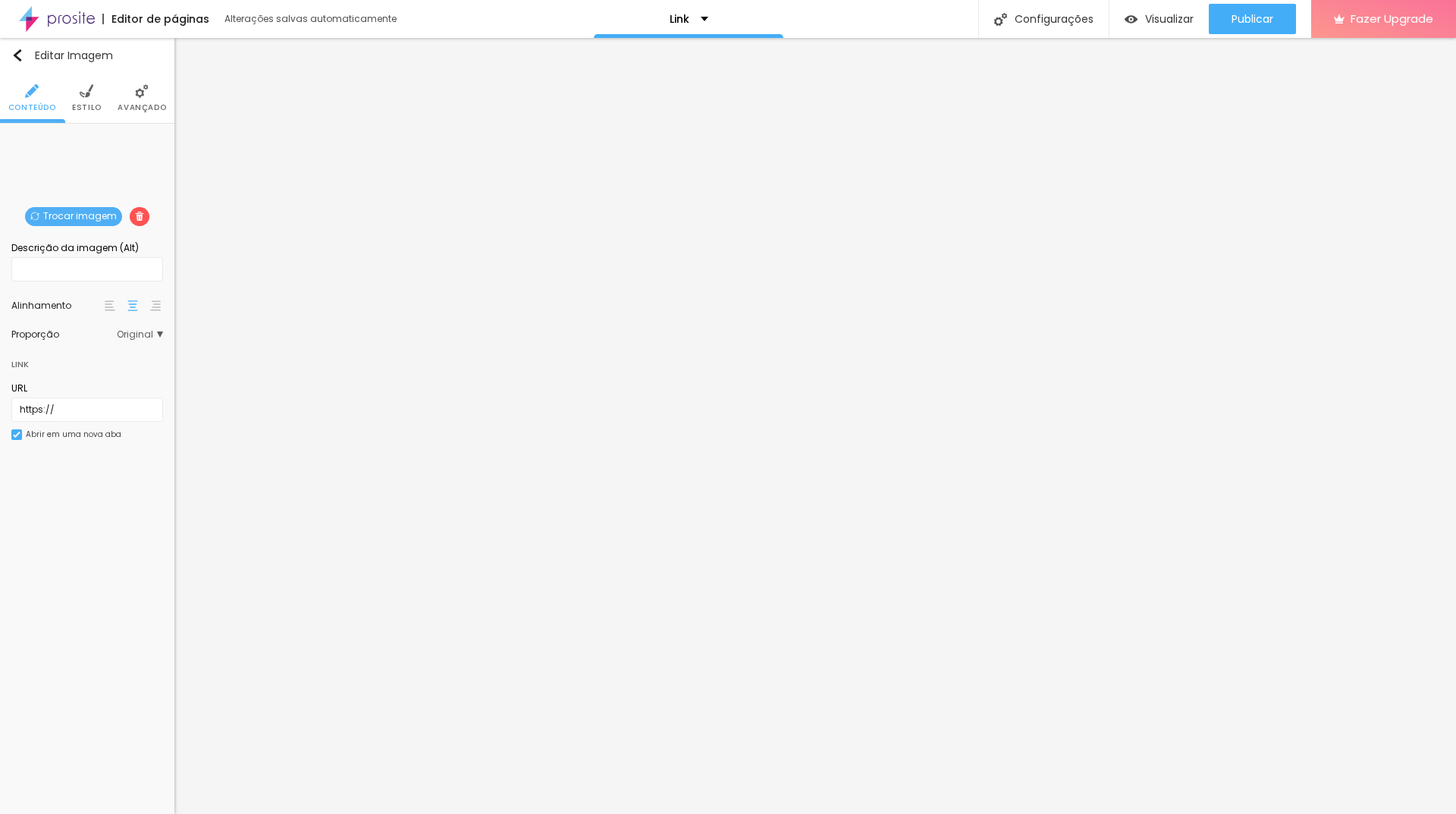
click at [87, 94] on img at bounding box center [87, 91] width 13 height 13
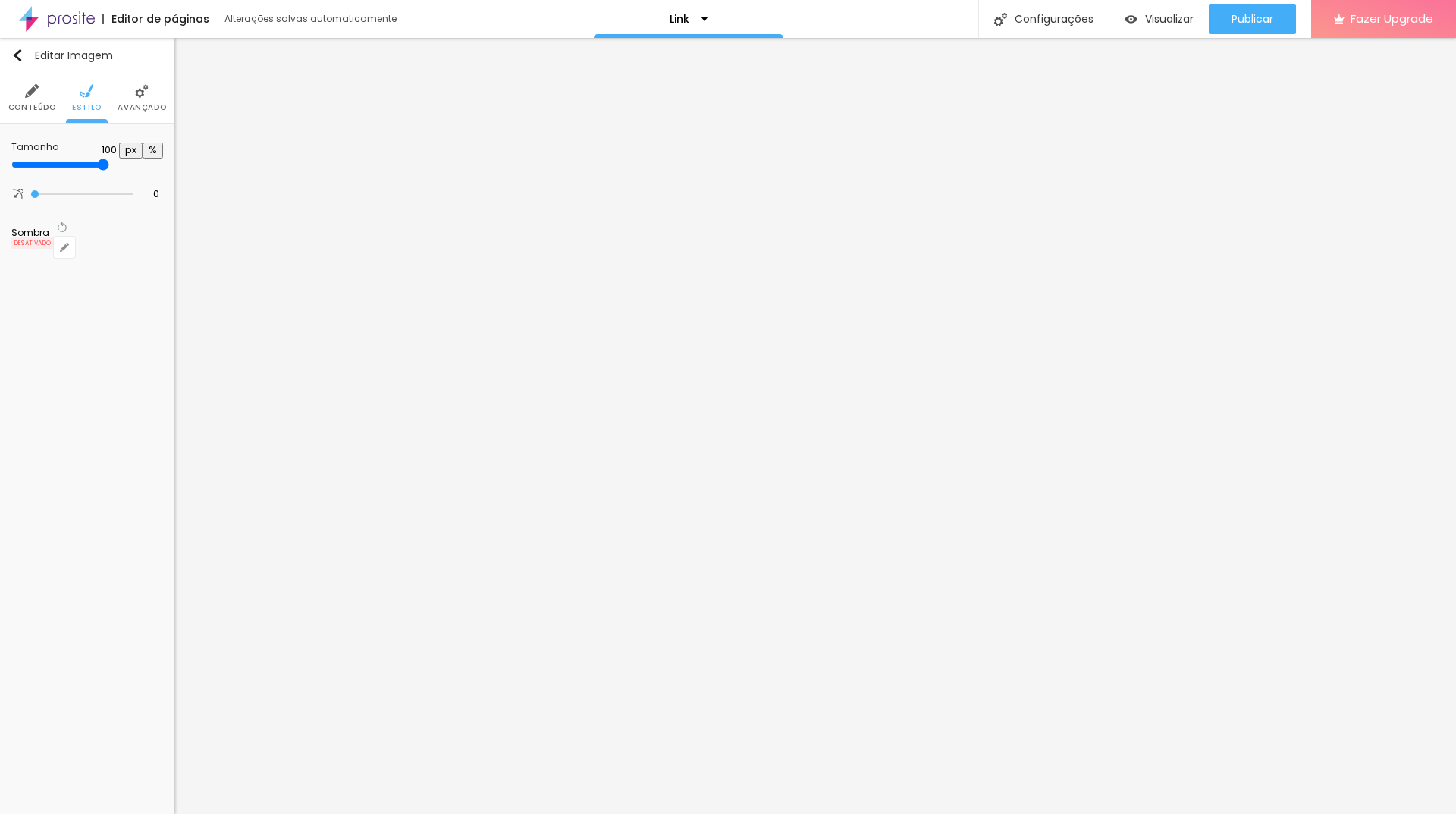
click at [31, 229] on div "Sombra" at bounding box center [33, 233] width 43 height 9
click at [54, 237] on span "DESATIVADO" at bounding box center [33, 243] width 43 height 12
click at [67, 244] on icon "button" at bounding box center [64, 246] width 6 height 6
click at [89, 813] on div at bounding box center [728, 814] width 1456 height 0
click at [24, 101] on li "Conteúdo" at bounding box center [32, 98] width 48 height 50
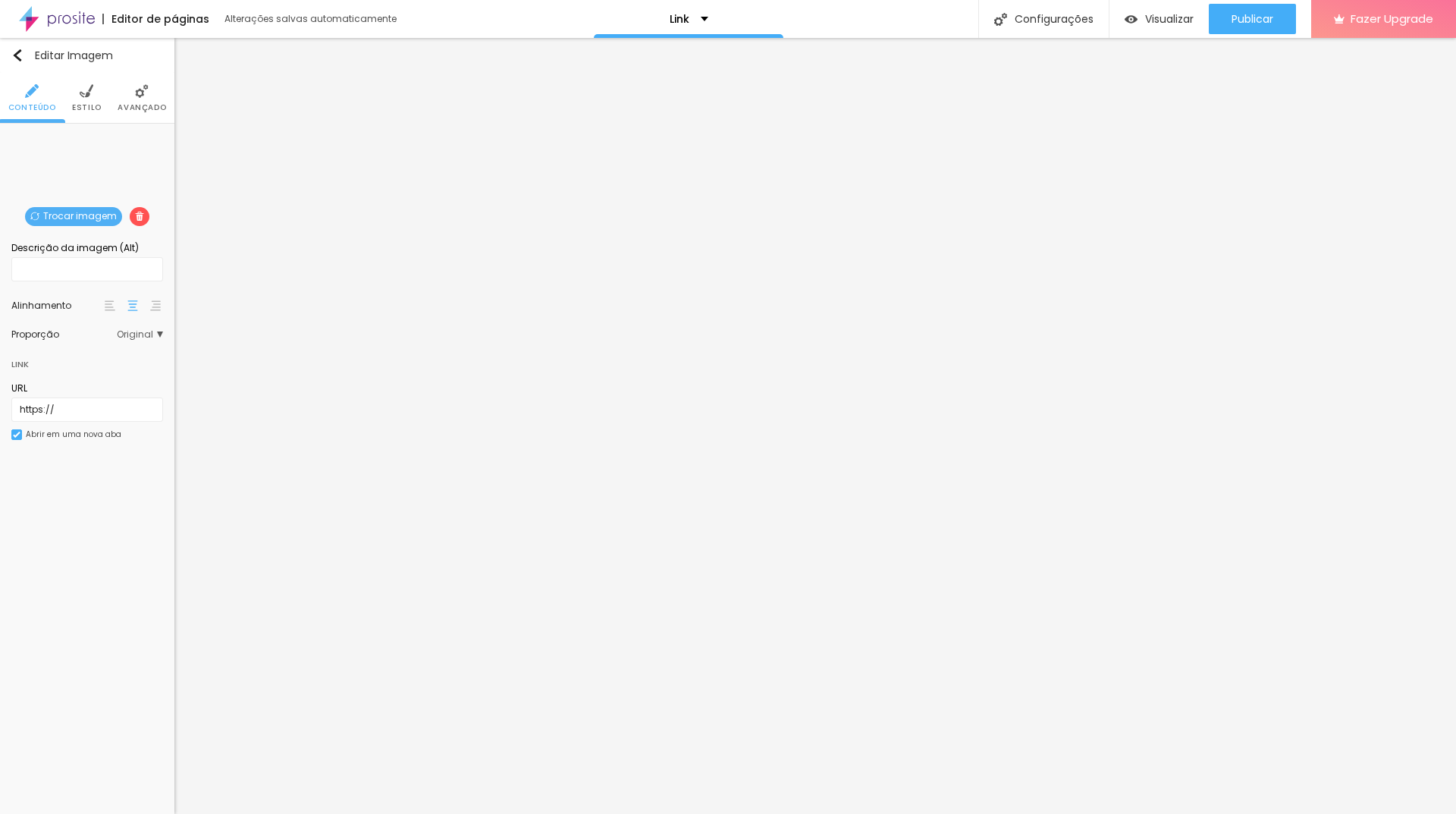
drag, startPoint x: 91, startPoint y: 512, endPoint x: 47, endPoint y: 362, distance: 156.3
click at [91, 511] on div "Editar Imagem Conteúdo Estilo Avançado Trocar imagem Descrição da imagem (Alt) …" at bounding box center [87, 426] width 174 height 776
click at [68, 261] on input "text" at bounding box center [87, 269] width 151 height 24
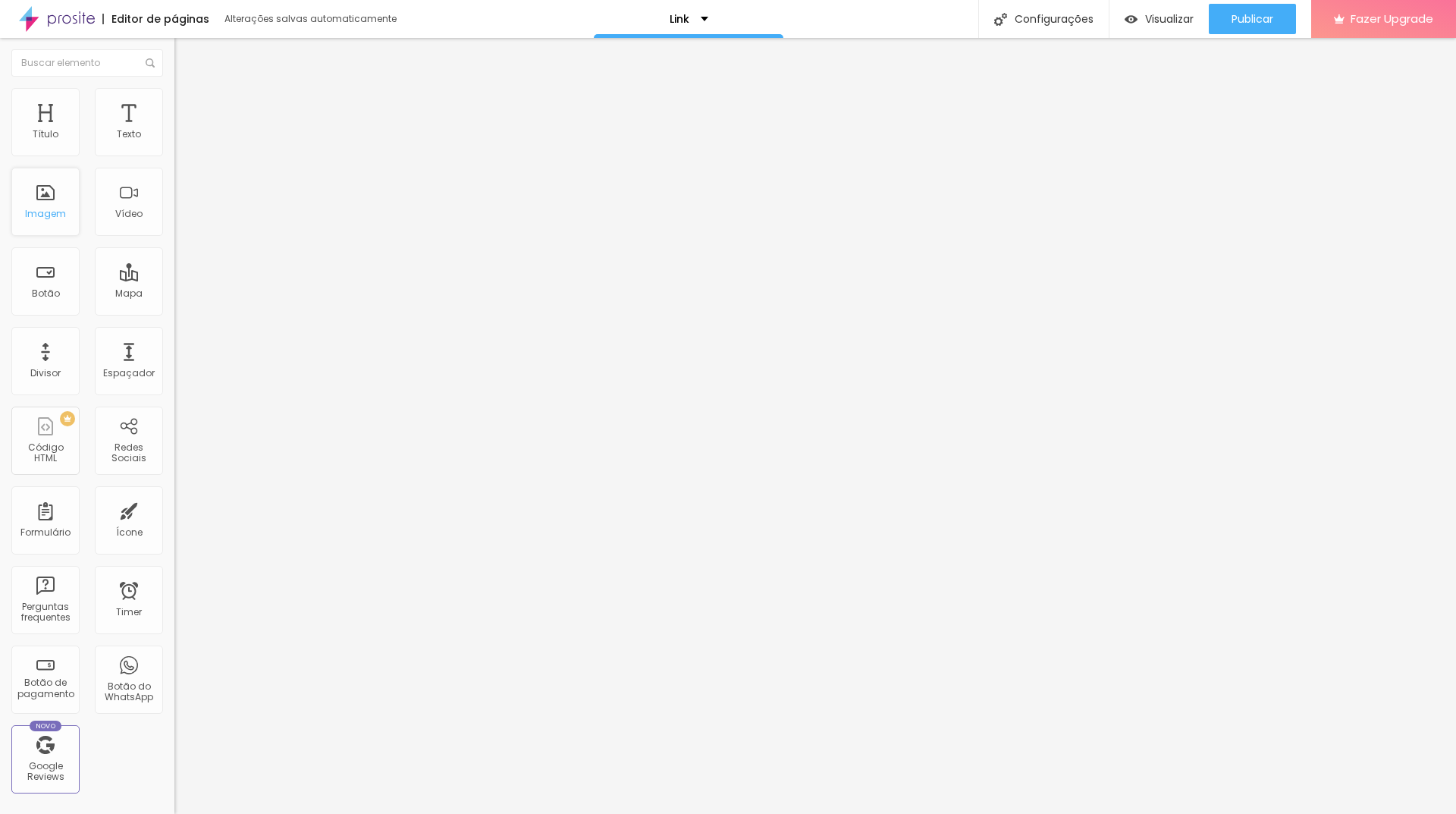
click at [59, 205] on div "Imagem" at bounding box center [45, 201] width 68 height 68
click at [62, 210] on div "Imagem" at bounding box center [45, 214] width 41 height 11
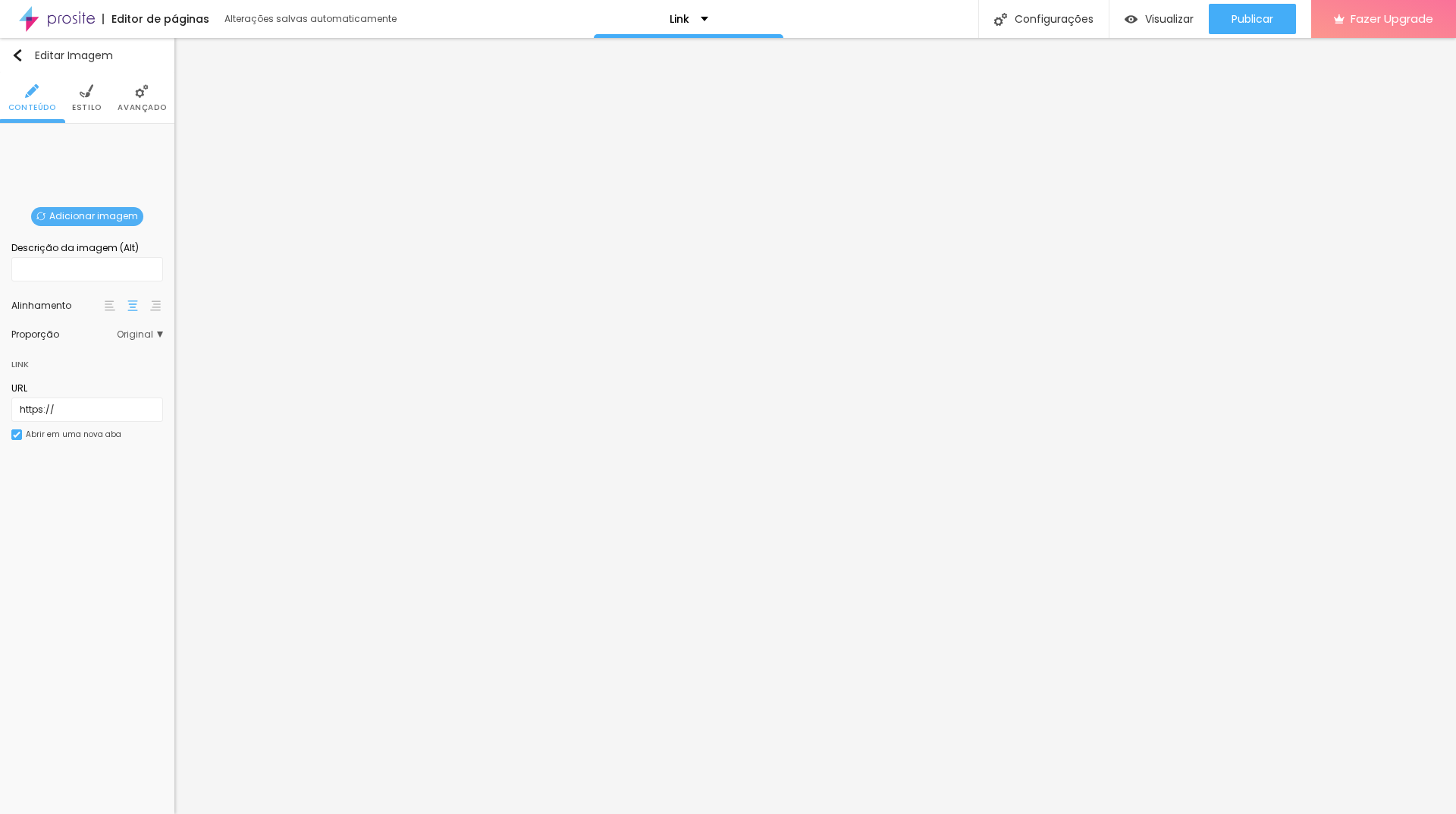
click at [87, 135] on div "Adicionar imagem" at bounding box center [87, 135] width 0 height 0
click at [100, 213] on span "Adicionar imagem" at bounding box center [87, 216] width 113 height 19
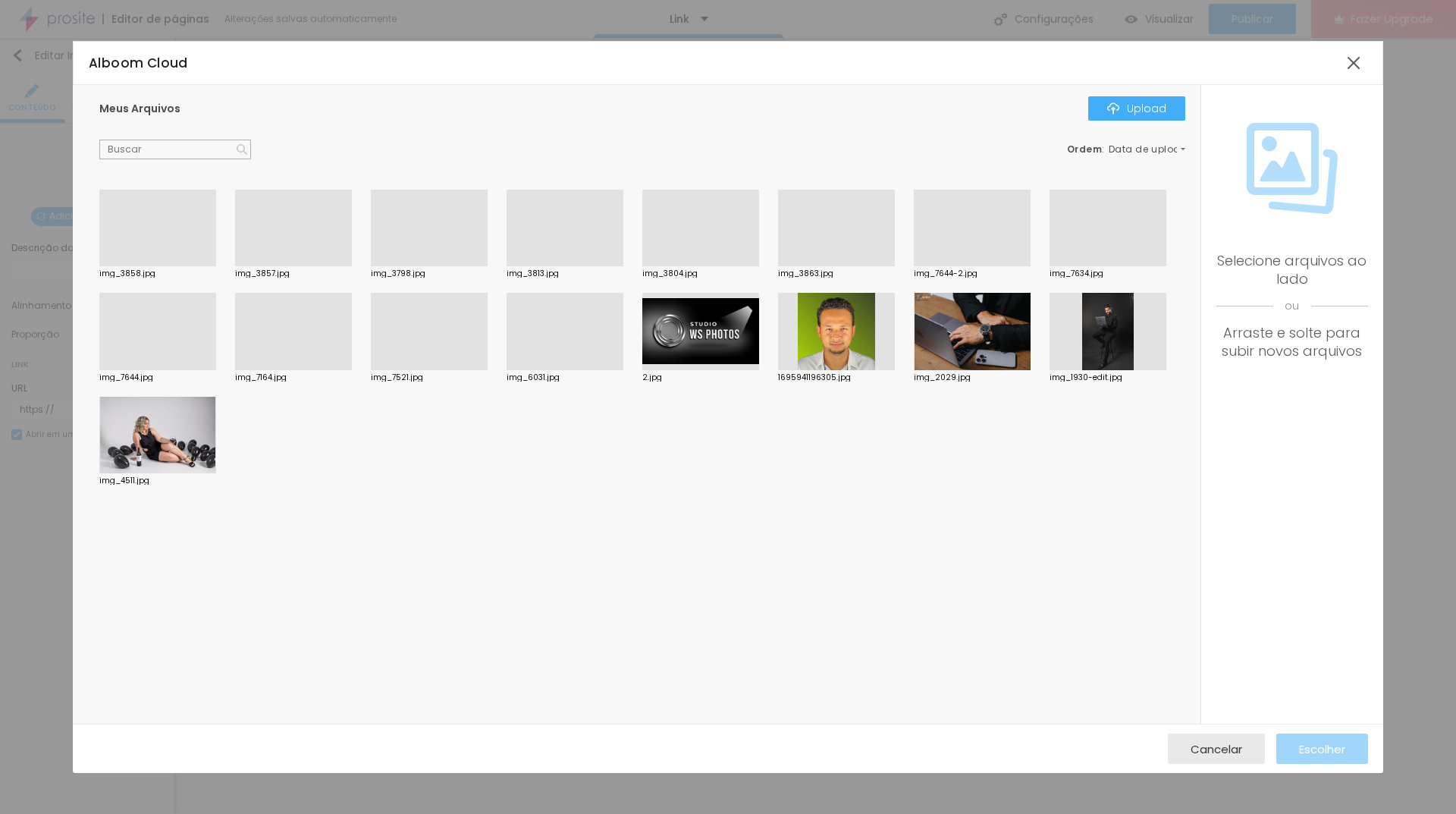
click at [424, 370] on div at bounding box center [429, 370] width 117 height 0
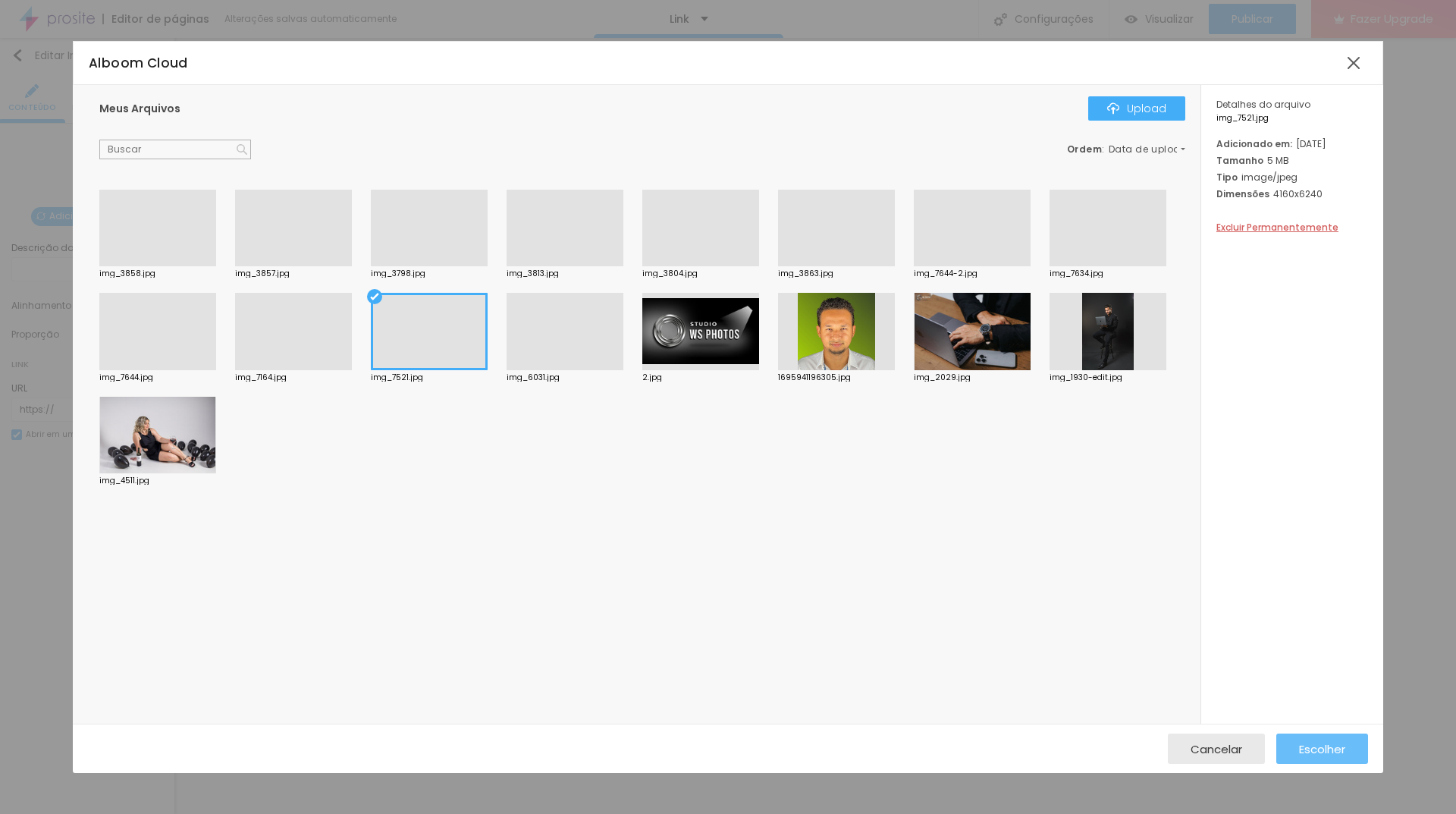
click at [1337, 748] on span "Escolher" at bounding box center [1321, 748] width 46 height 13
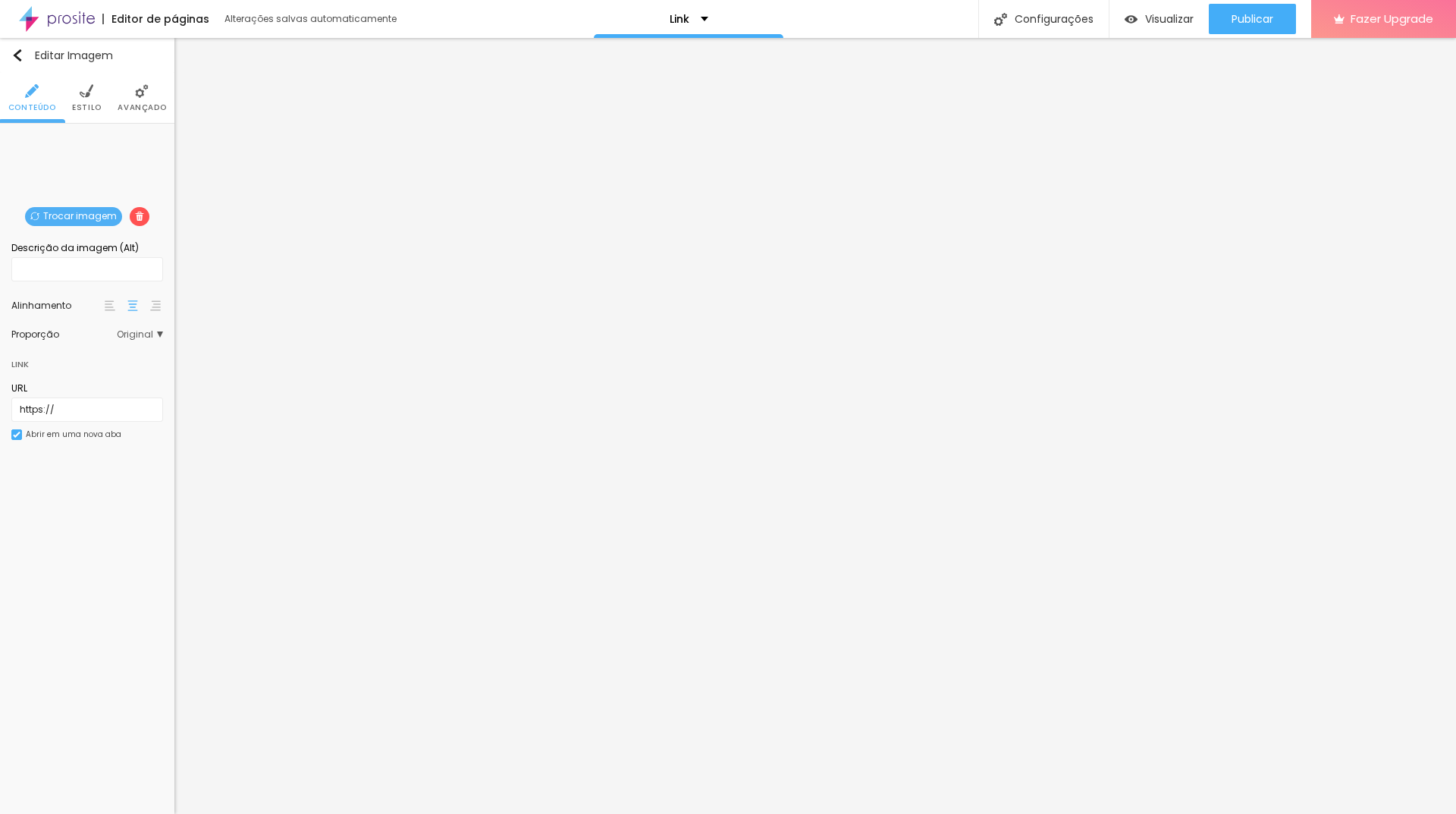
click at [80, 77] on li "Estilo" at bounding box center [87, 98] width 29 height 50
click at [87, 104] on span "Estilo" at bounding box center [87, 108] width 29 height 8
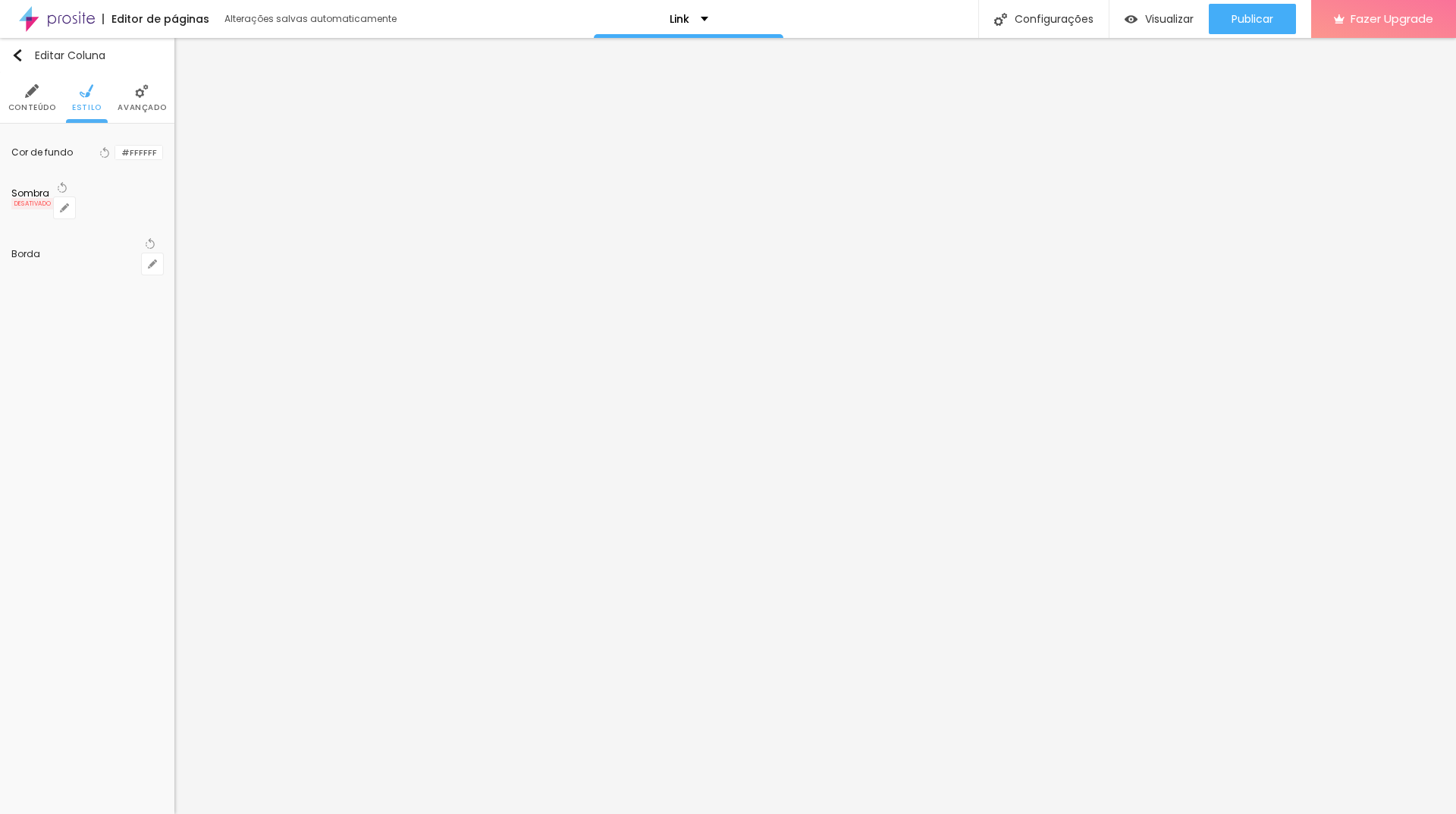
click at [32, 108] on span "Conteúdo" at bounding box center [32, 108] width 48 height 8
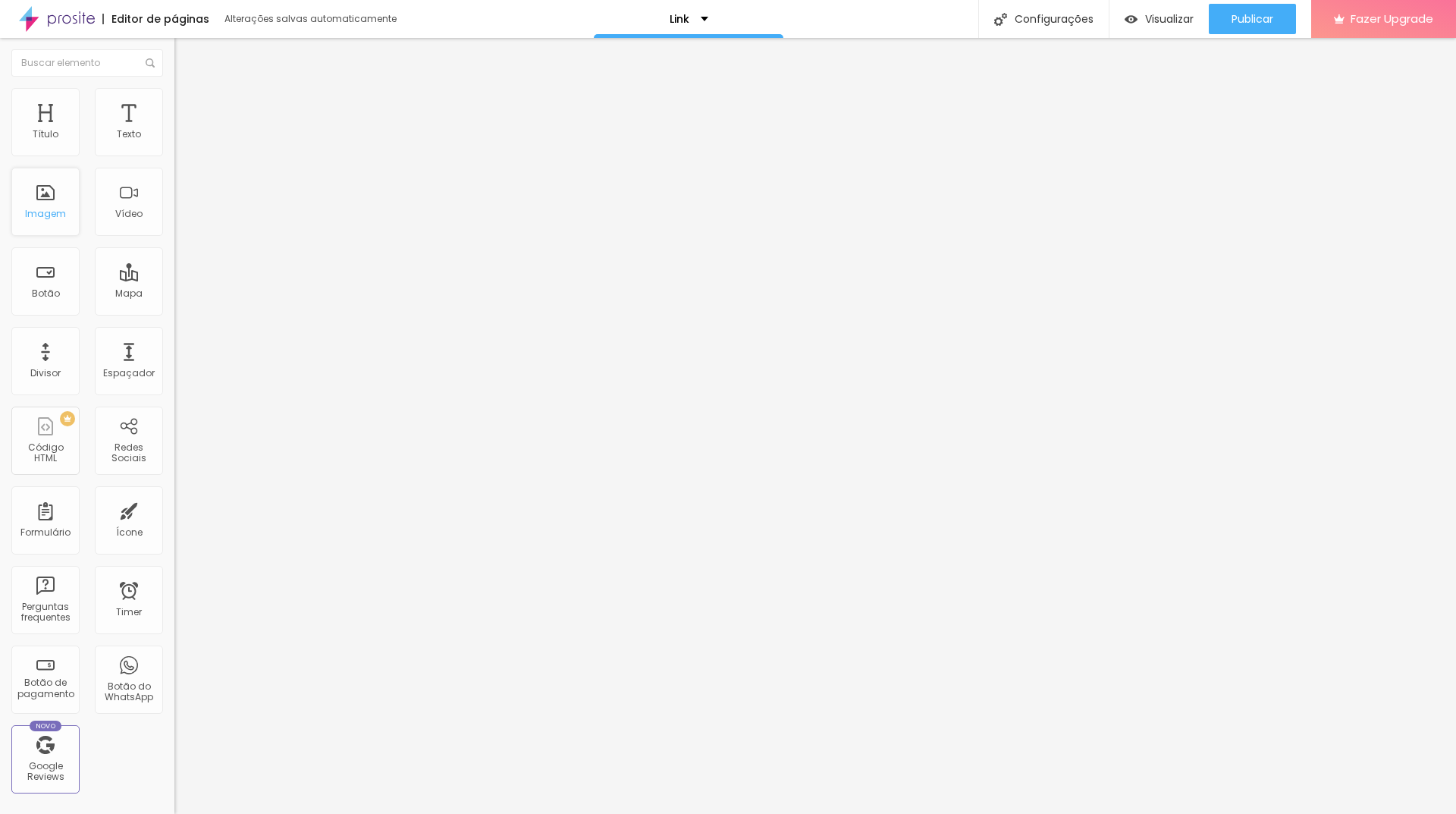
click at [56, 214] on div "Imagem" at bounding box center [45, 214] width 41 height 11
click at [57, 216] on div "Imagem" at bounding box center [45, 214] width 41 height 11
click at [61, 214] on div "Imagem" at bounding box center [45, 214] width 41 height 11
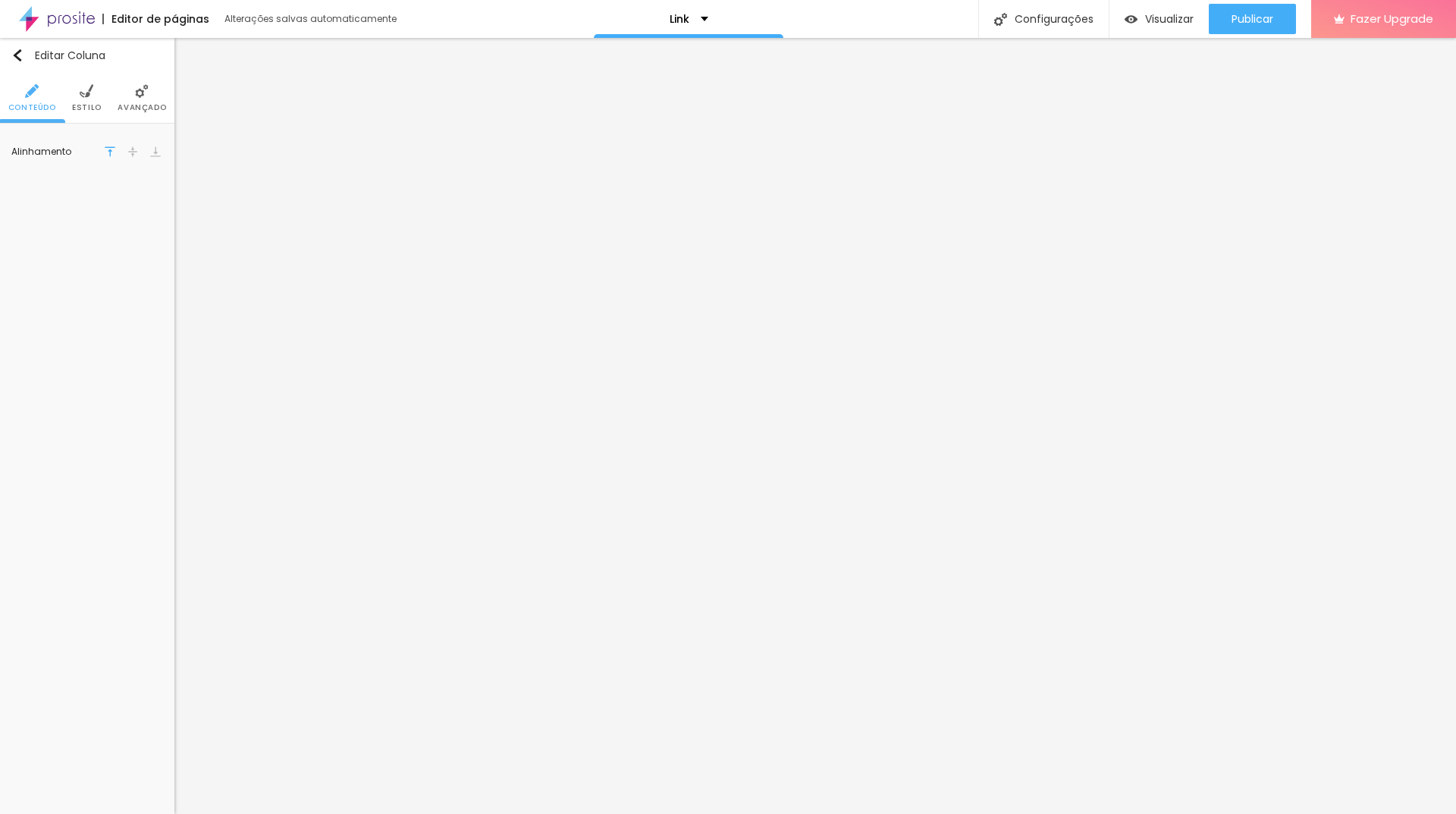
click at [79, 99] on li "Estilo" at bounding box center [87, 98] width 29 height 50
click at [22, 104] on span "Conteúdo" at bounding box center [32, 108] width 48 height 8
click at [697, 15] on div "Link" at bounding box center [689, 18] width 39 height 11
click at [698, 11] on div "Link" at bounding box center [688, 5] width 19 height 11
click at [87, 135] on div "Trocar imagem" at bounding box center [87, 135] width 0 height 0
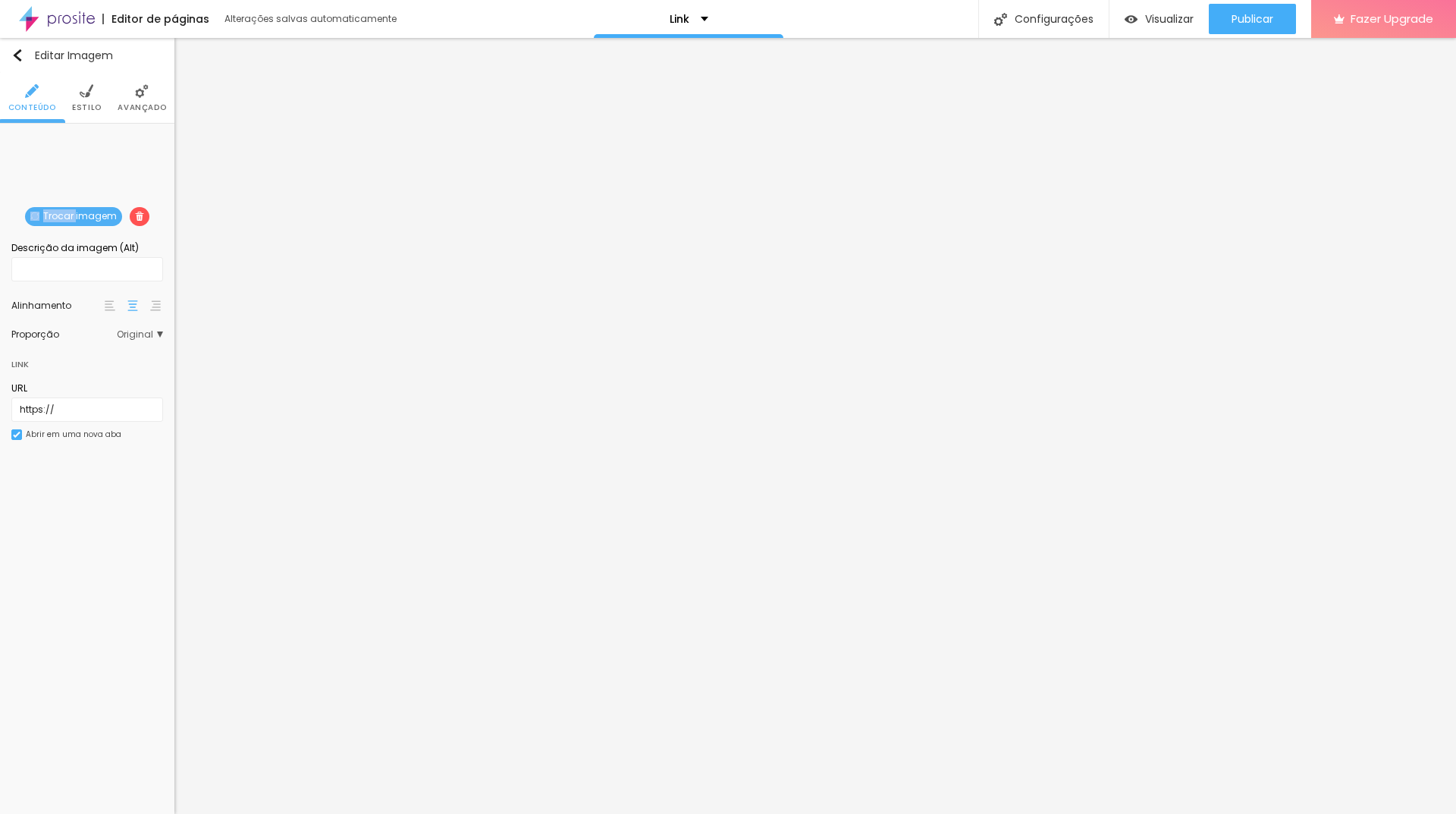
click at [87, 135] on div "Trocar imagem" at bounding box center [87, 135] width 0 height 0
click at [61, 213] on span "Trocar imagem" at bounding box center [73, 216] width 97 height 19
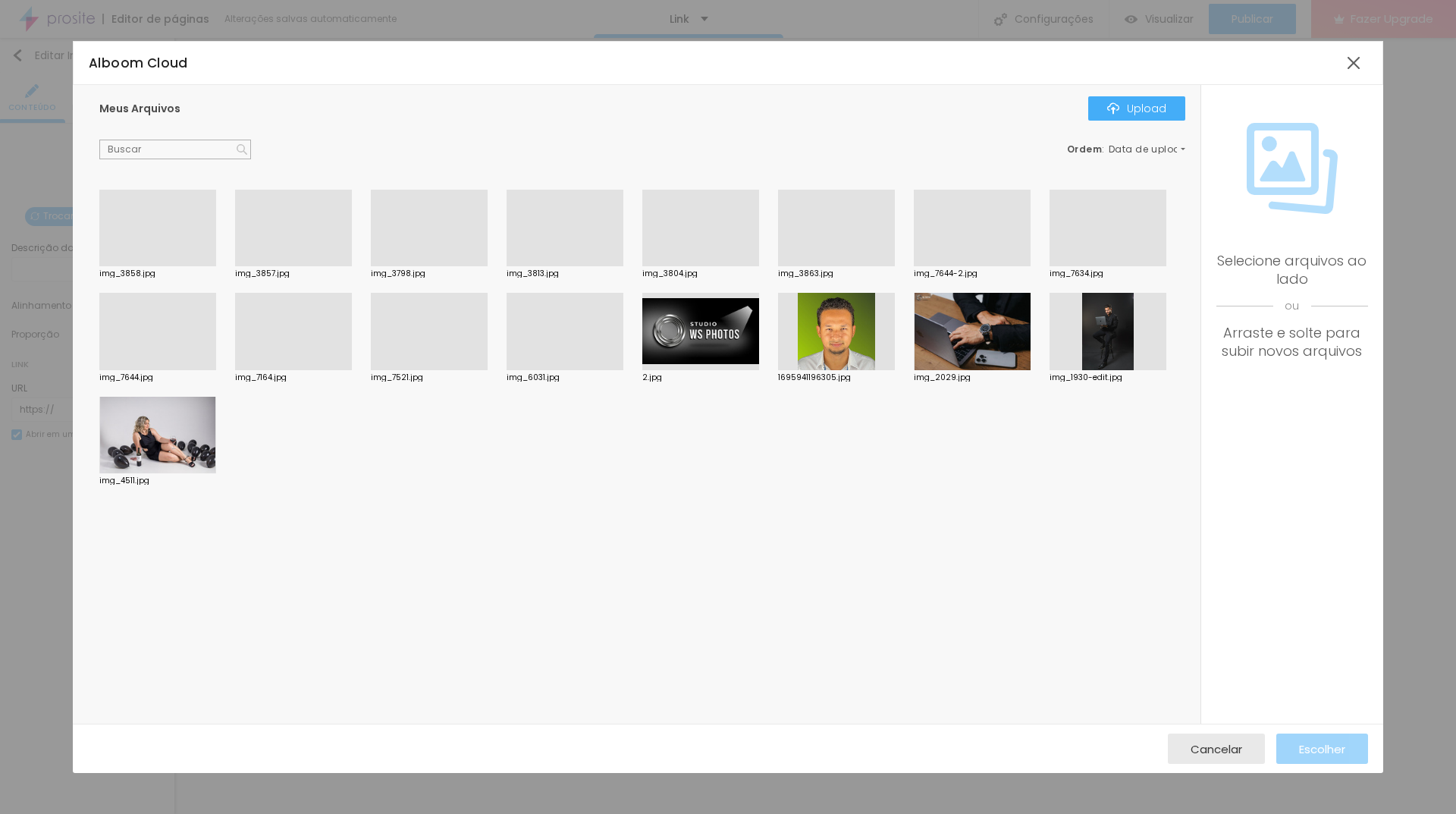
drag, startPoint x: 741, startPoint y: 229, endPoint x: 759, endPoint y: 237, distance: 19.7
click at [741, 267] on div at bounding box center [700, 267] width 117 height 0
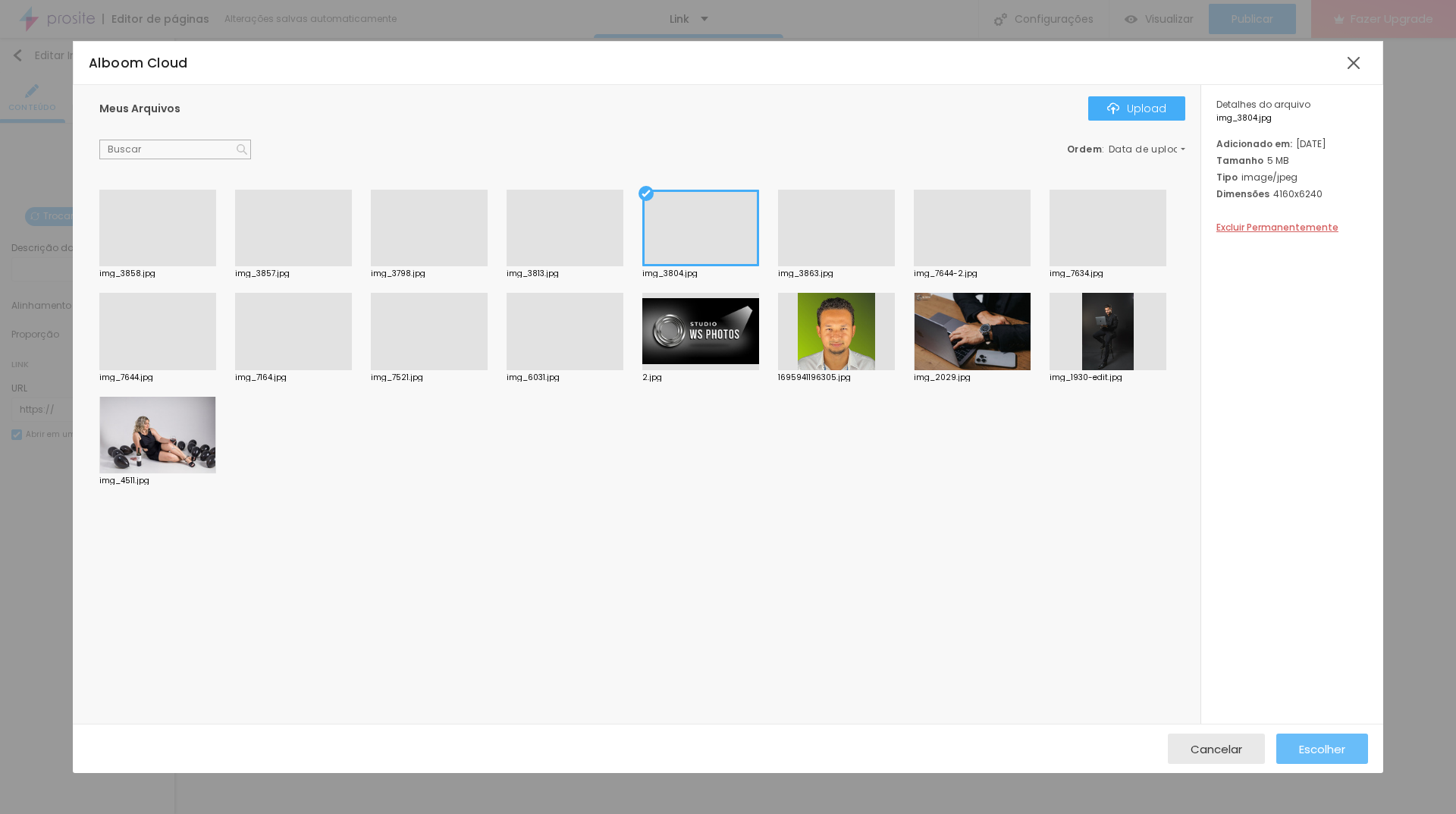
click at [1340, 752] on span "Escolher" at bounding box center [1321, 748] width 46 height 13
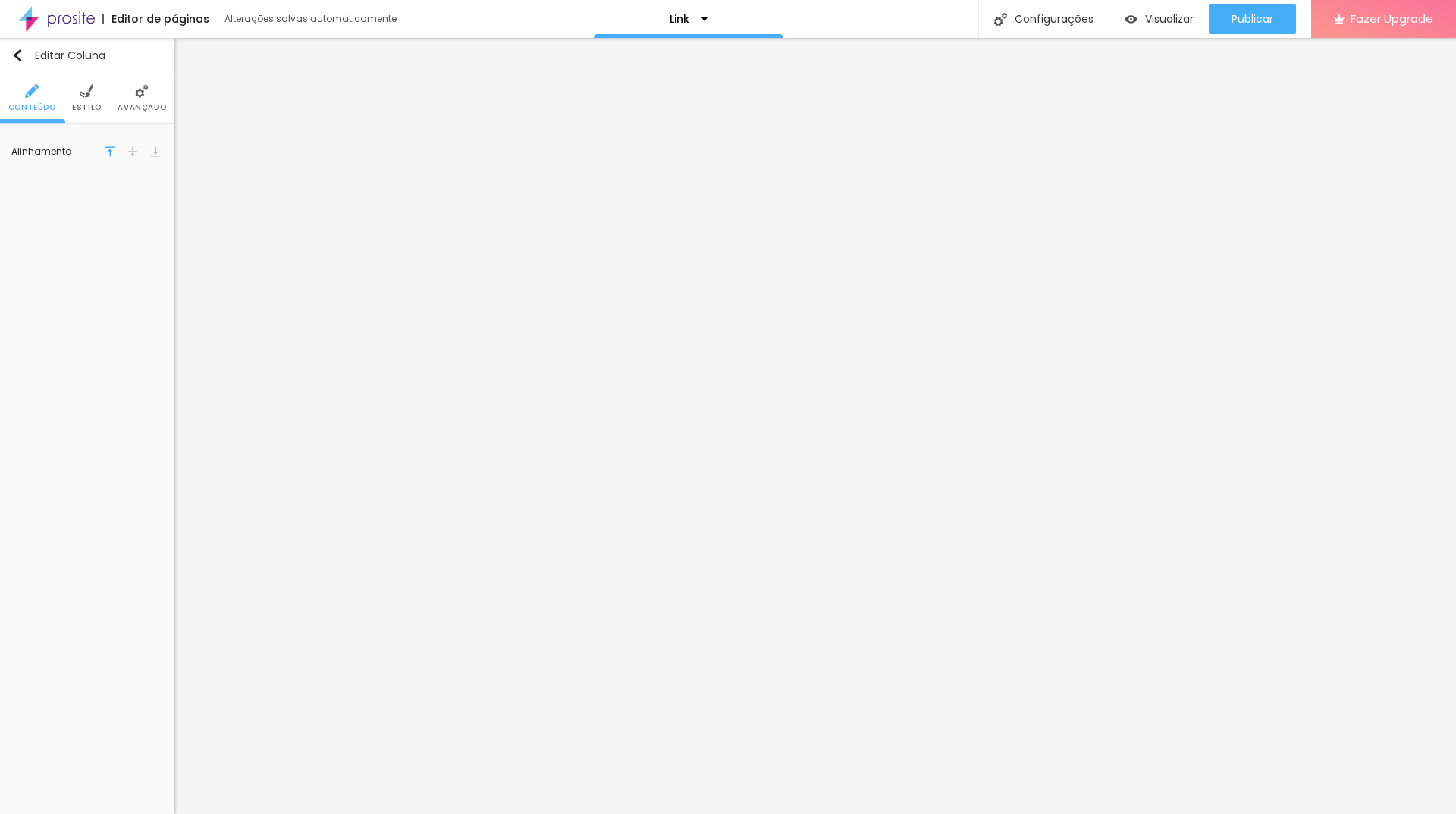
click at [113, 87] on ul "Conteúdo Estilo Avançado" at bounding box center [87, 98] width 174 height 50
click at [58, 97] on ul "Conteúdo Estilo Avançado" at bounding box center [87, 98] width 174 height 50
click at [26, 96] on img at bounding box center [32, 91] width 13 height 13
click at [12, 51] on img "button" at bounding box center [18, 56] width 12 height 12
click at [18, 50] on img "button" at bounding box center [18, 56] width 12 height 12
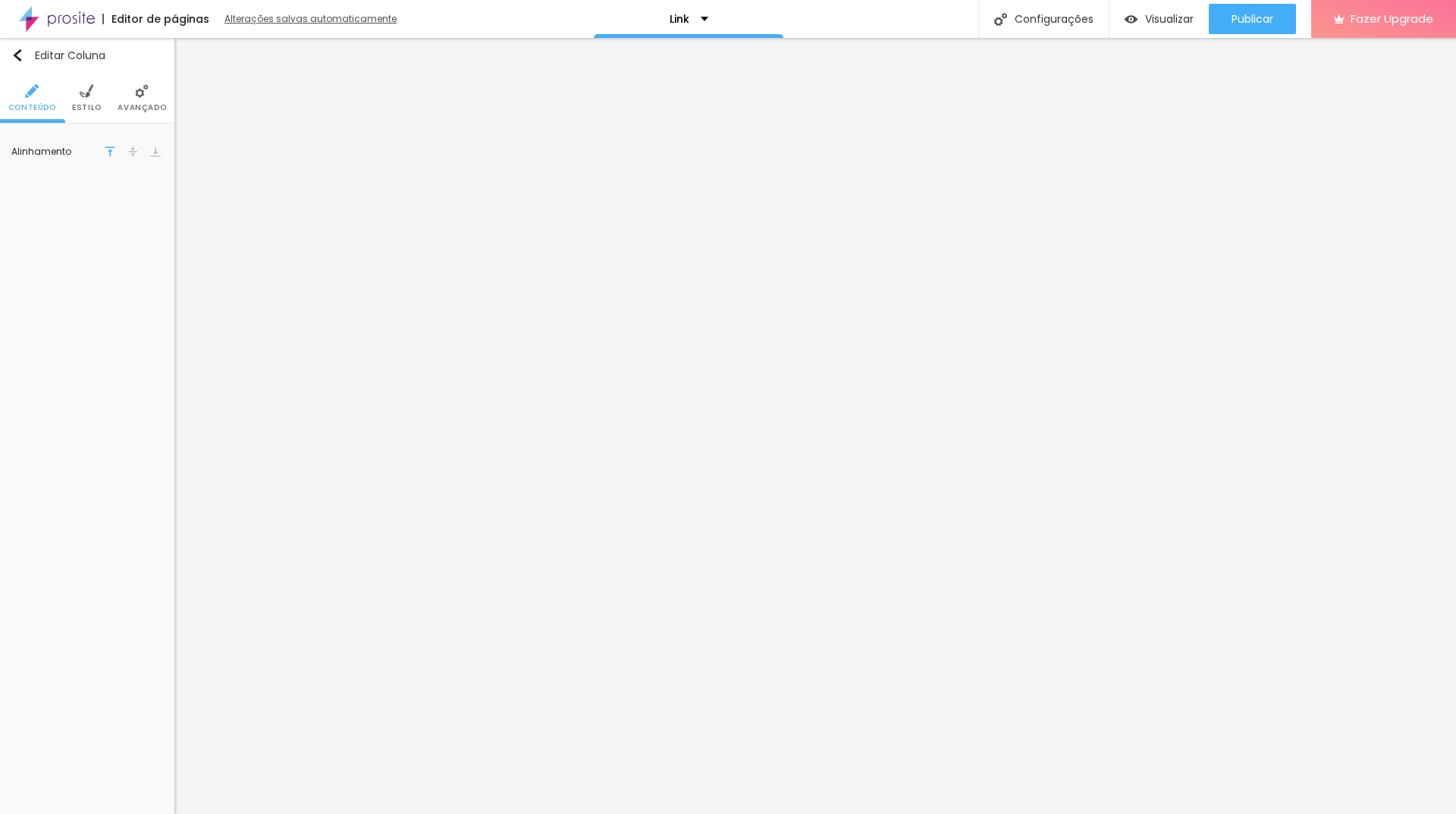
click at [330, 19] on div "Alterações salvas automaticamente" at bounding box center [311, 18] width 174 height 9
click at [1099, 813] on div at bounding box center [728, 830] width 1456 height 13
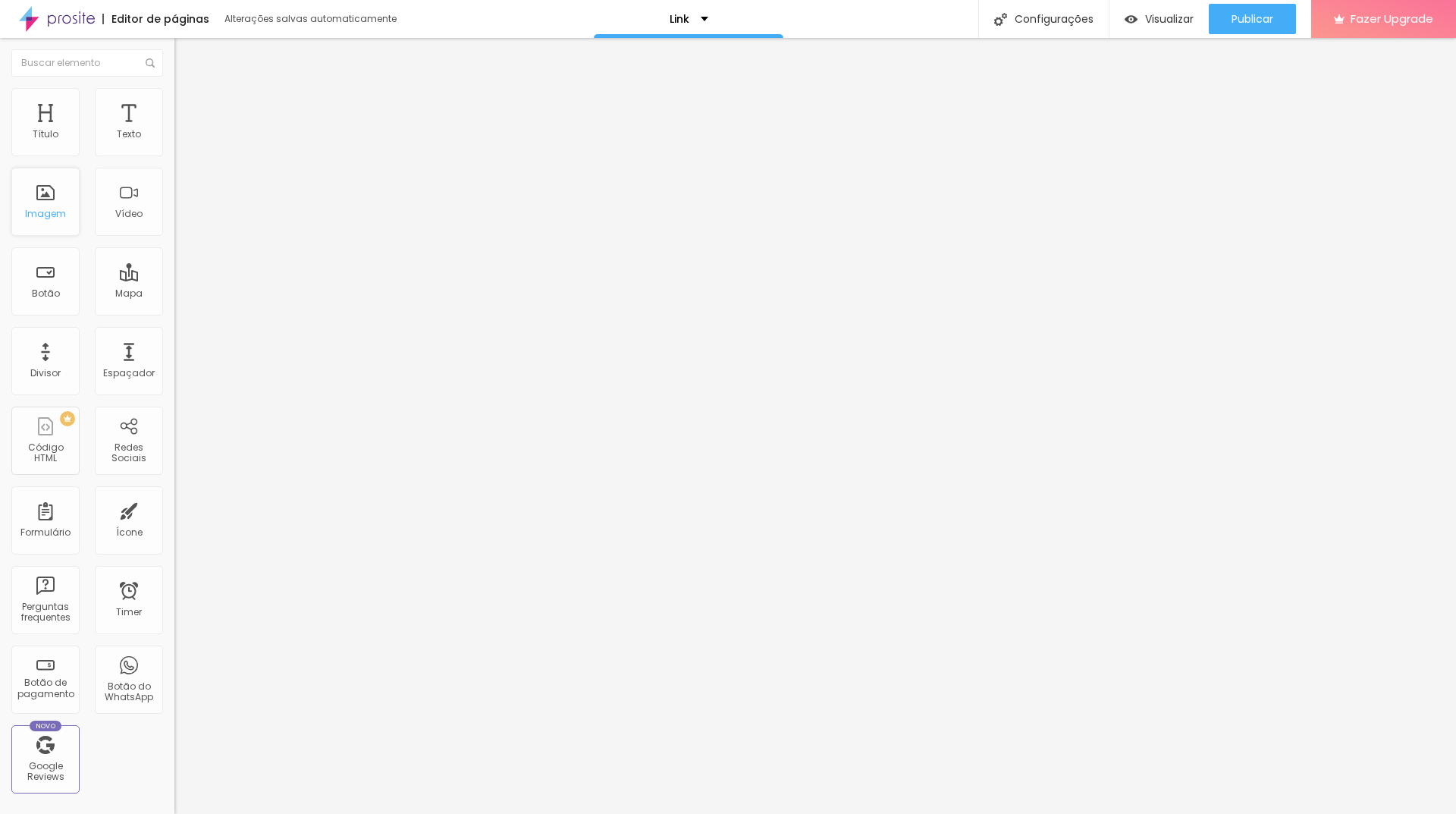
click at [66, 213] on div "Imagem" at bounding box center [45, 201] width 68 height 68
click at [47, 209] on div "Imagem" at bounding box center [45, 214] width 41 height 11
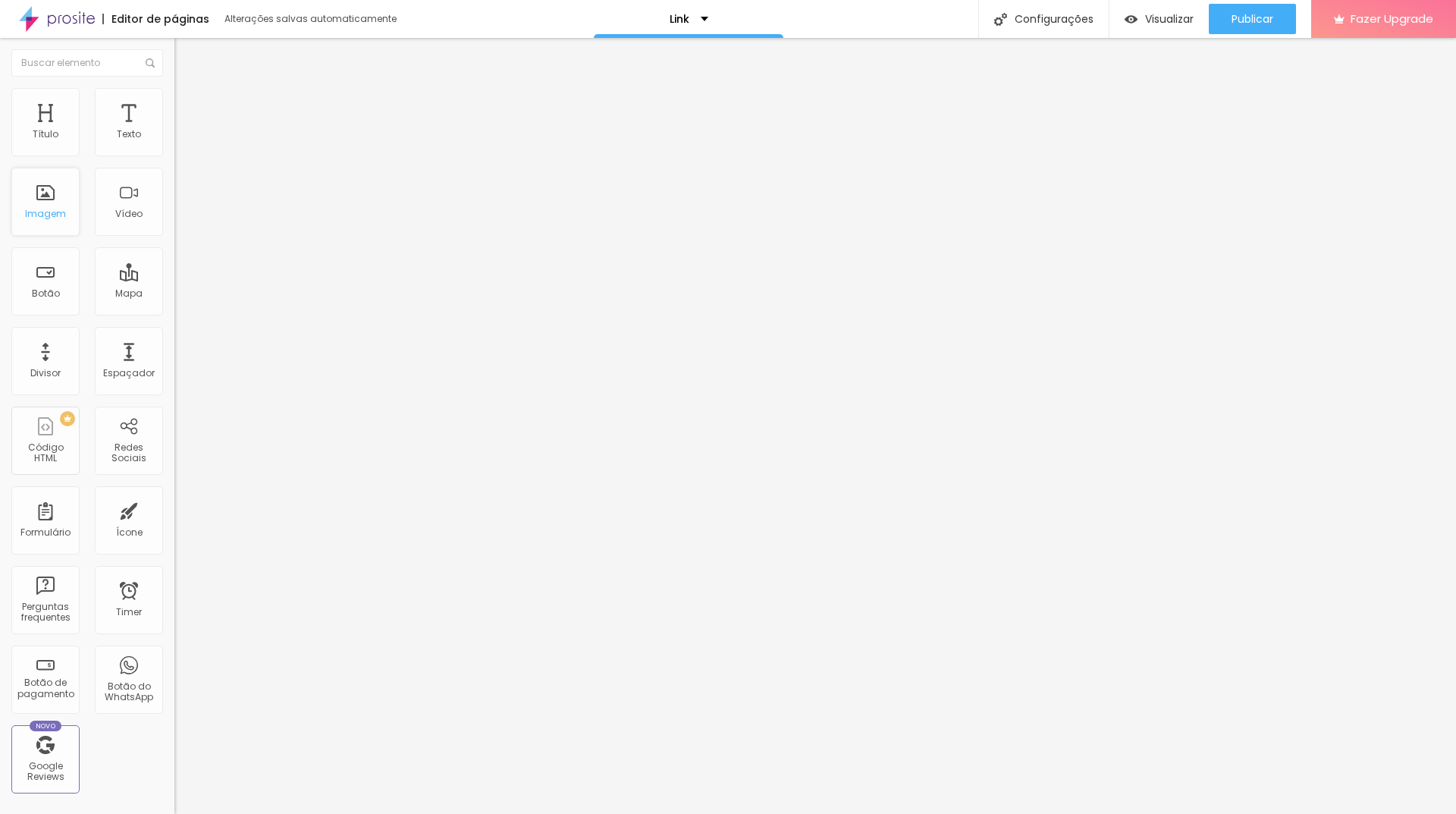
click at [47, 209] on div "Imagem" at bounding box center [45, 214] width 41 height 11
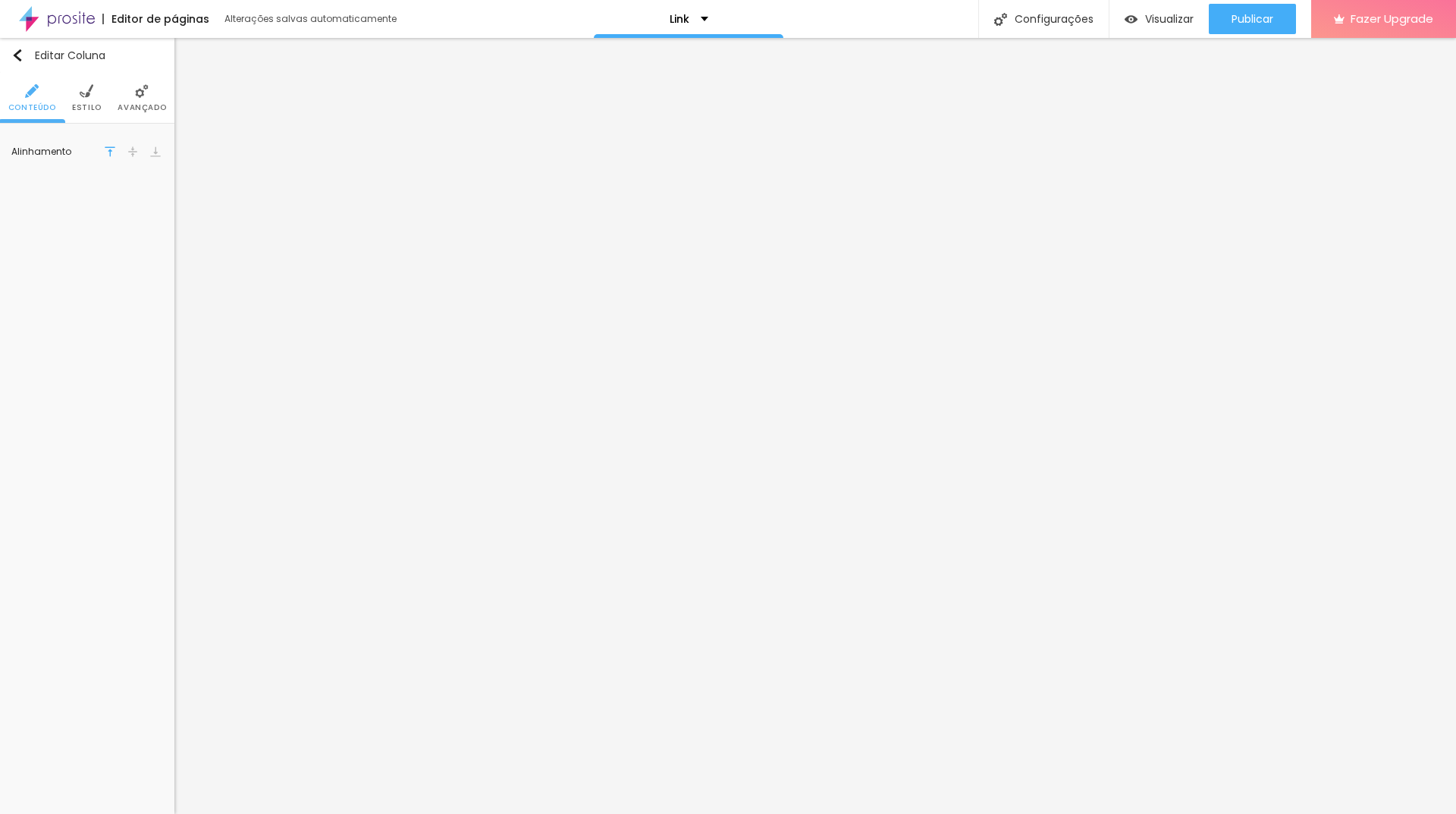
click at [76, 97] on li "Estilo" at bounding box center [87, 98] width 29 height 50
click at [31, 101] on li "Conteúdo" at bounding box center [32, 98] width 48 height 50
click at [126, 95] on li "Avançado" at bounding box center [142, 98] width 49 height 50
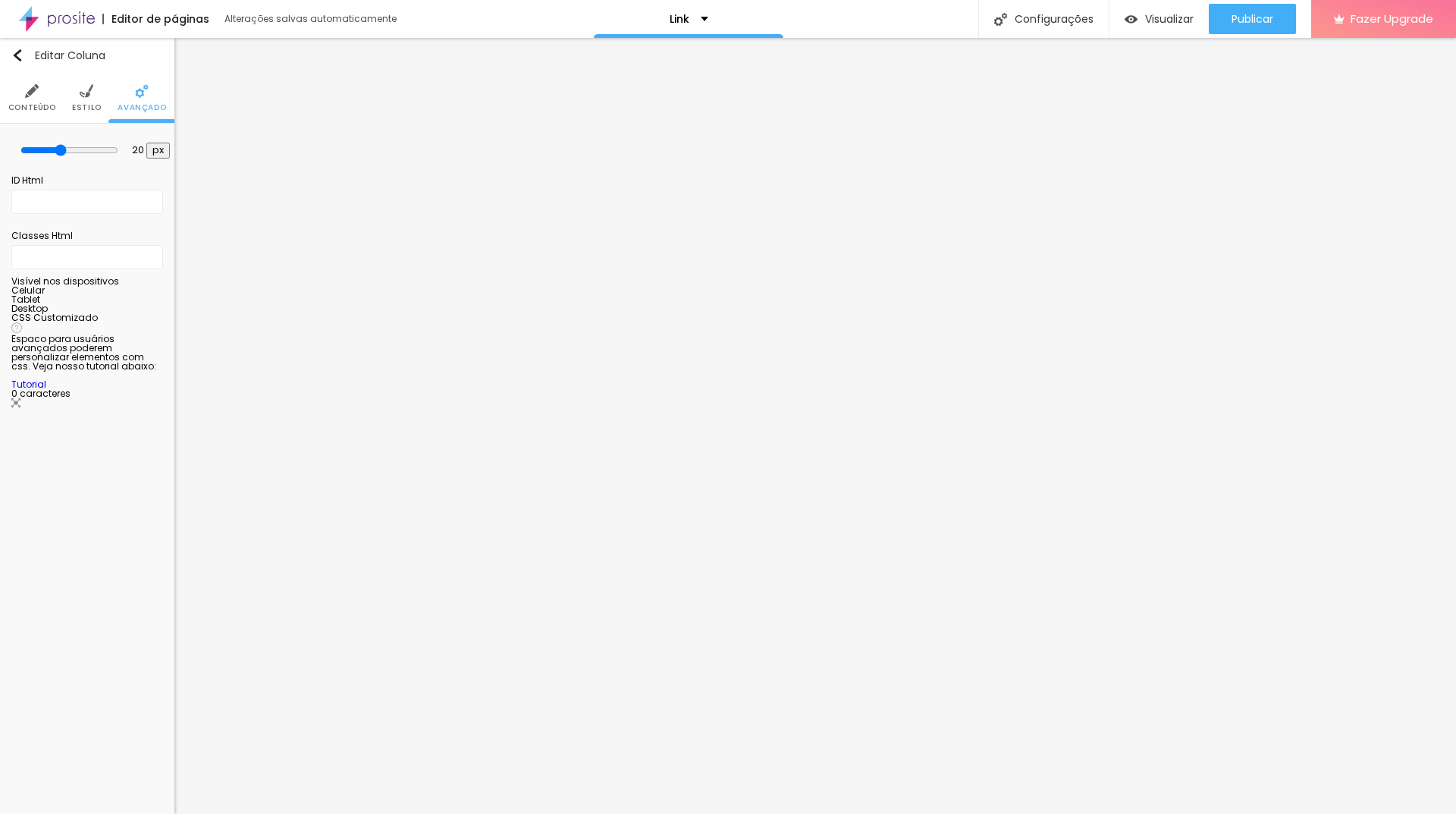
click at [30, 96] on img at bounding box center [32, 91] width 13 height 13
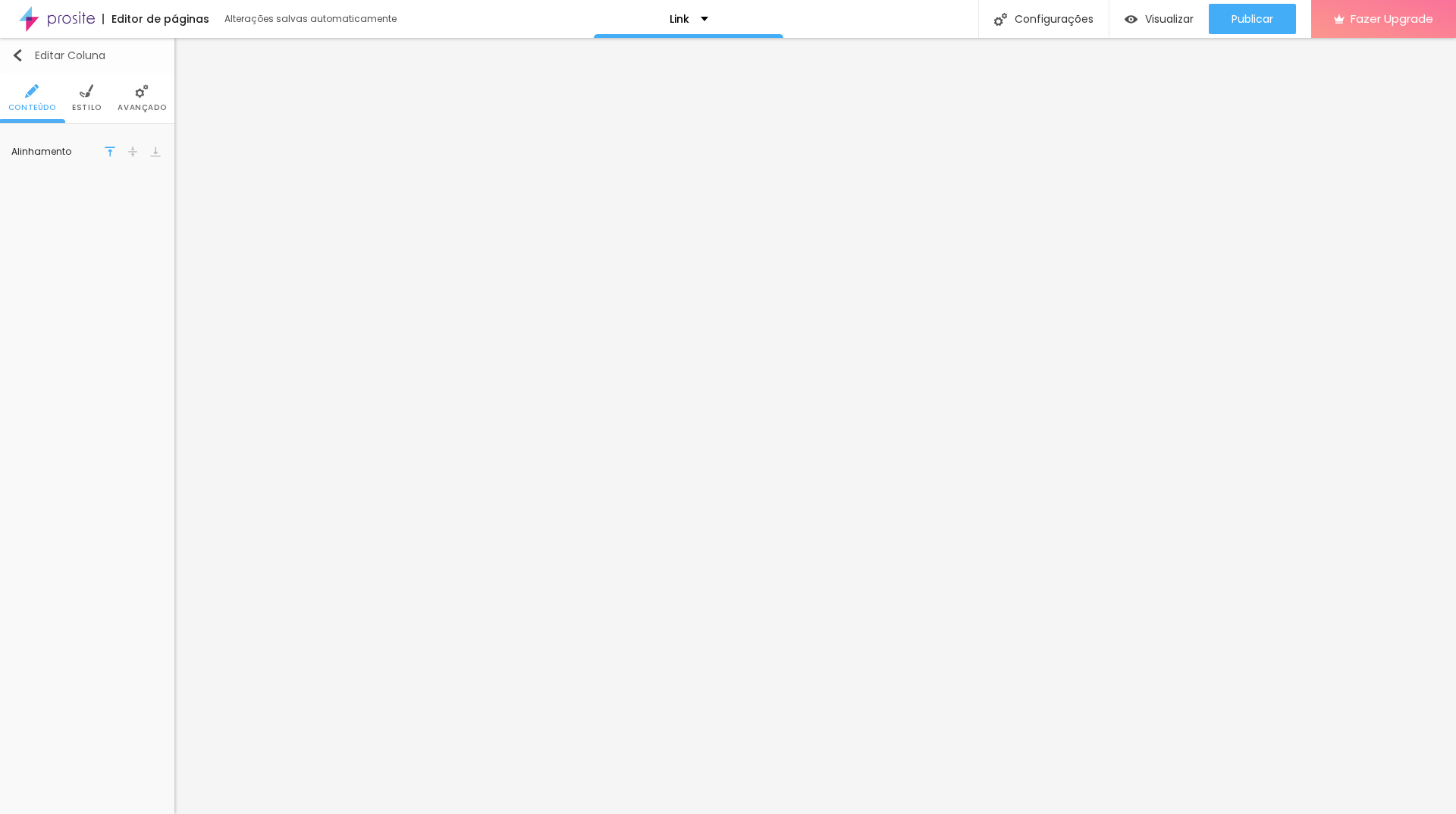
click at [19, 53] on img "button" at bounding box center [18, 56] width 12 height 12
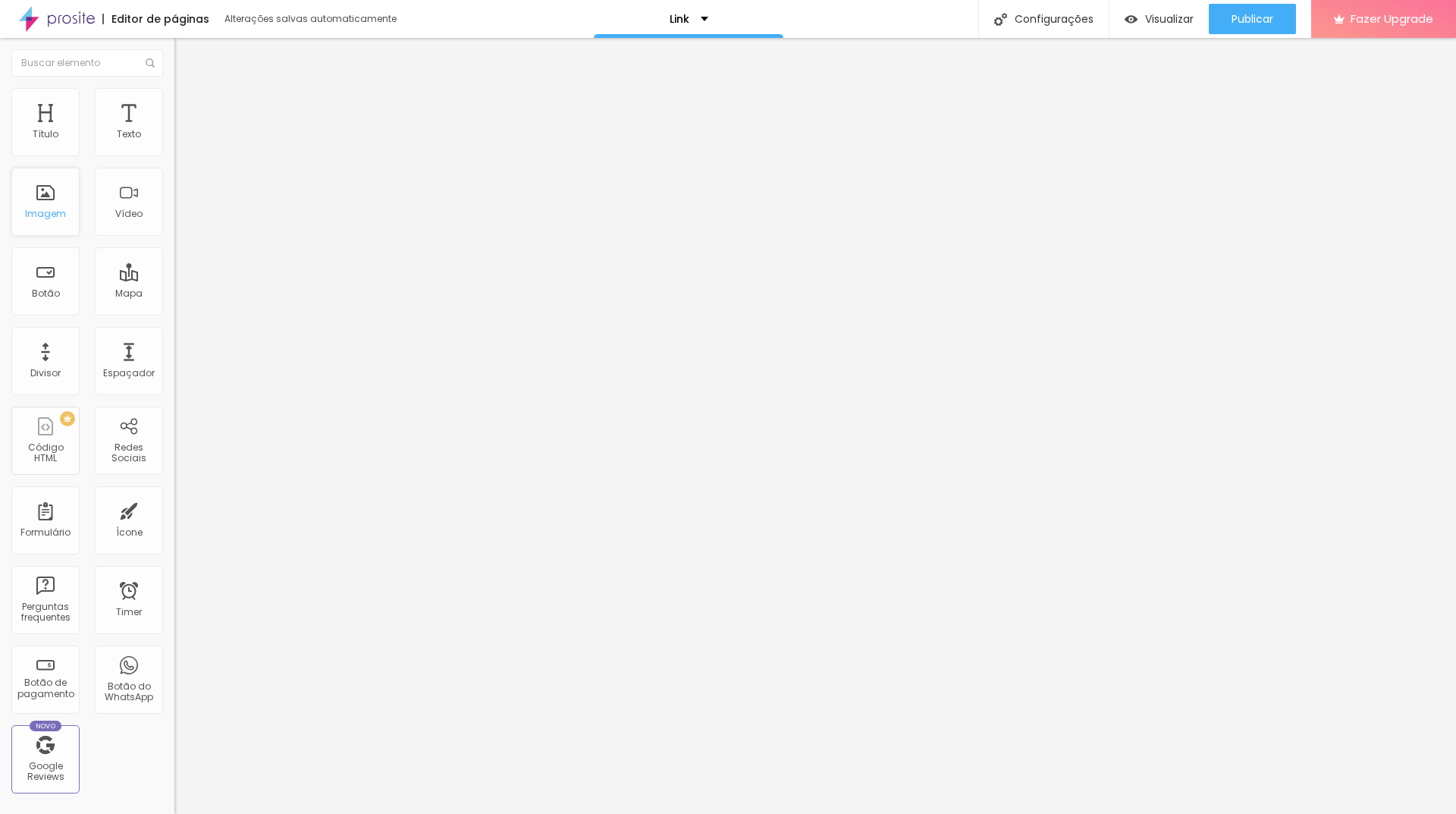
click at [66, 218] on div "Imagem" at bounding box center [45, 201] width 68 height 68
click at [44, 218] on div "Imagem" at bounding box center [45, 214] width 41 height 11
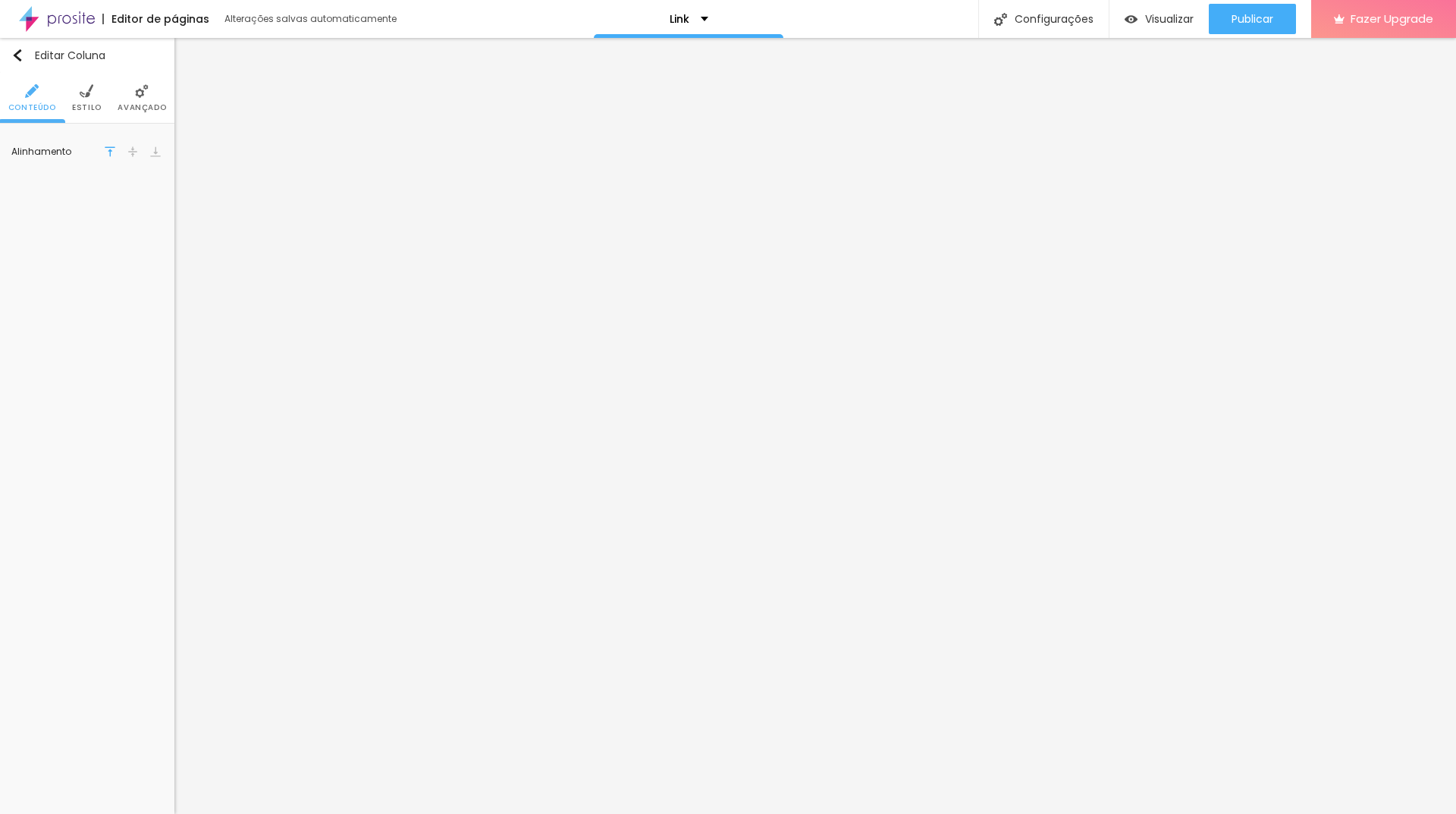
click at [134, 156] on img at bounding box center [133, 151] width 11 height 11
click at [150, 156] on img at bounding box center [156, 151] width 11 height 11
click at [117, 153] on div at bounding box center [110, 152] width 15 height 18
click at [87, 148] on div "Alinhamento" at bounding box center [57, 151] width 91 height 9
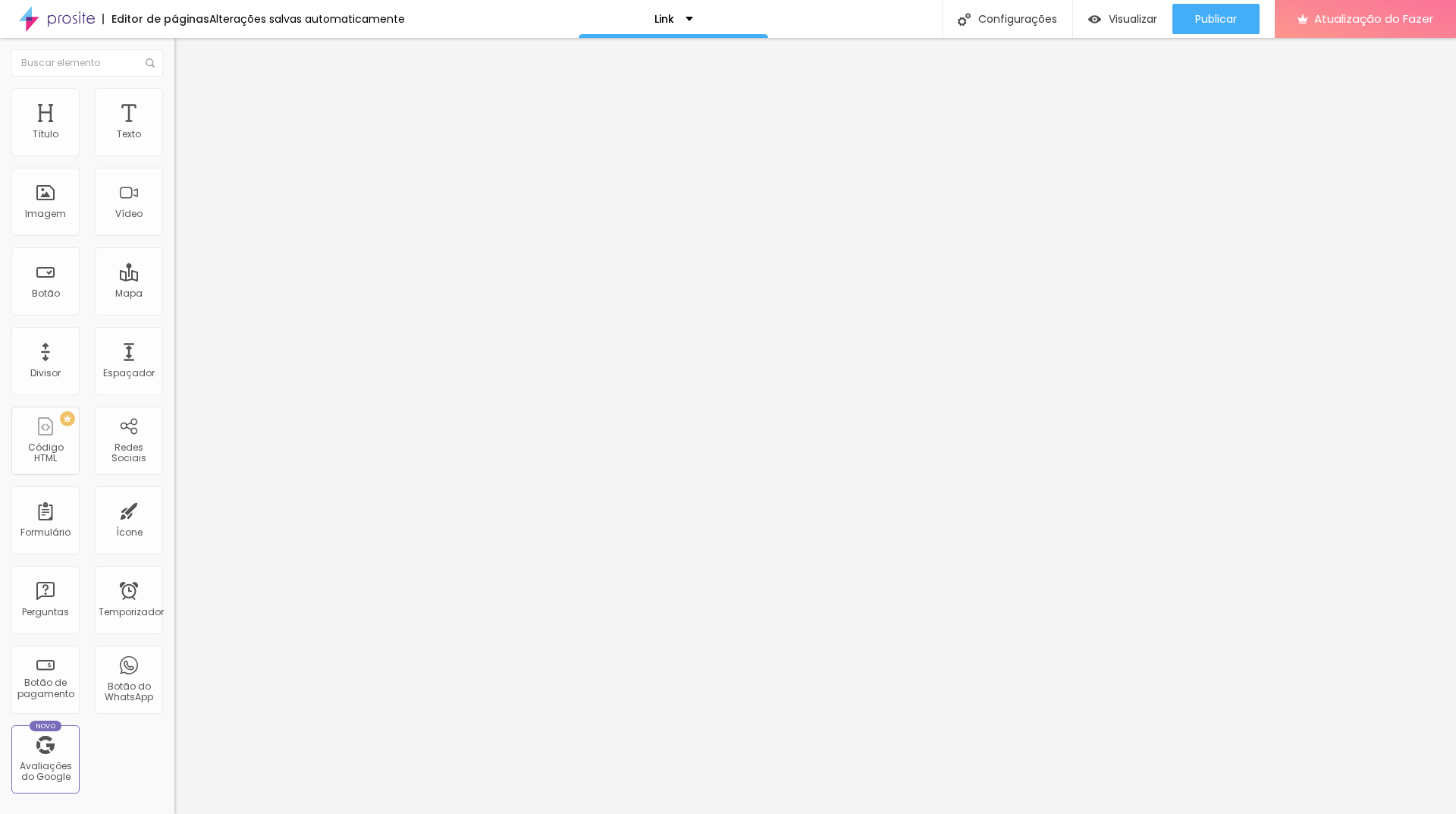
click at [188, 104] on font "Estilo" at bounding box center [200, 98] width 24 height 13
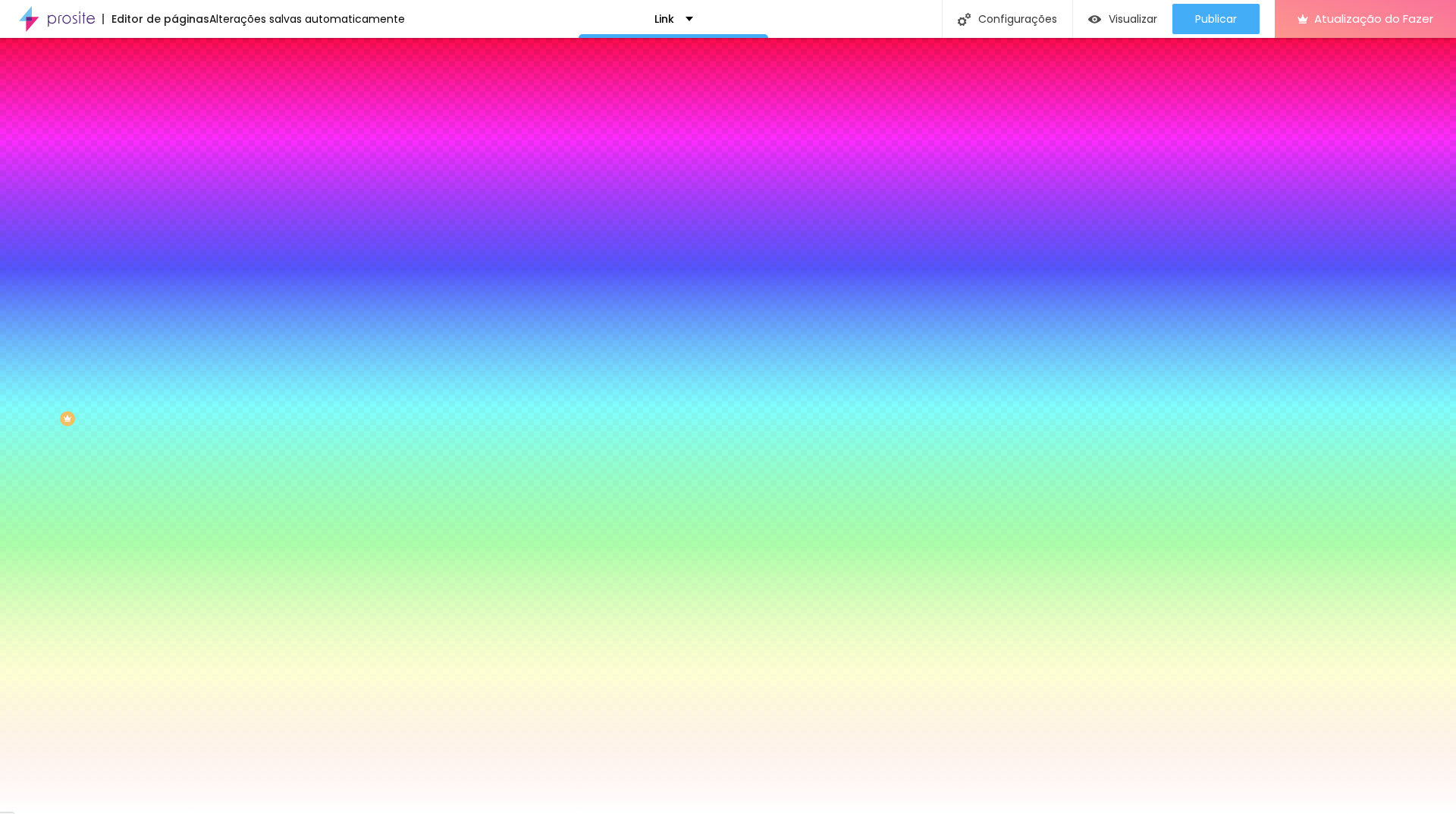
click at [174, 88] on li "Conteúdo" at bounding box center [261, 81] width 174 height 15
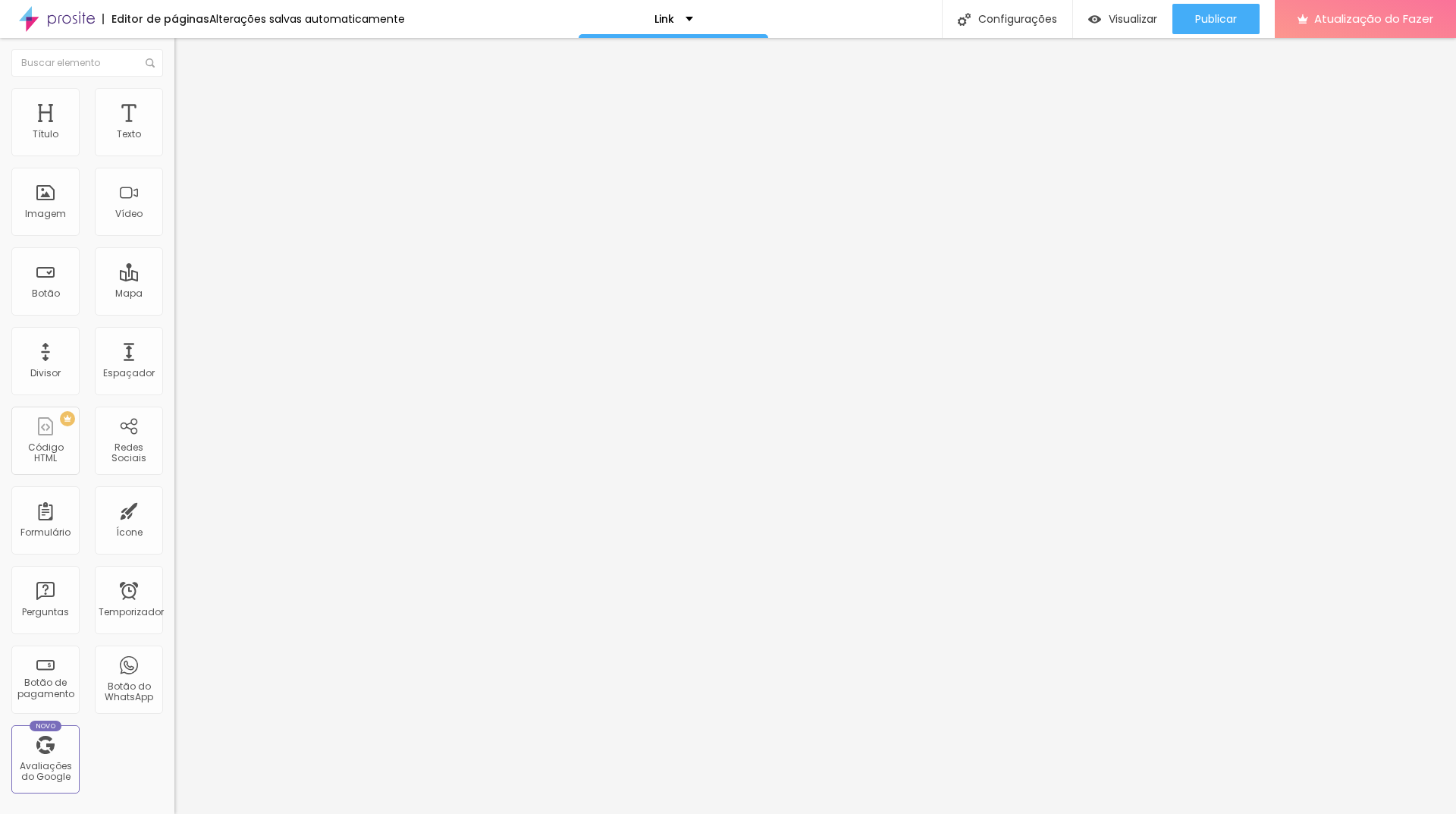
click at [174, 90] on img at bounding box center [181, 95] width 13 height 13
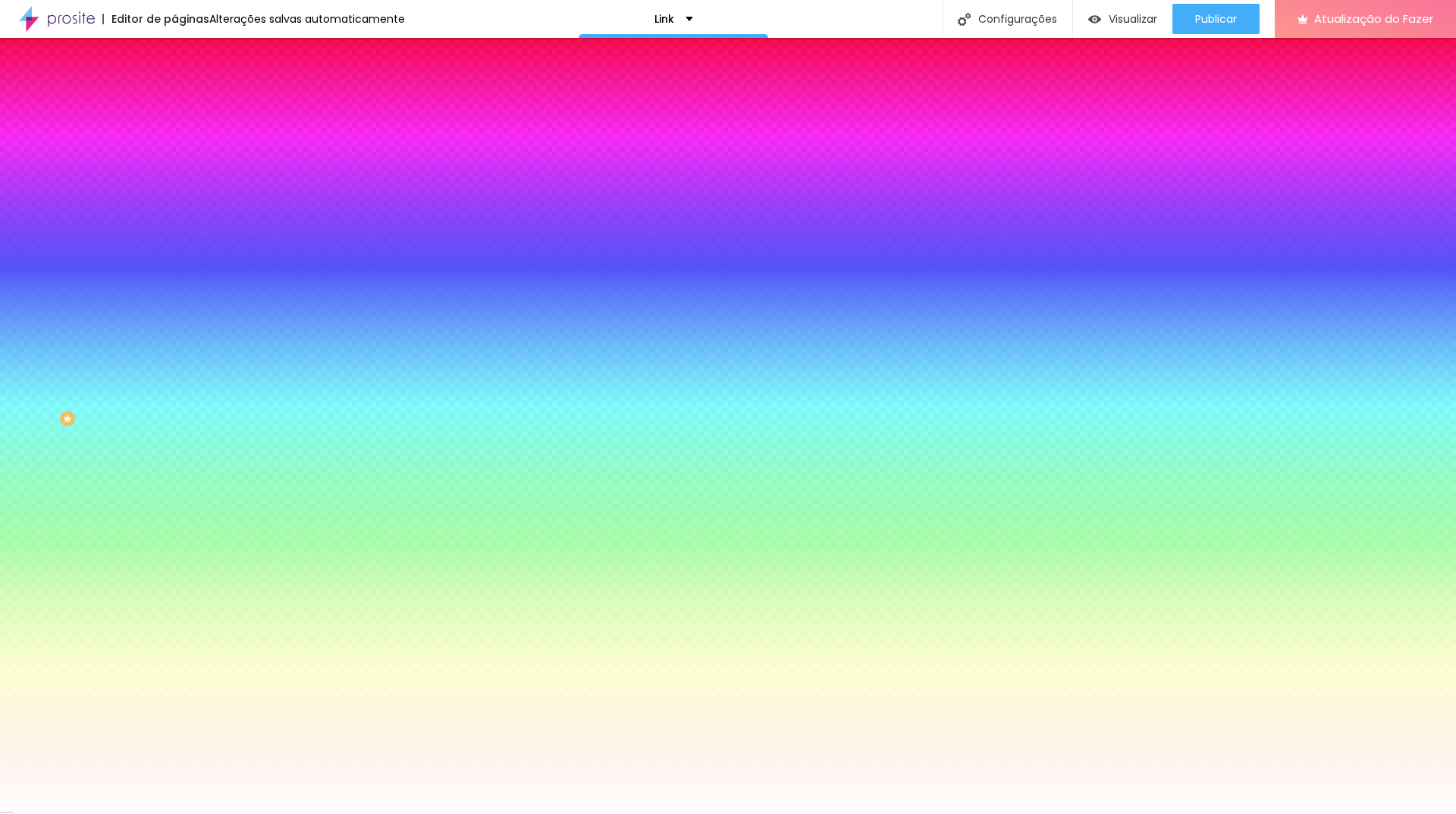
click at [188, 111] on font "Avançado" at bounding box center [214, 113] width 50 height 13
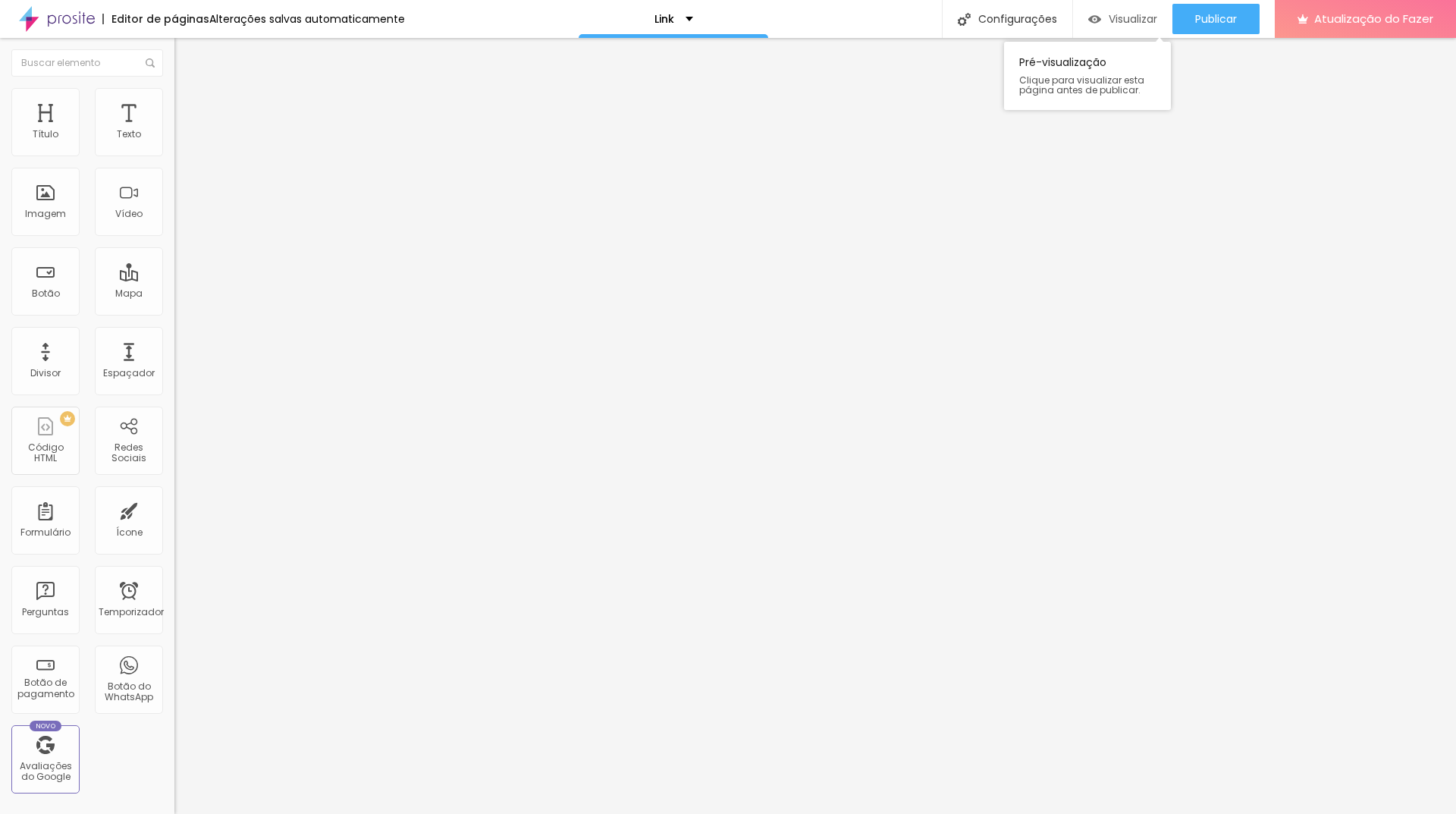
click at [1127, 18] on font "Visualizar" at bounding box center [1133, 19] width 49 height 15
click at [174, 88] on li "Conteúdo" at bounding box center [261, 81] width 174 height 15
click at [188, 104] on font "Estilo" at bounding box center [200, 98] width 24 height 13
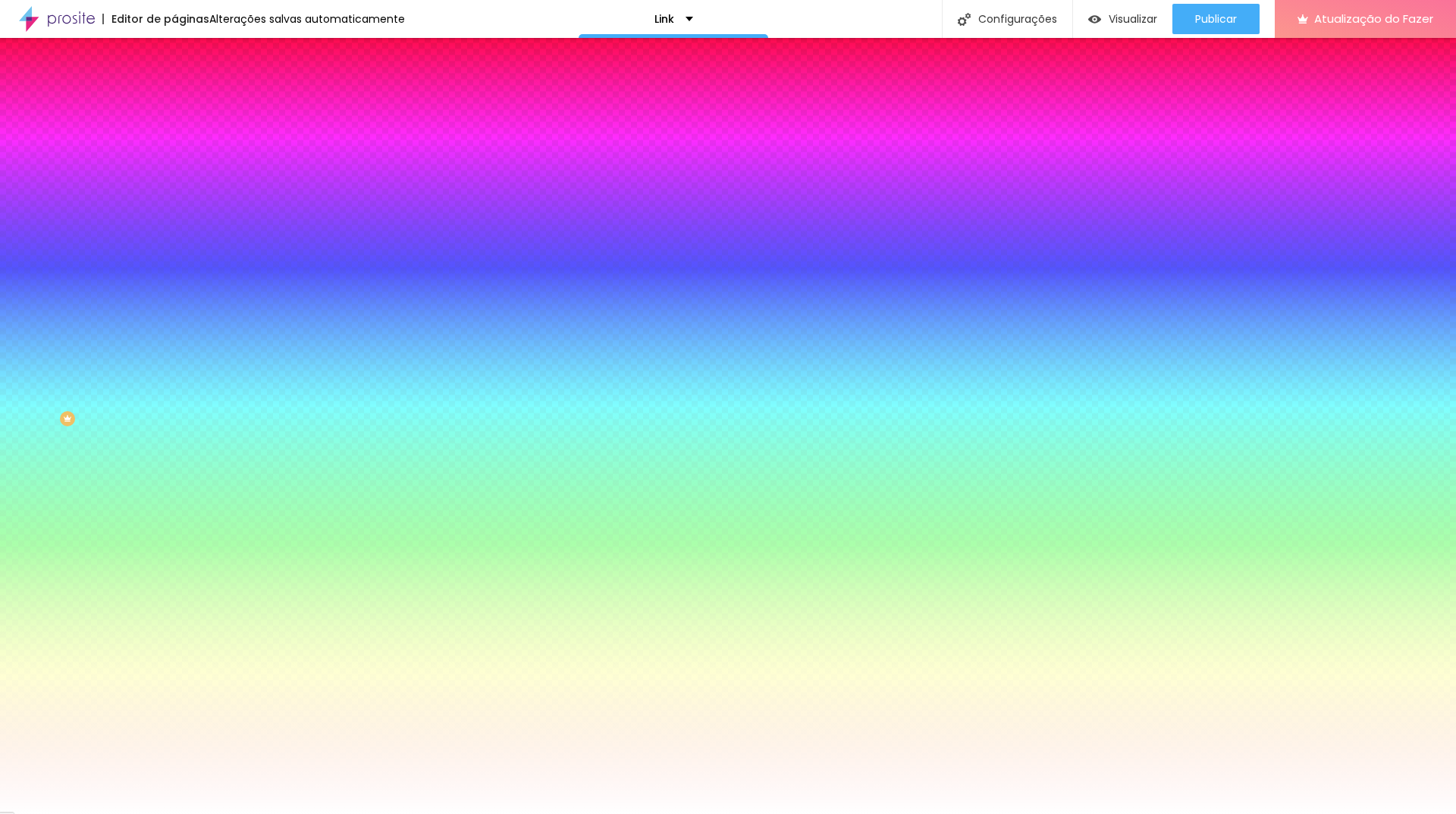
click at [174, 87] on img at bounding box center [181, 80] width 13 height 13
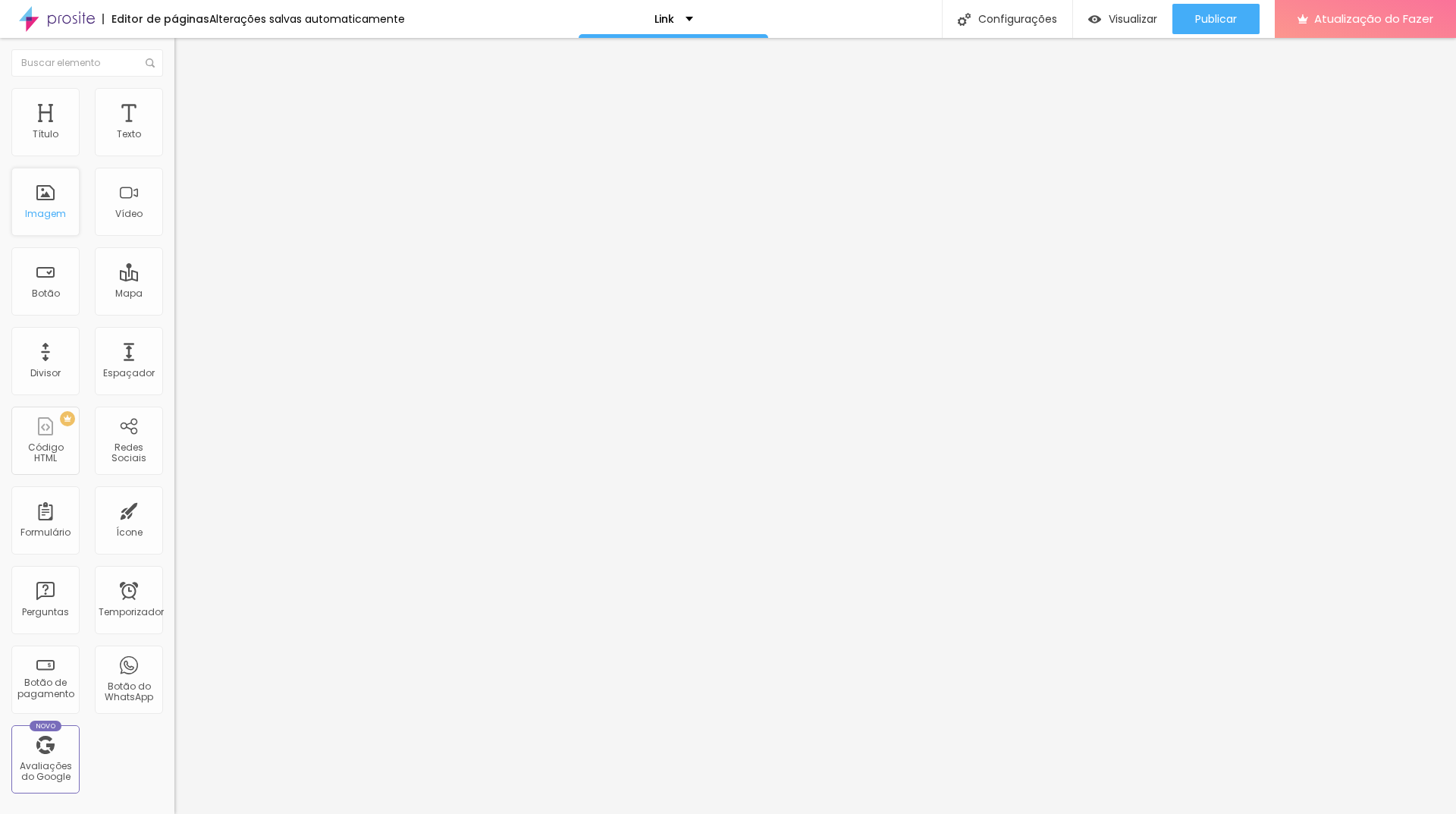
click at [54, 202] on div "Imagem" at bounding box center [45, 201] width 68 height 68
click at [40, 214] on font "Imagem" at bounding box center [45, 213] width 41 height 13
click at [93, 58] on input "text" at bounding box center [87, 63] width 151 height 27
click at [43, 208] on font "Imagem" at bounding box center [45, 213] width 41 height 13
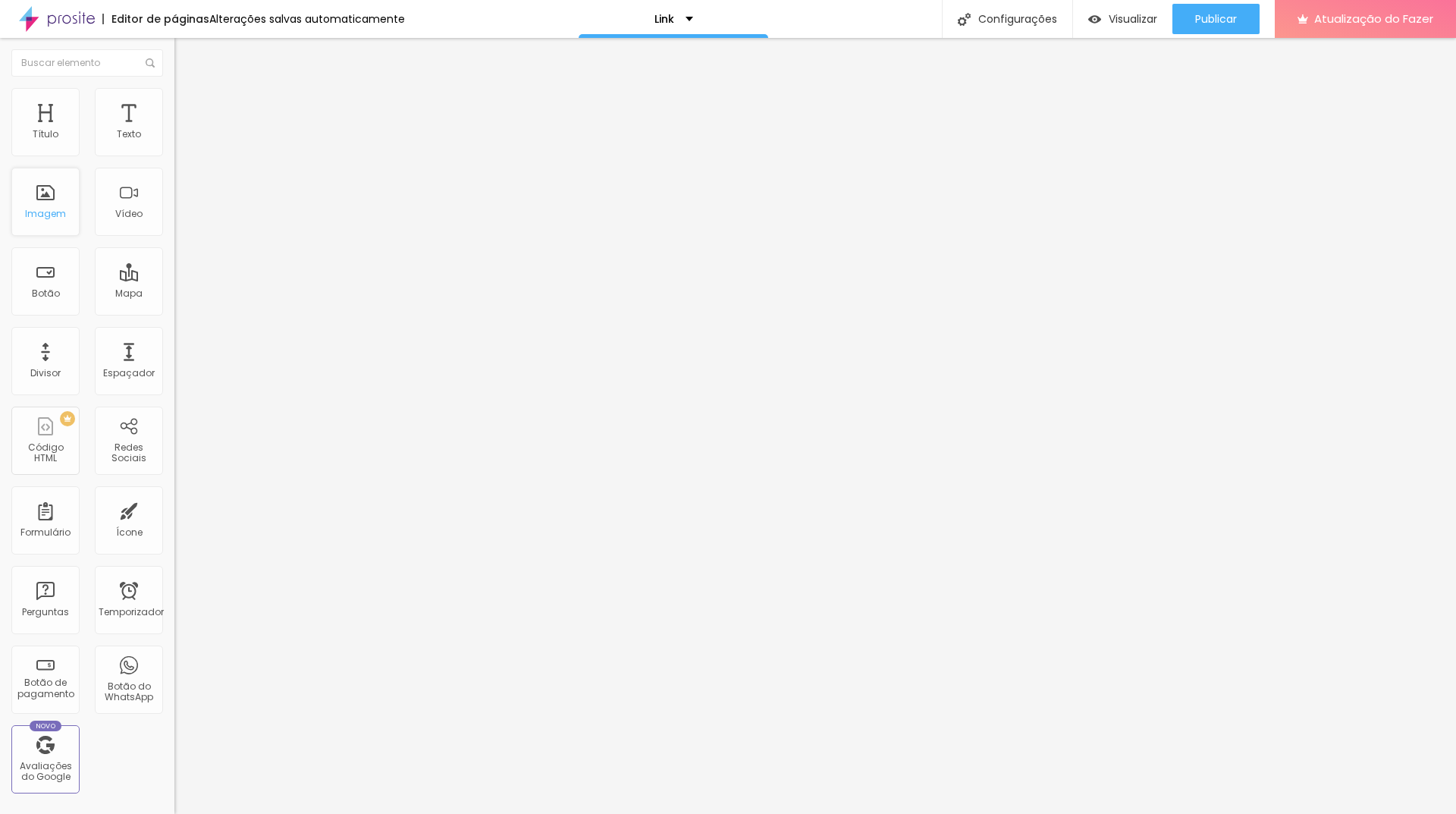
click at [43, 208] on font "Imagem" at bounding box center [45, 213] width 41 height 13
click at [71, 209] on div "Imagem" at bounding box center [45, 201] width 68 height 68
click at [35, 209] on font "Imagem" at bounding box center [45, 213] width 41 height 13
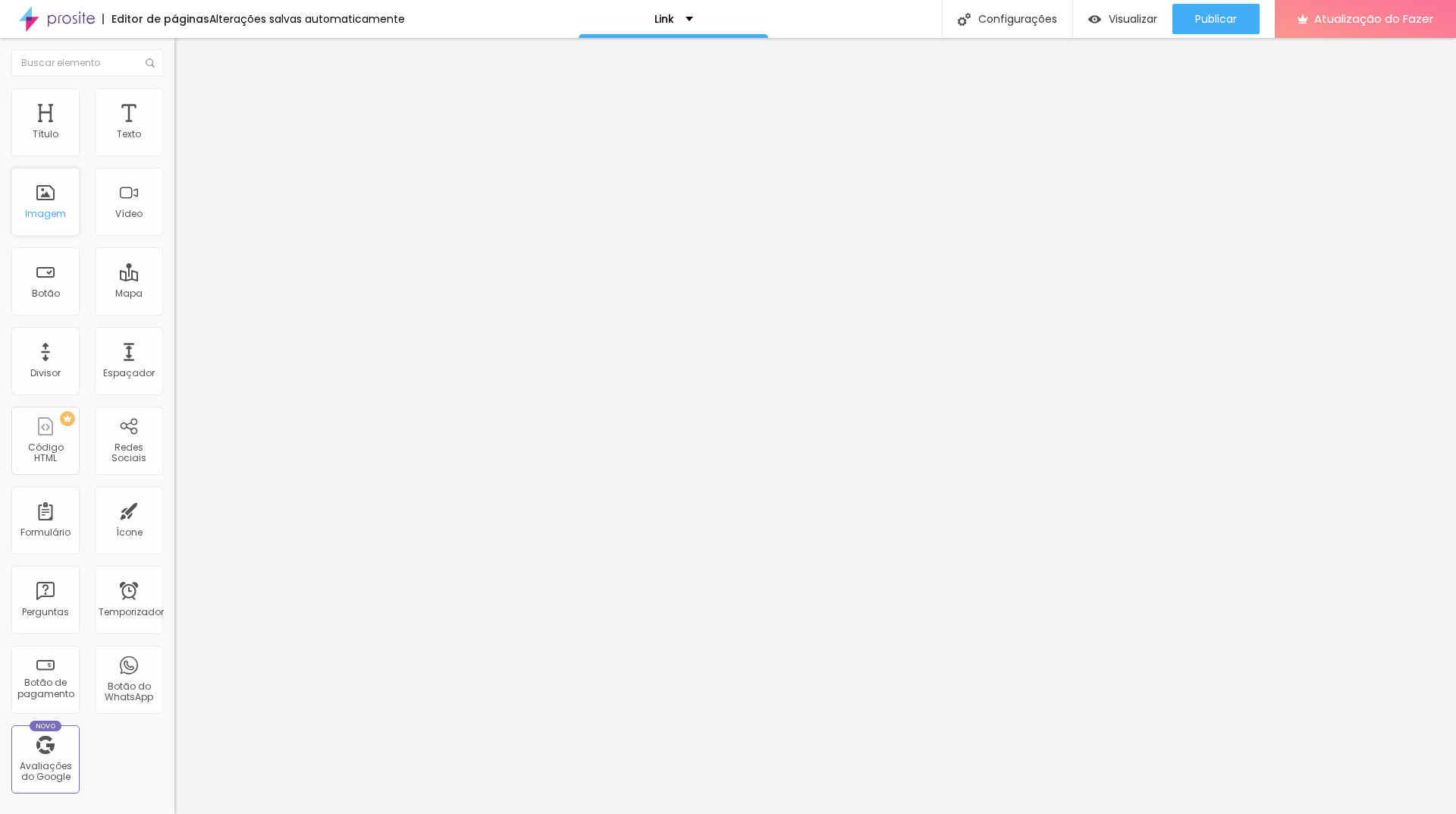
click at [35, 209] on font "Imagem" at bounding box center [45, 213] width 41 height 13
click at [174, 99] on li "Estilo" at bounding box center [261, 96] width 174 height 15
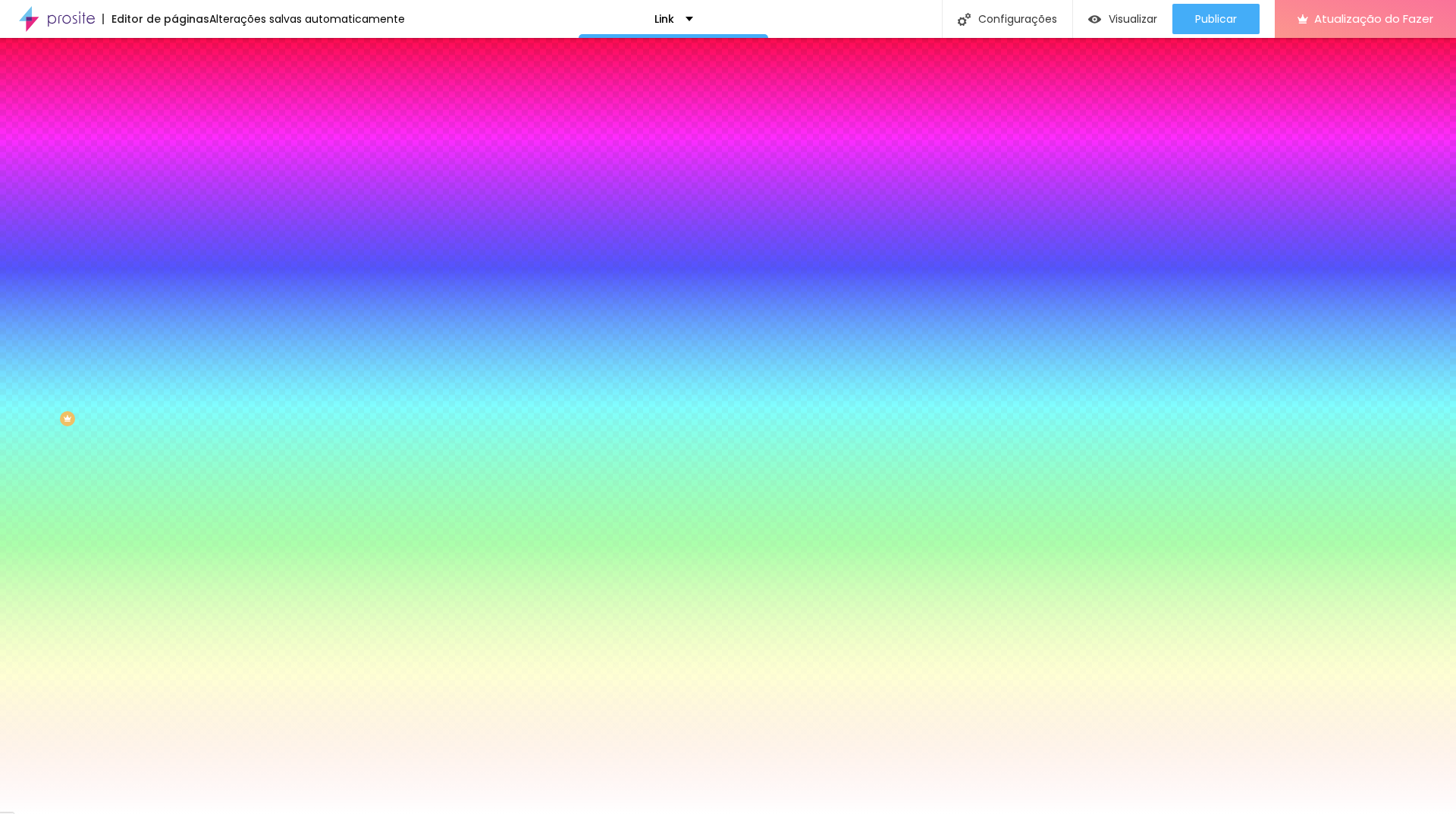
click at [188, 107] on font "Avançado" at bounding box center [214, 113] width 50 height 13
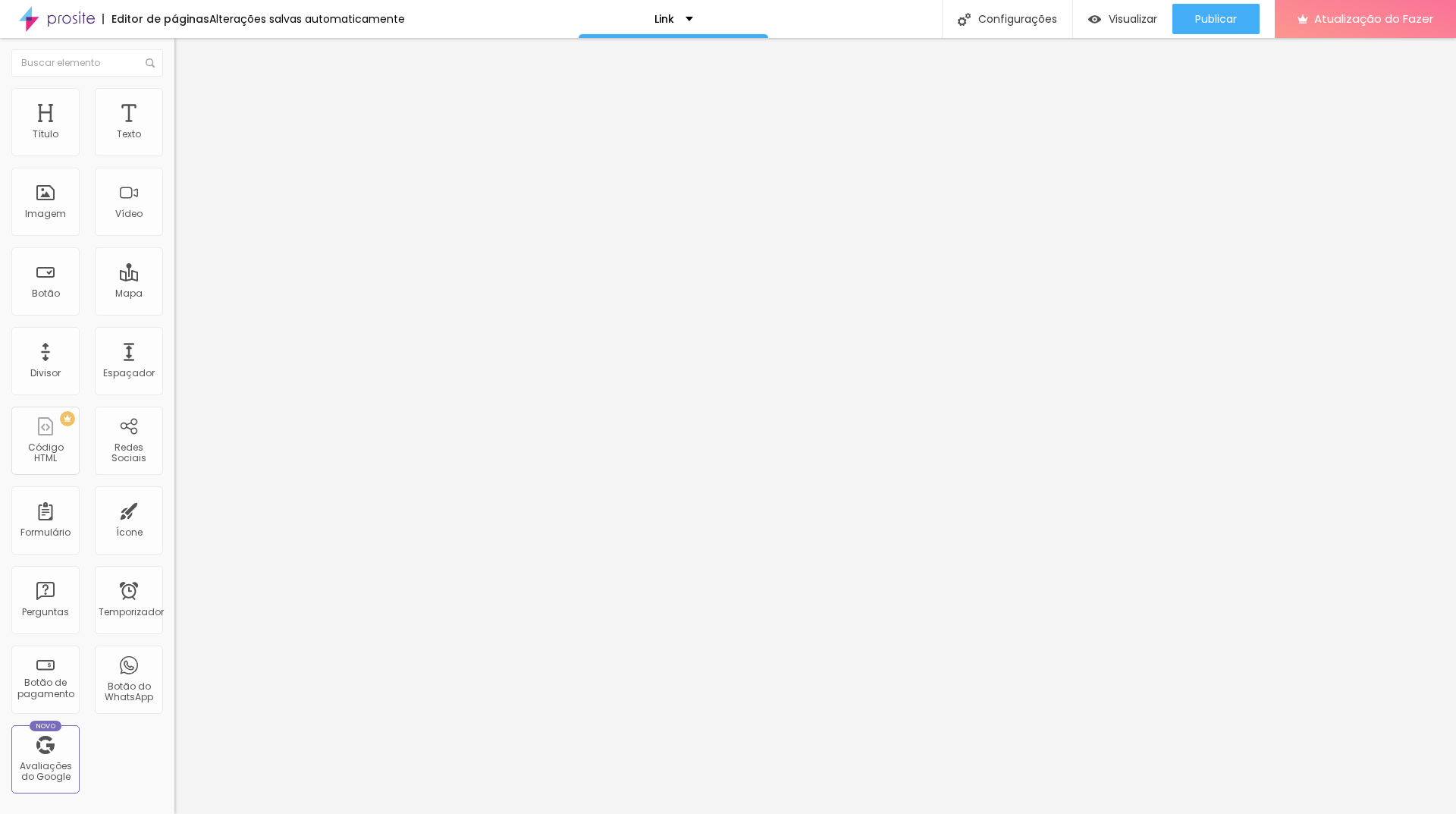
click at [174, 87] on img at bounding box center [181, 80] width 13 height 13
click at [174, 151] on div at bounding box center [261, 145] width 174 height 12
click at [174, 156] on img at bounding box center [179, 156] width 11 height 11
click at [174, 138] on img at bounding box center [179, 133] width 11 height 11
click at [670, 11] on div "Link" at bounding box center [673, 18] width 190 height 38
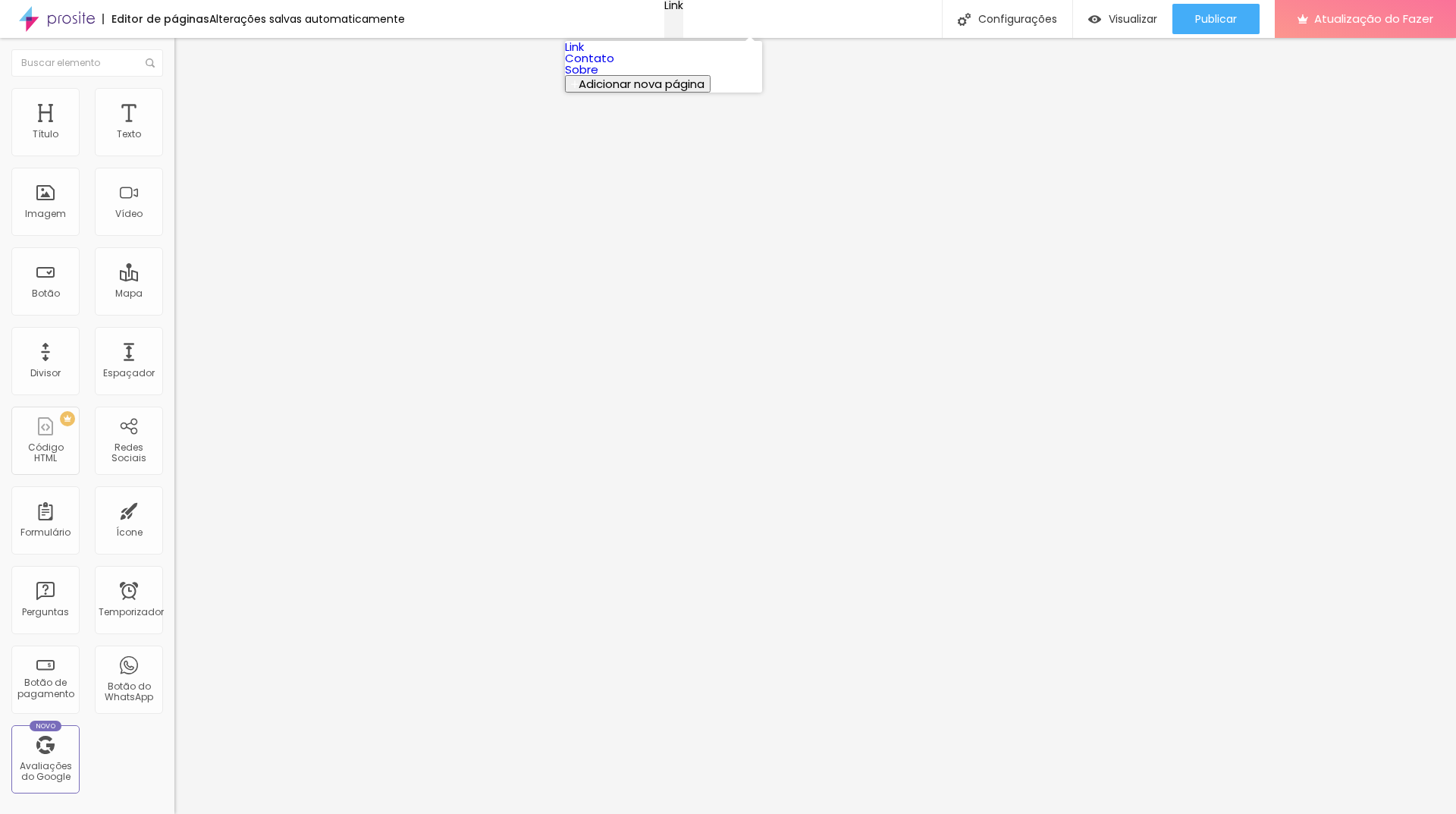
click at [670, 11] on div "Link" at bounding box center [673, 5] width 19 height 11
click at [174, 94] on img at bounding box center [181, 95] width 13 height 13
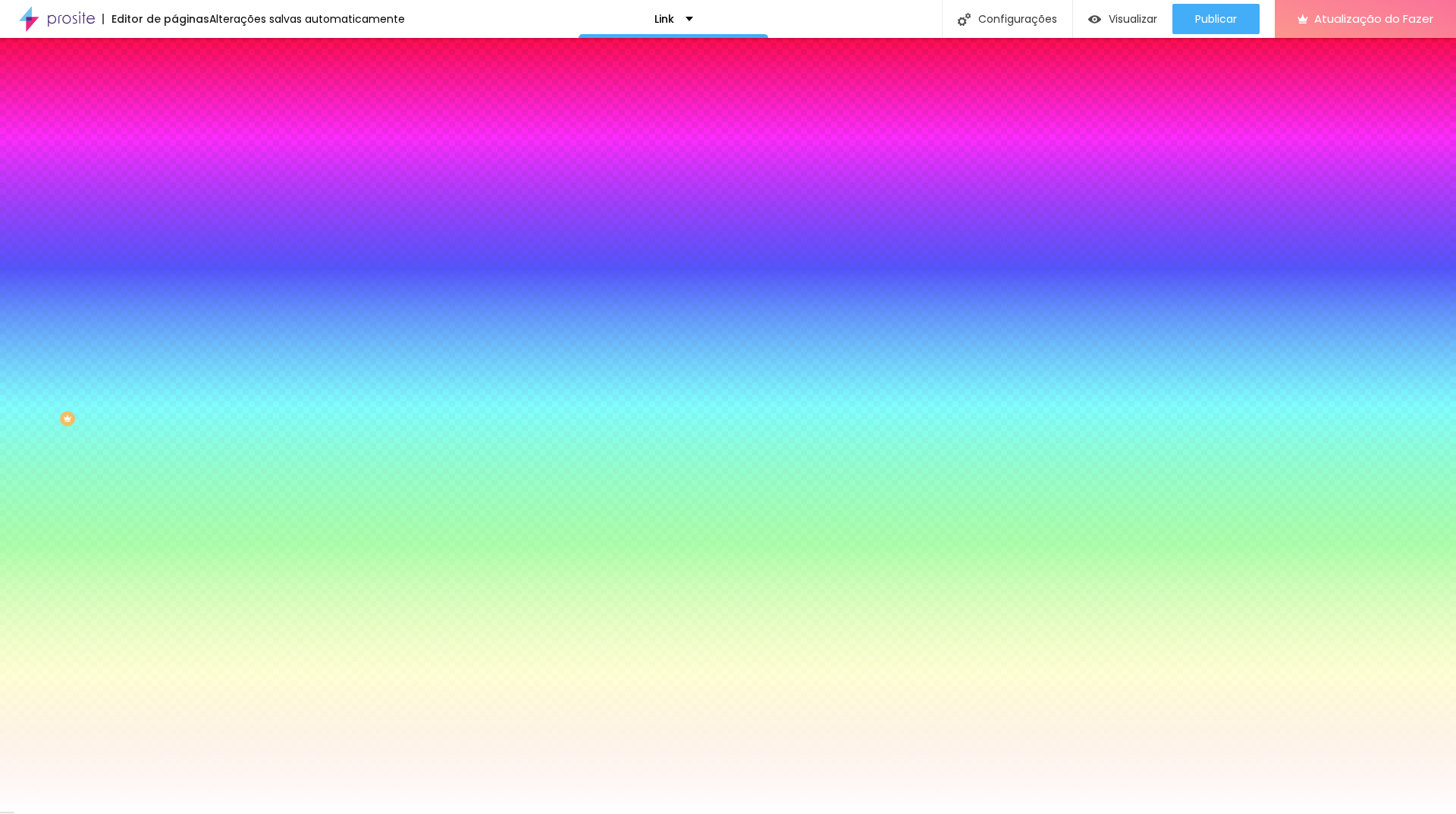
click at [174, 87] on img at bounding box center [181, 80] width 13 height 13
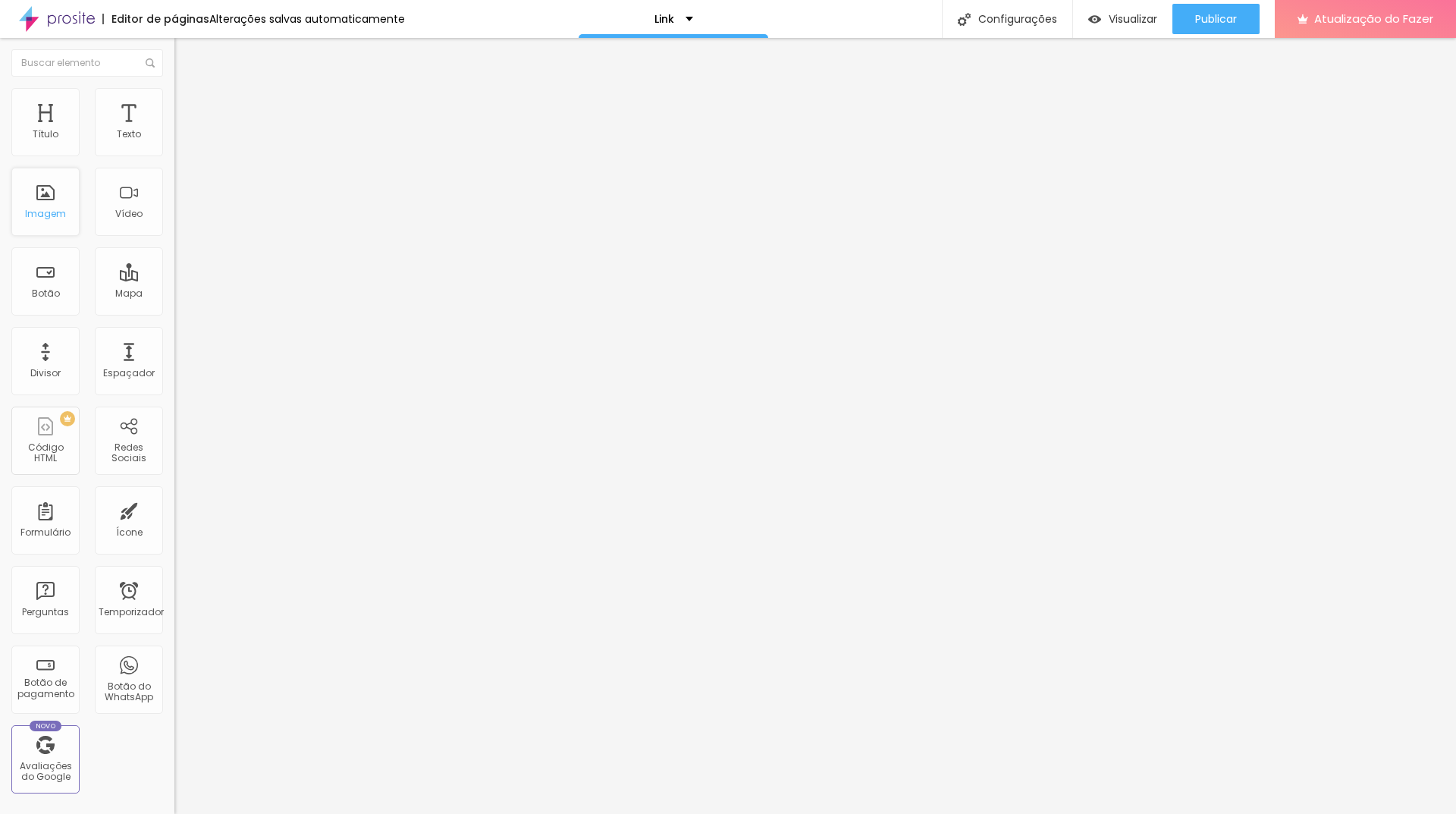
click at [57, 207] on font "Imagem" at bounding box center [45, 213] width 41 height 13
click at [42, 209] on font "Imagem" at bounding box center [45, 213] width 41 height 13
click at [188, 104] on font "Estilo" at bounding box center [200, 98] width 24 height 13
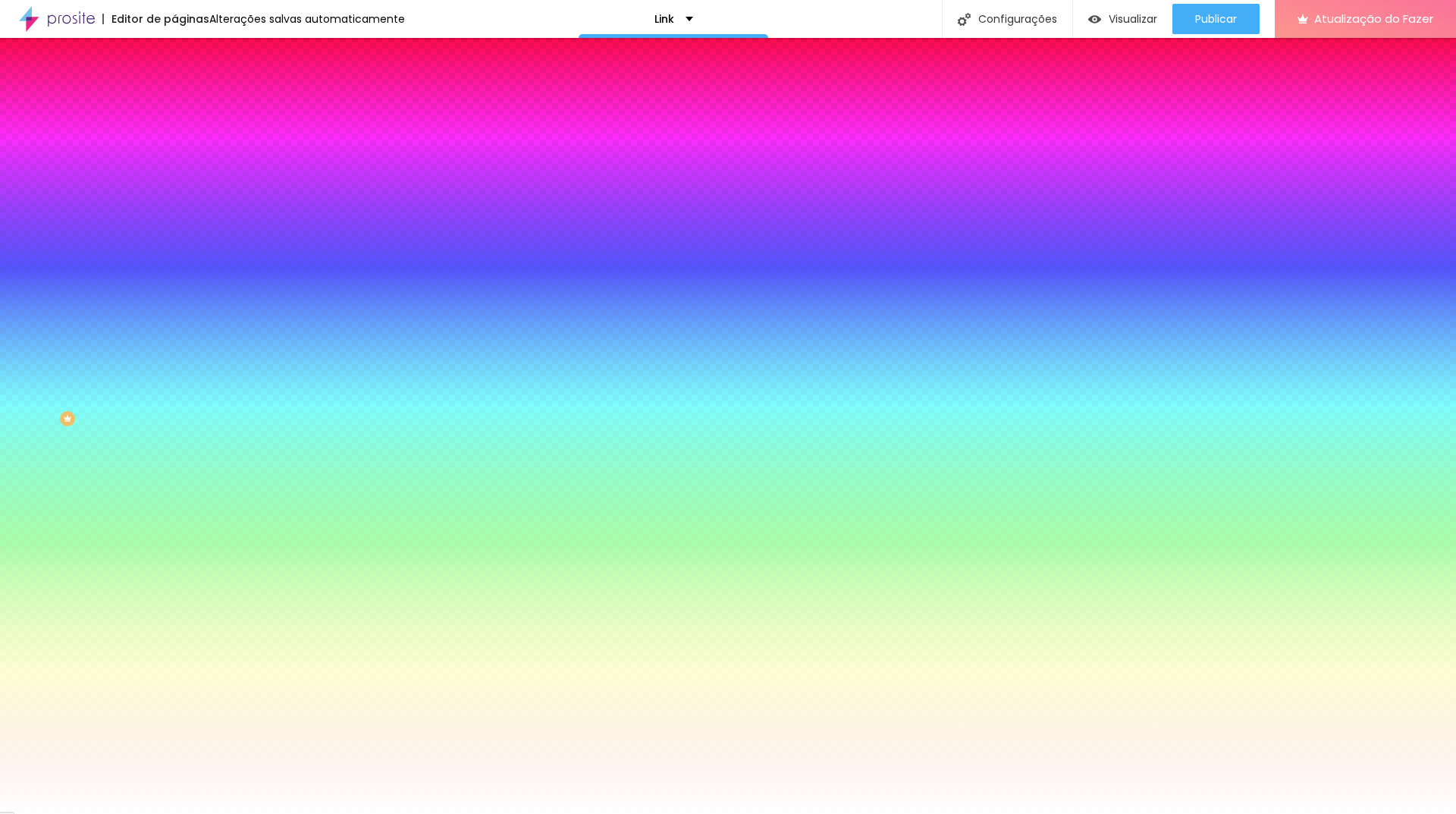
click at [174, 87] on img at bounding box center [181, 80] width 13 height 13
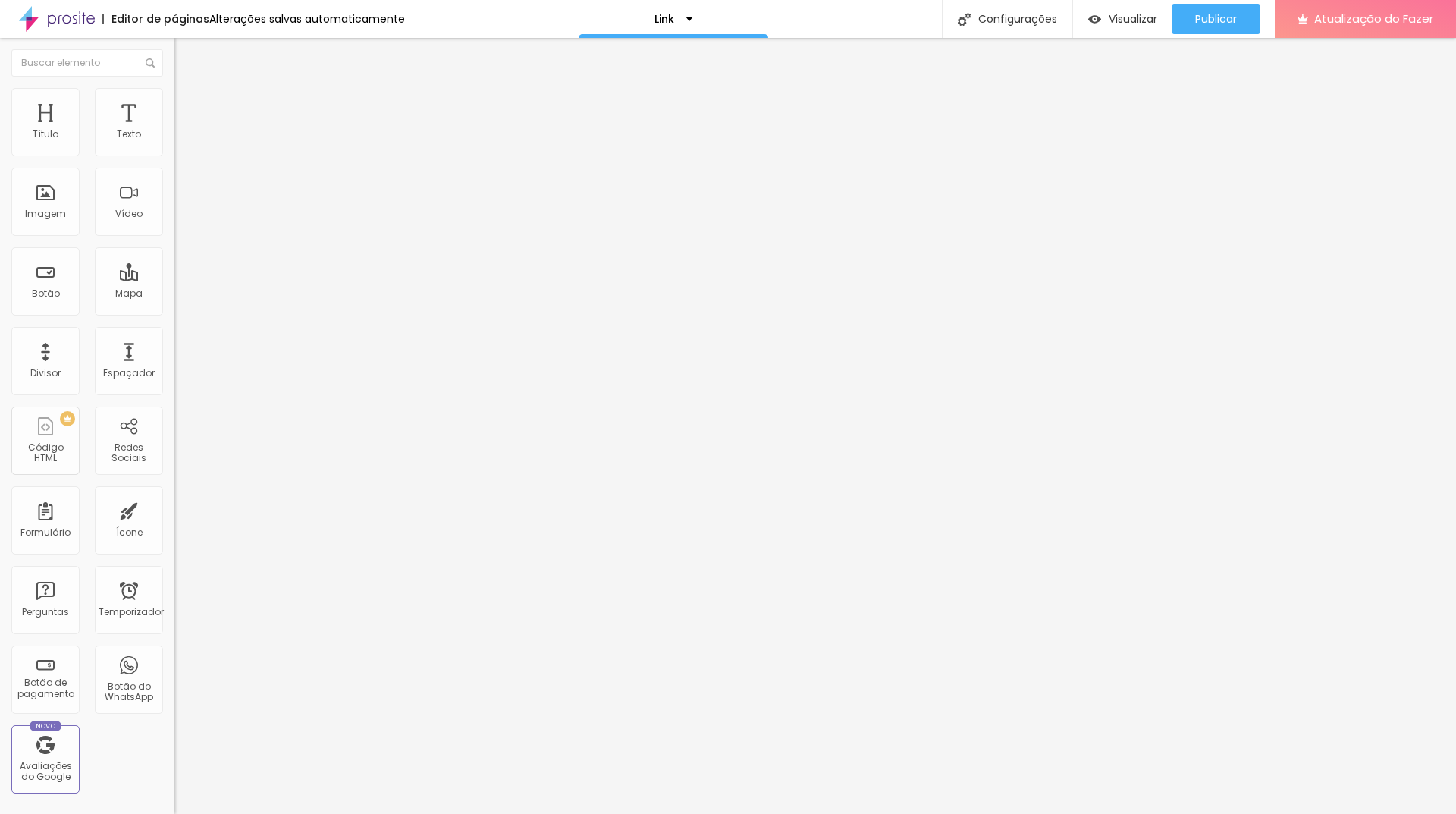
click at [188, 104] on font "Estilo" at bounding box center [200, 98] width 24 height 13
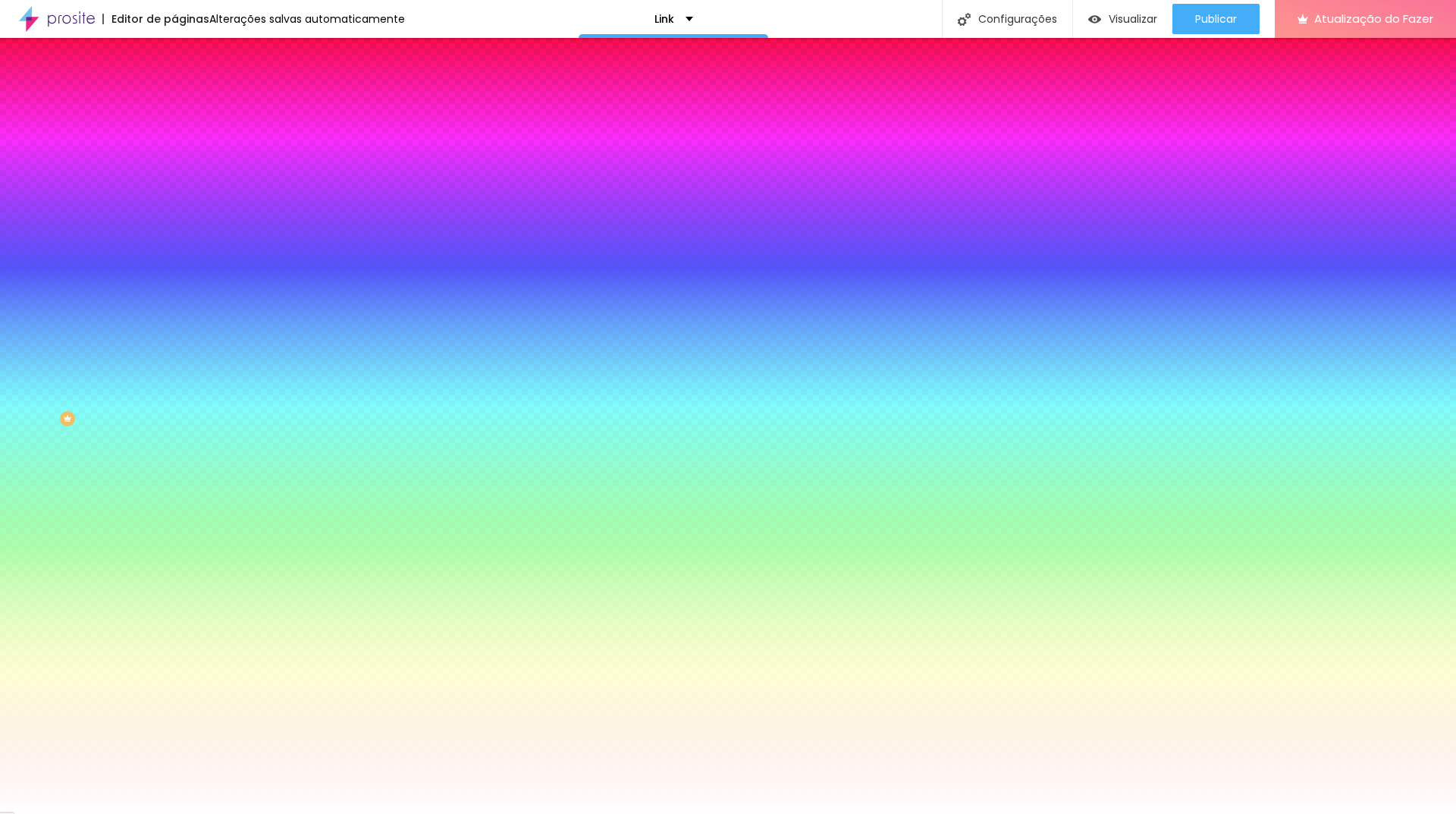
click at [174, 87] on img at bounding box center [181, 80] width 13 height 13
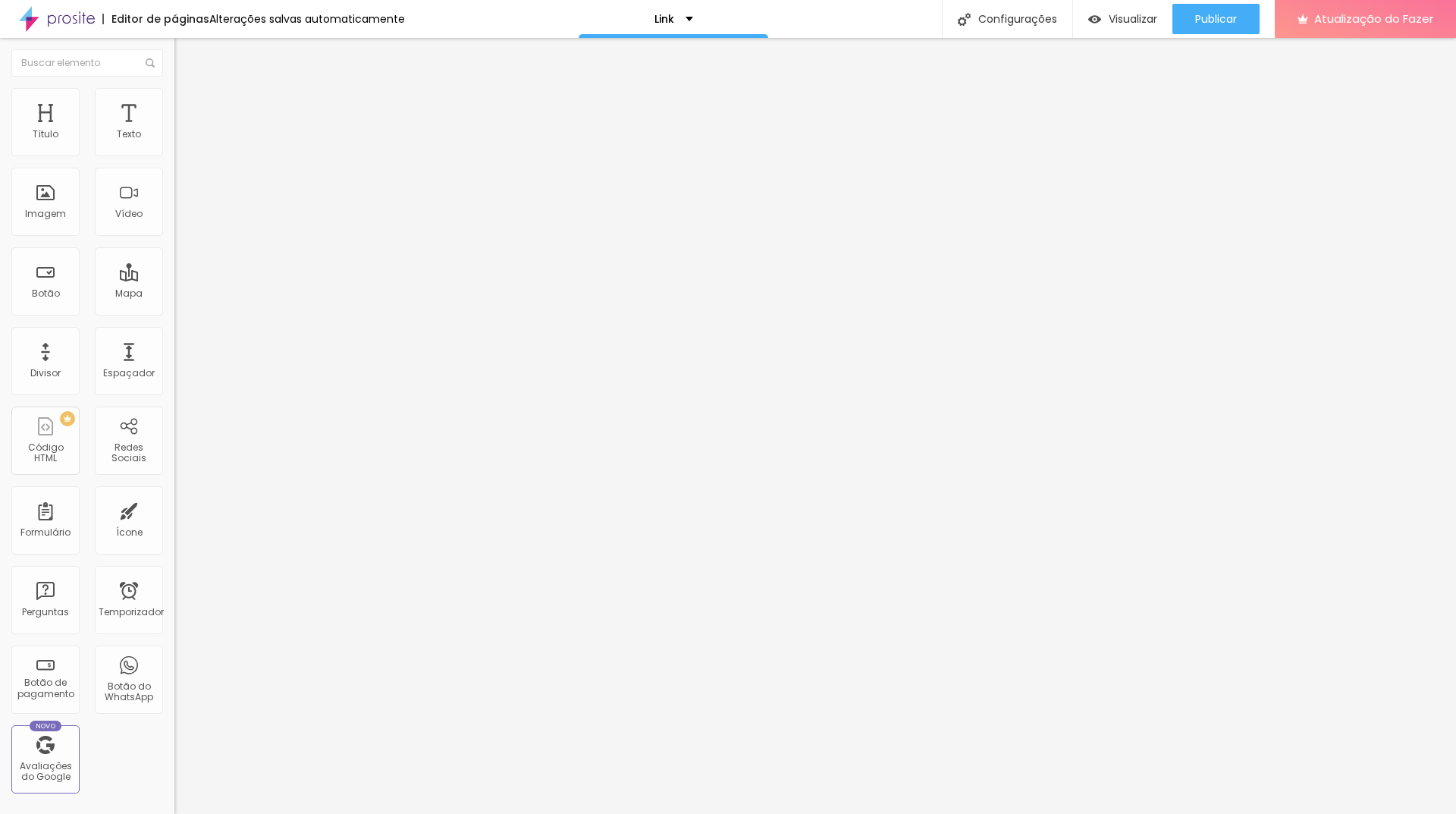
click at [174, 129] on font "Alinhamento" at bounding box center [203, 122] width 60 height 13
click at [174, 88] on li "Conteúdo" at bounding box center [261, 81] width 174 height 15
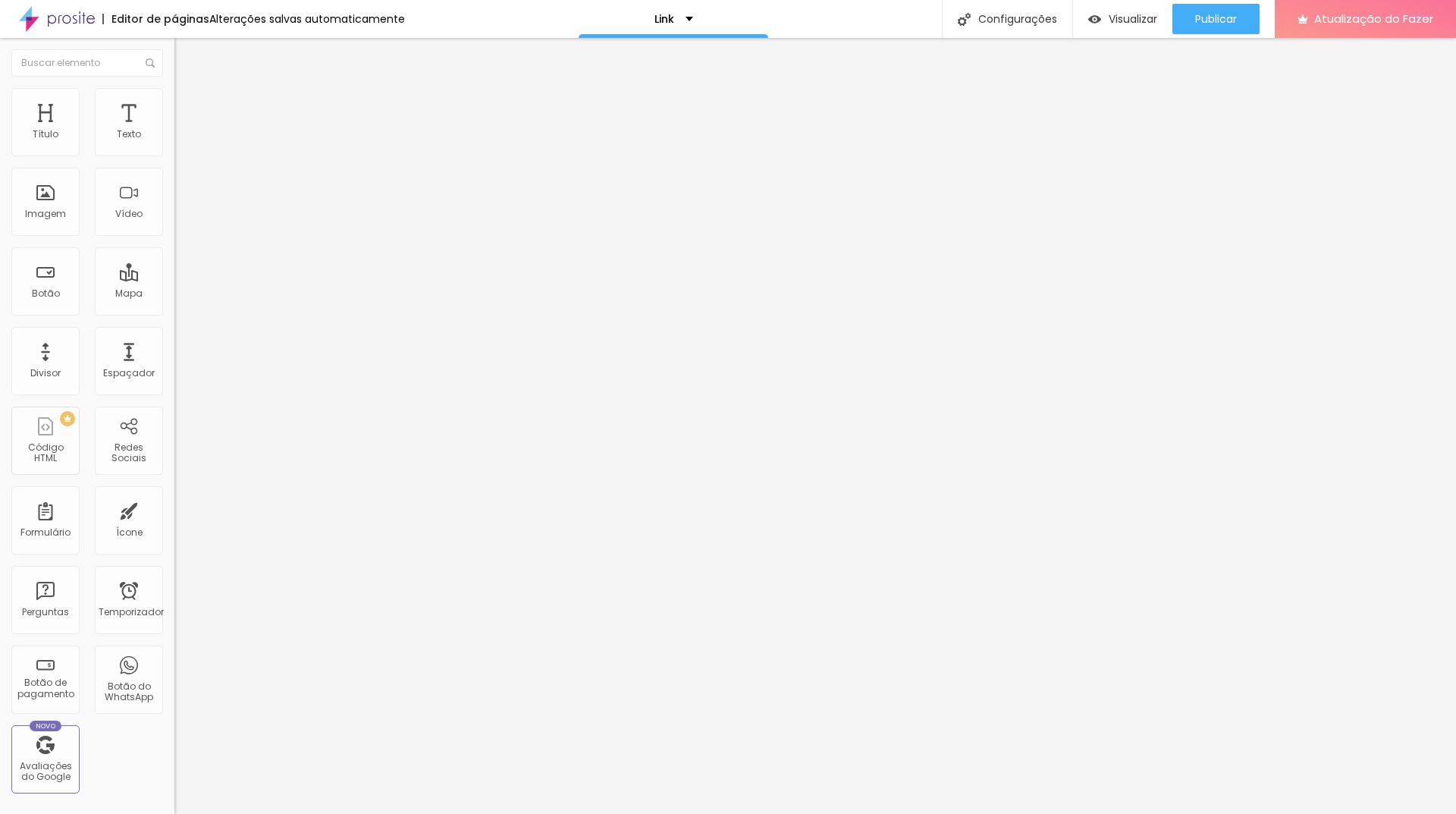
click at [174, 88] on li "Conteúdo" at bounding box center [261, 81] width 174 height 15
click at [186, 51] on img "button" at bounding box center [192, 56] width 12 height 12
click at [186, 55] on img "button" at bounding box center [192, 56] width 12 height 12
click at [174, 332] on div "Editar nulo Conteúdo Estilo Avançado Alinhamento" at bounding box center [261, 426] width 174 height 776
click at [174, 63] on button "Editar nulo" at bounding box center [261, 55] width 174 height 34
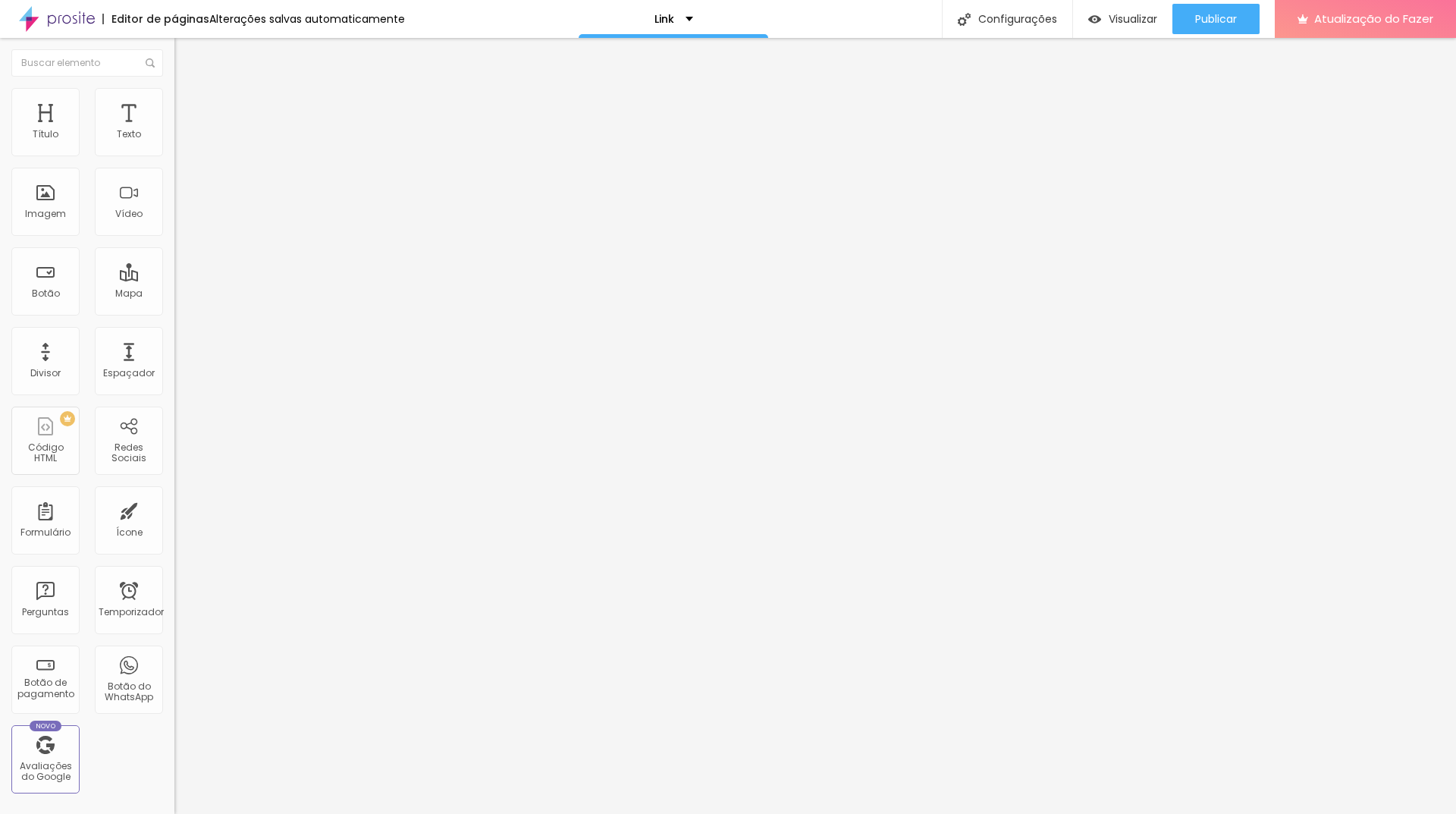
drag, startPoint x: 19, startPoint y: 52, endPoint x: 25, endPoint y: 64, distance: 13.4
click at [186, 51] on img "button" at bounding box center [192, 56] width 12 height 12
click at [186, 54] on div "Editar nulo" at bounding box center [225, 56] width 79 height 12
drag, startPoint x: 19, startPoint y: 50, endPoint x: 93, endPoint y: 145, distance: 120.4
click at [186, 50] on img "button" at bounding box center [192, 56] width 12 height 12
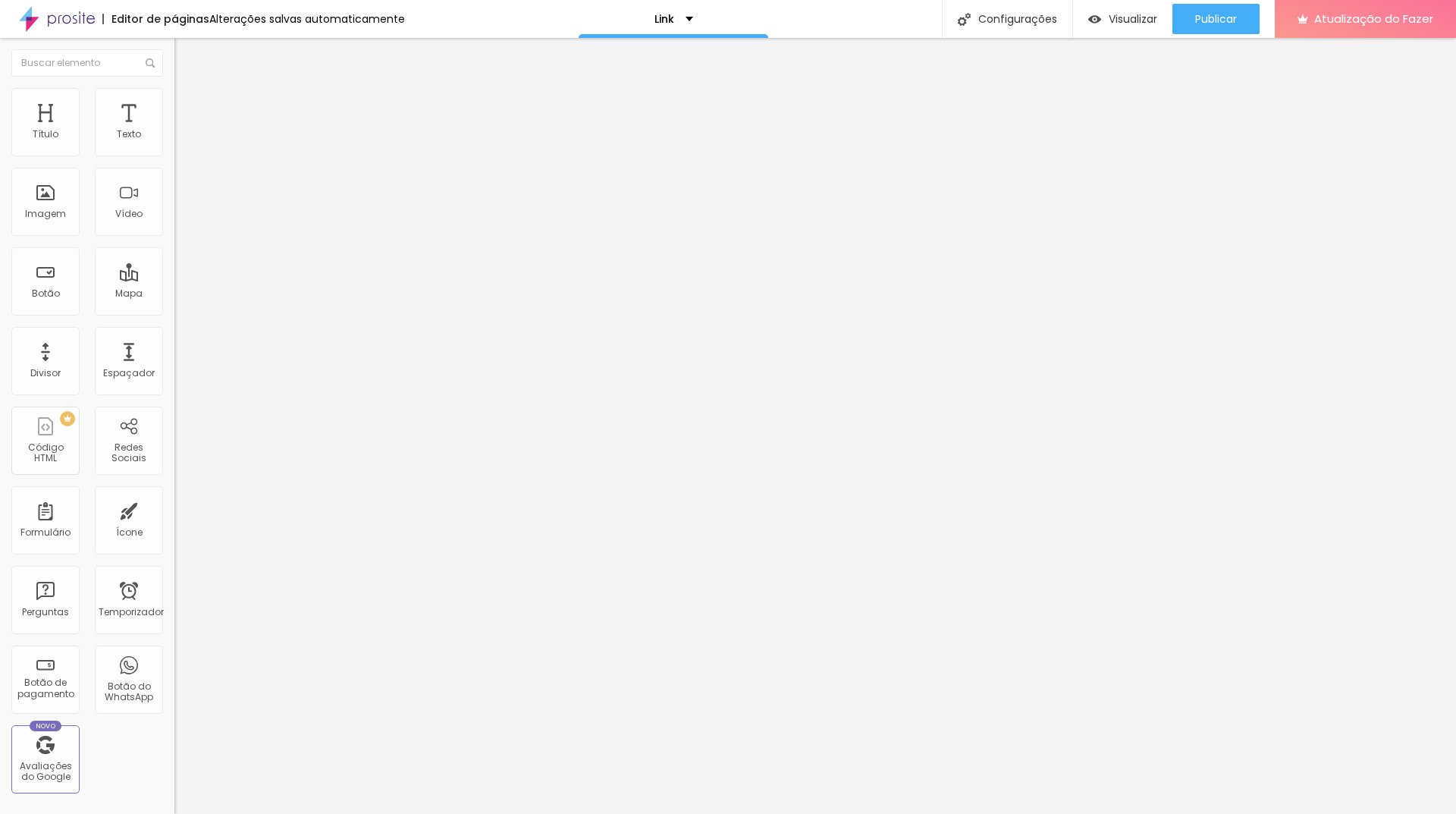
click at [174, 321] on div "Editar nulo Conteúdo Estilo Avançado Alinhamento" at bounding box center [261, 426] width 174 height 776
click at [174, 95] on img at bounding box center [181, 95] width 13 height 13
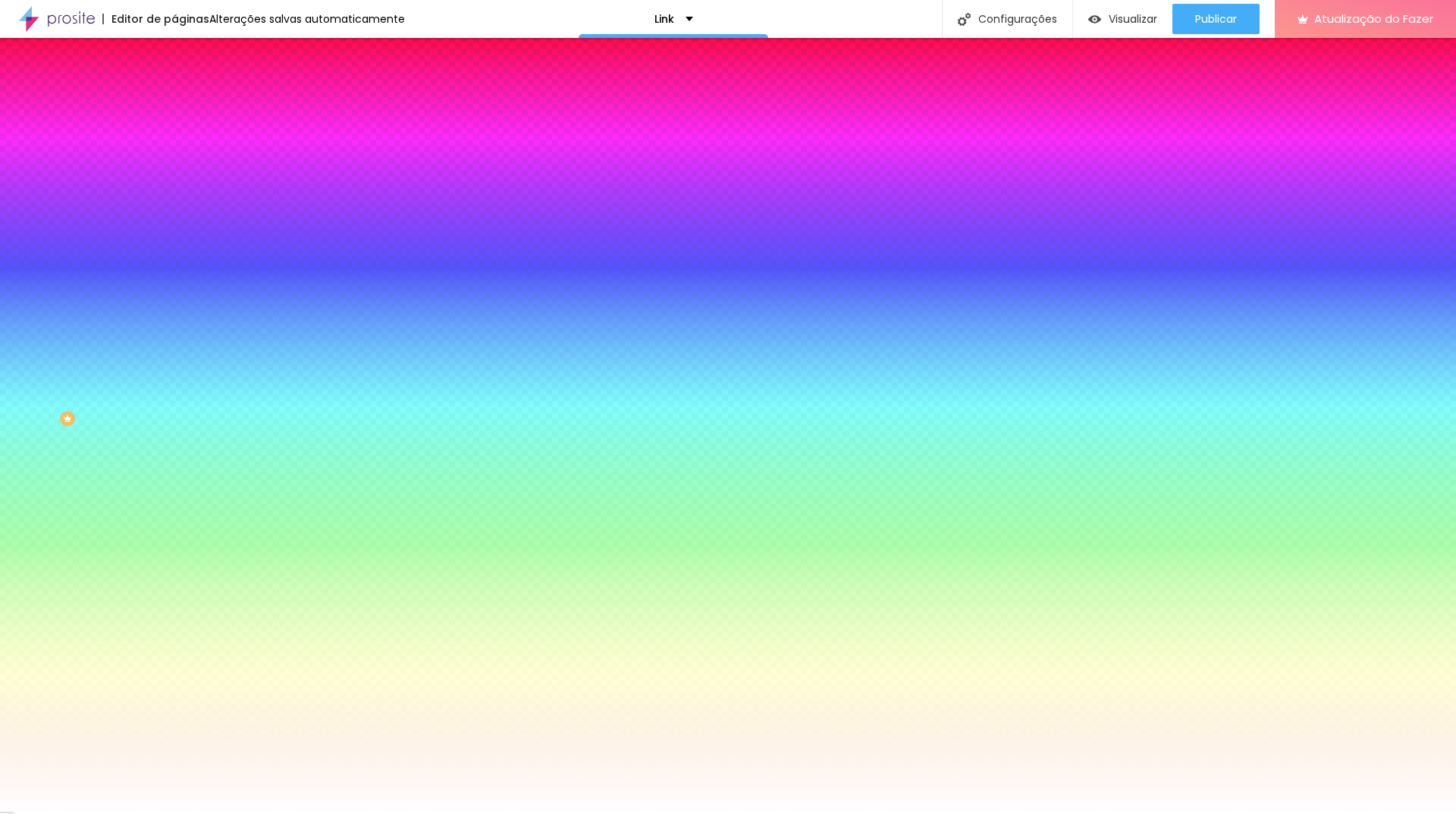
click at [188, 107] on font "Avançado" at bounding box center [214, 113] width 50 height 13
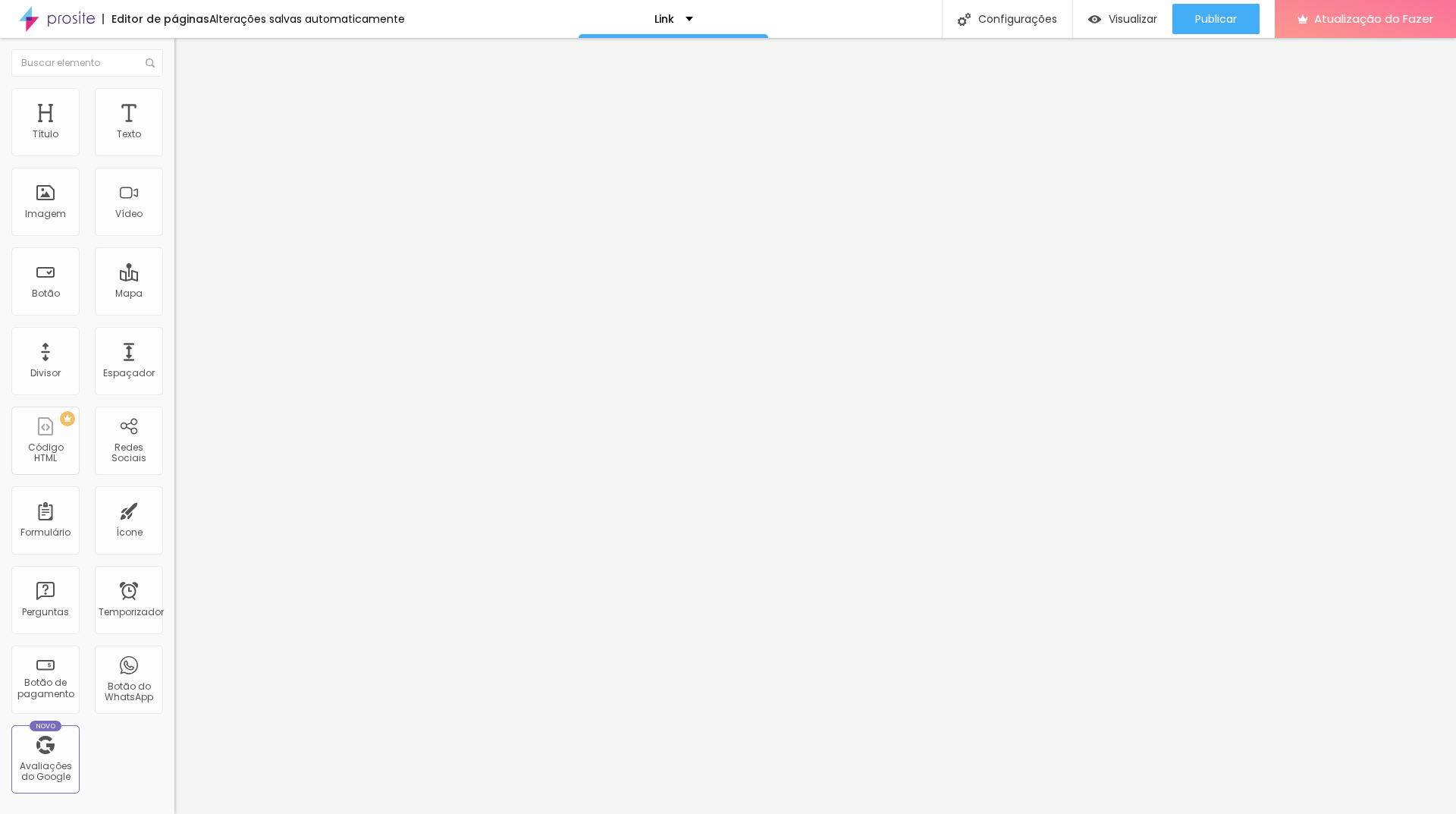
drag, startPoint x: 30, startPoint y: 108, endPoint x: 30, endPoint y: 95, distance: 13.0
click at [188, 89] on font "Conteúdo" at bounding box center [212, 82] width 47 height 13
drag, startPoint x: 31, startPoint y: 50, endPoint x: 73, endPoint y: 50, distance: 42.0
click at [186, 50] on div "Editar nulo" at bounding box center [225, 56] width 79 height 12
click at [209, 50] on font "Editar nulo" at bounding box center [237, 56] width 55 height 15
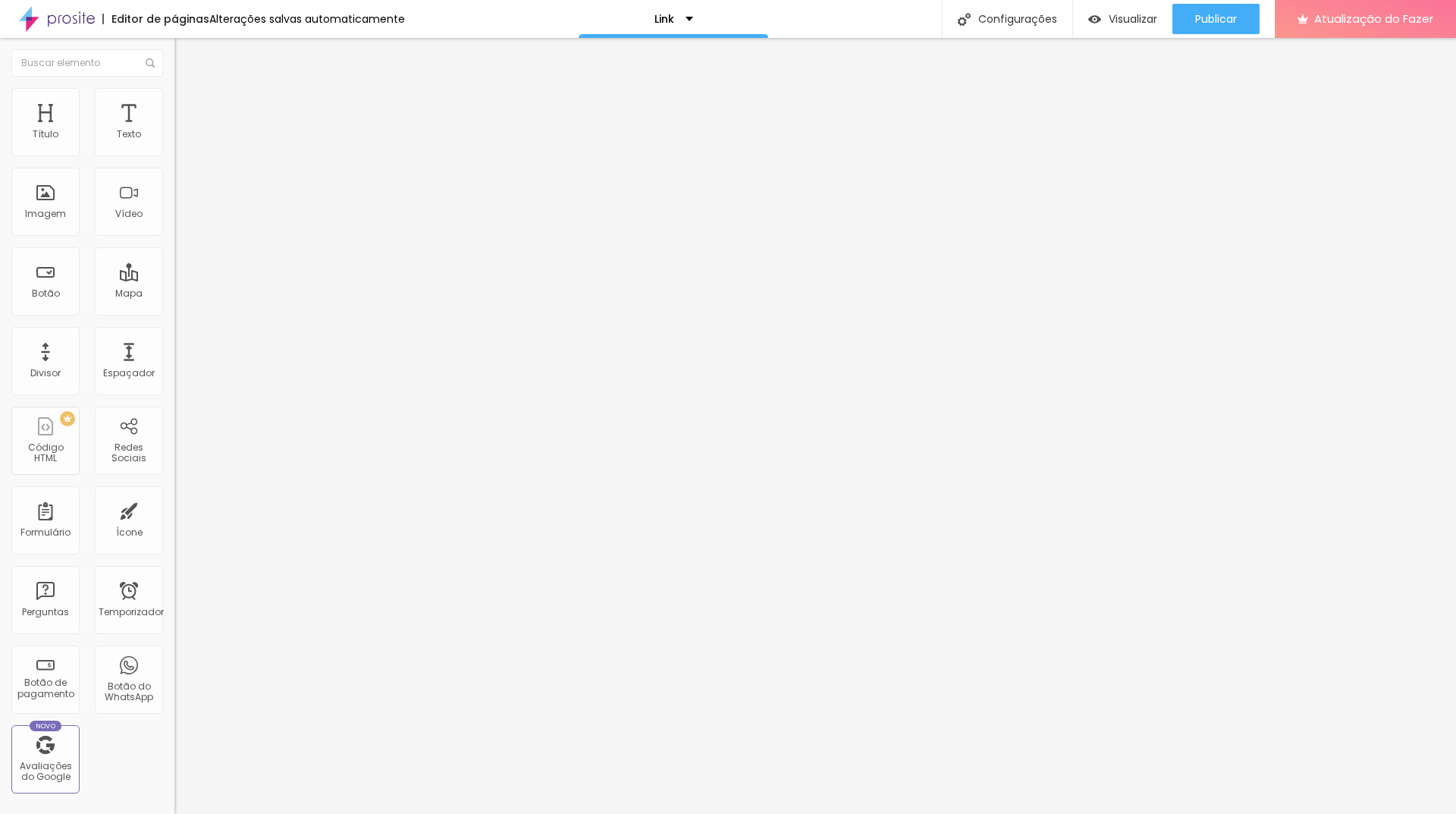
click at [174, 58] on button "Editar nulo" at bounding box center [261, 55] width 174 height 34
click at [174, 88] on li "Conteúdo" at bounding box center [261, 81] width 174 height 15
click at [174, 103] on li "Estilo" at bounding box center [261, 96] width 174 height 15
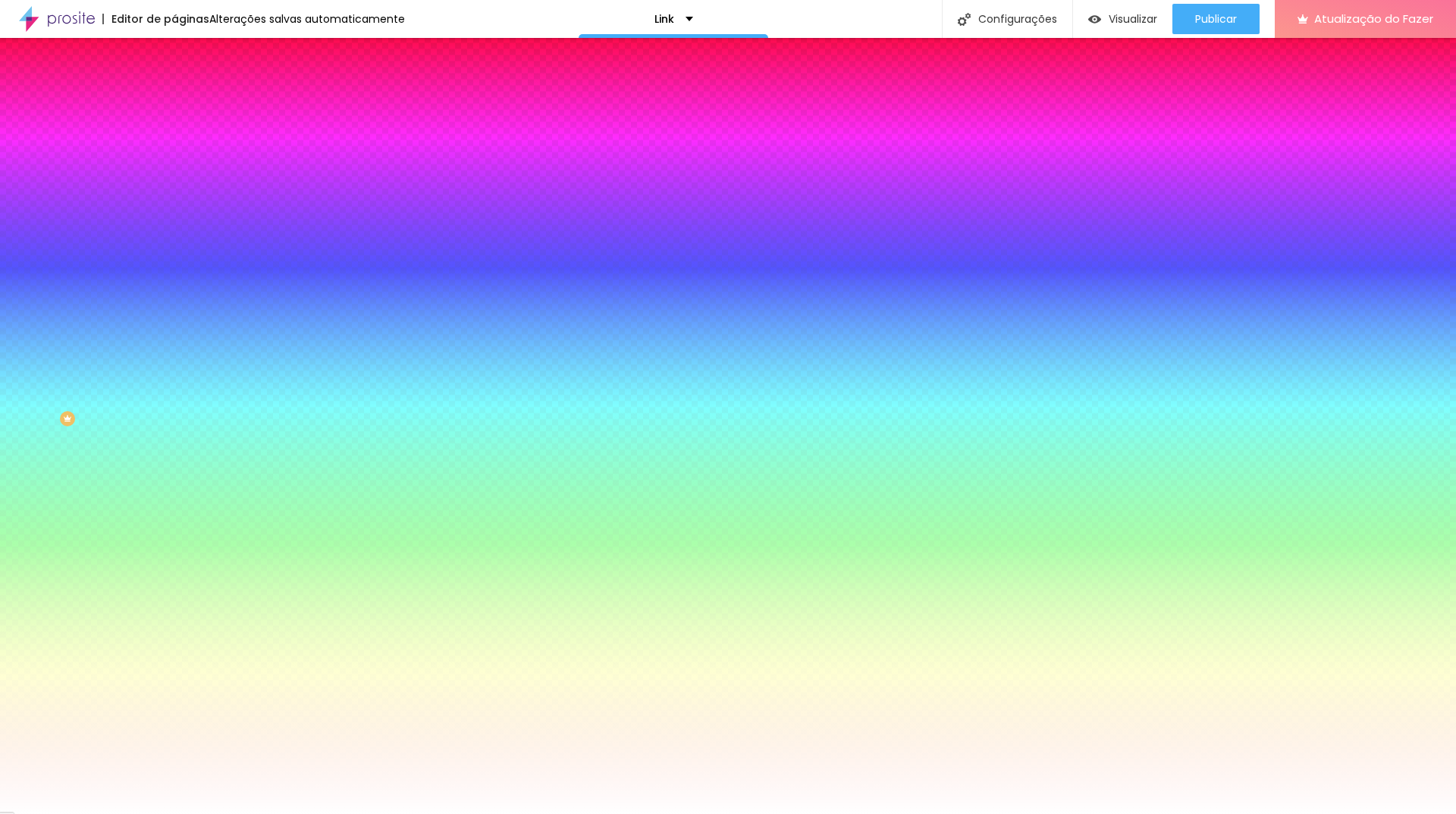
click at [188, 107] on font "Avançado" at bounding box center [214, 113] width 50 height 13
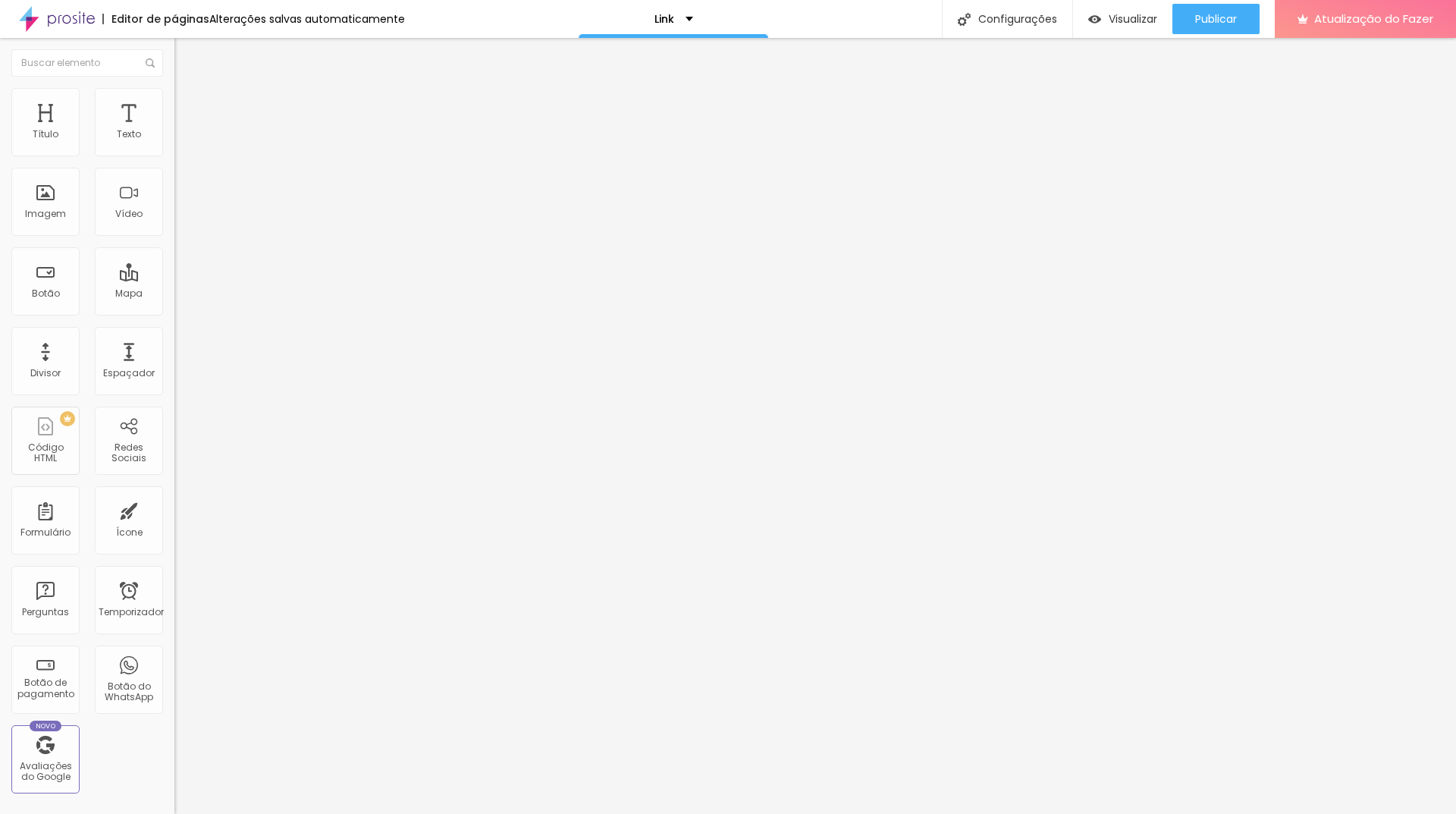
click at [174, 553] on div "Editar nulo Conteúdo Estilo Avançado 20 px Espaço Interno ID HTML Classes Html …" at bounding box center [261, 426] width 174 height 776
click at [188, 104] on font "Estilo" at bounding box center [200, 98] width 24 height 13
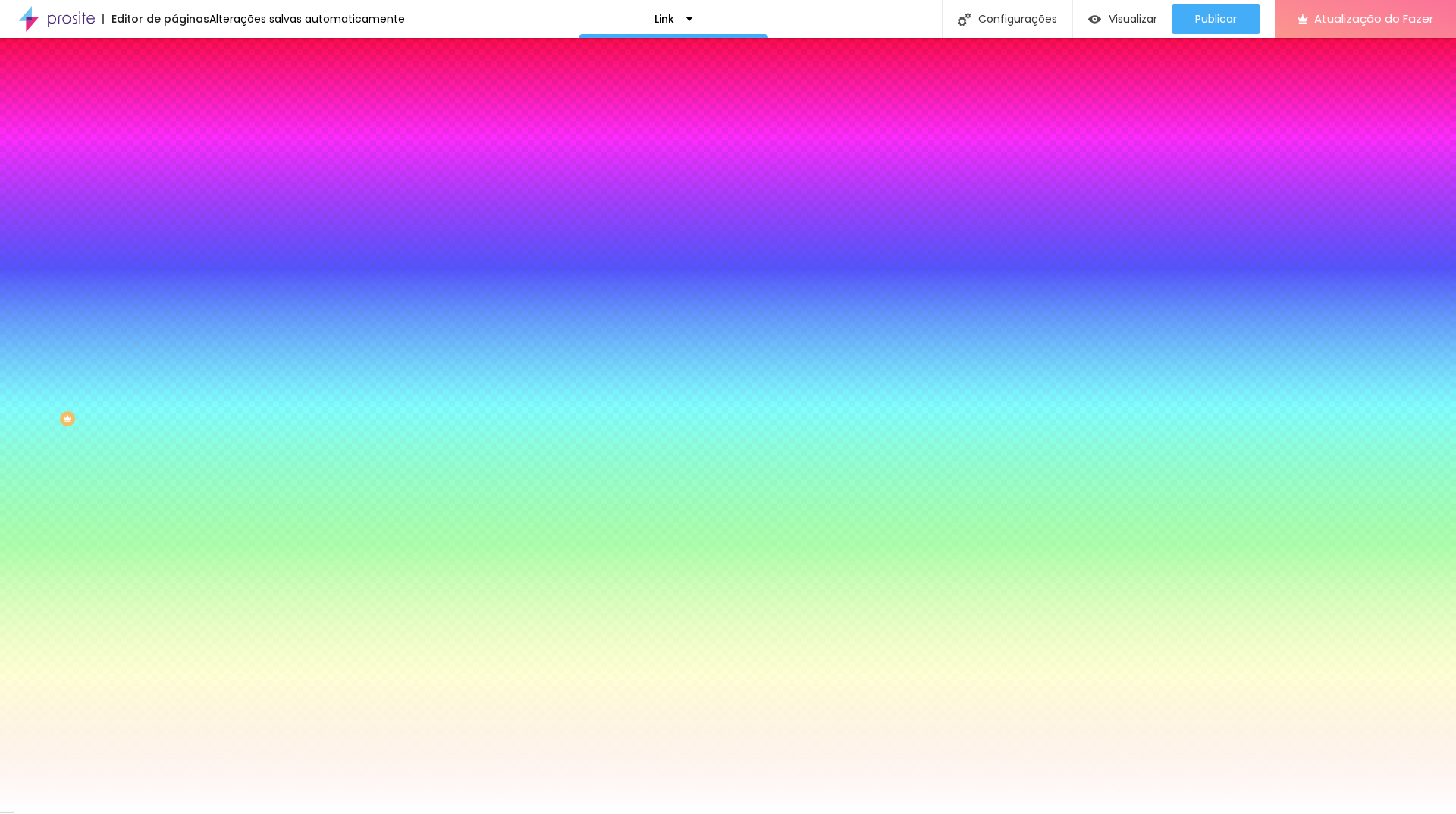
click at [188, 89] on font "Conteúdo" at bounding box center [212, 82] width 47 height 13
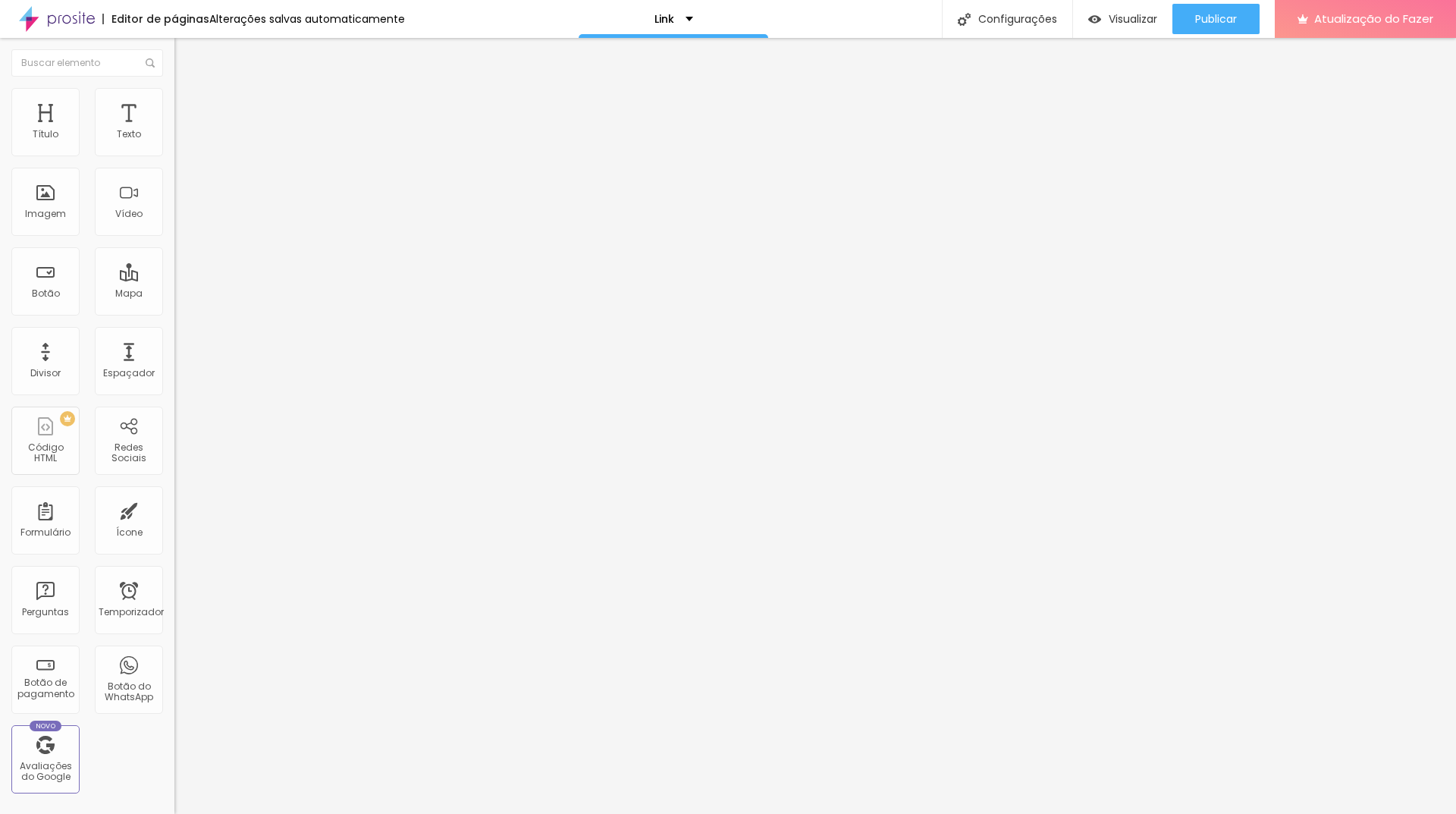
click at [174, 98] on li "Estilo" at bounding box center [261, 96] width 174 height 15
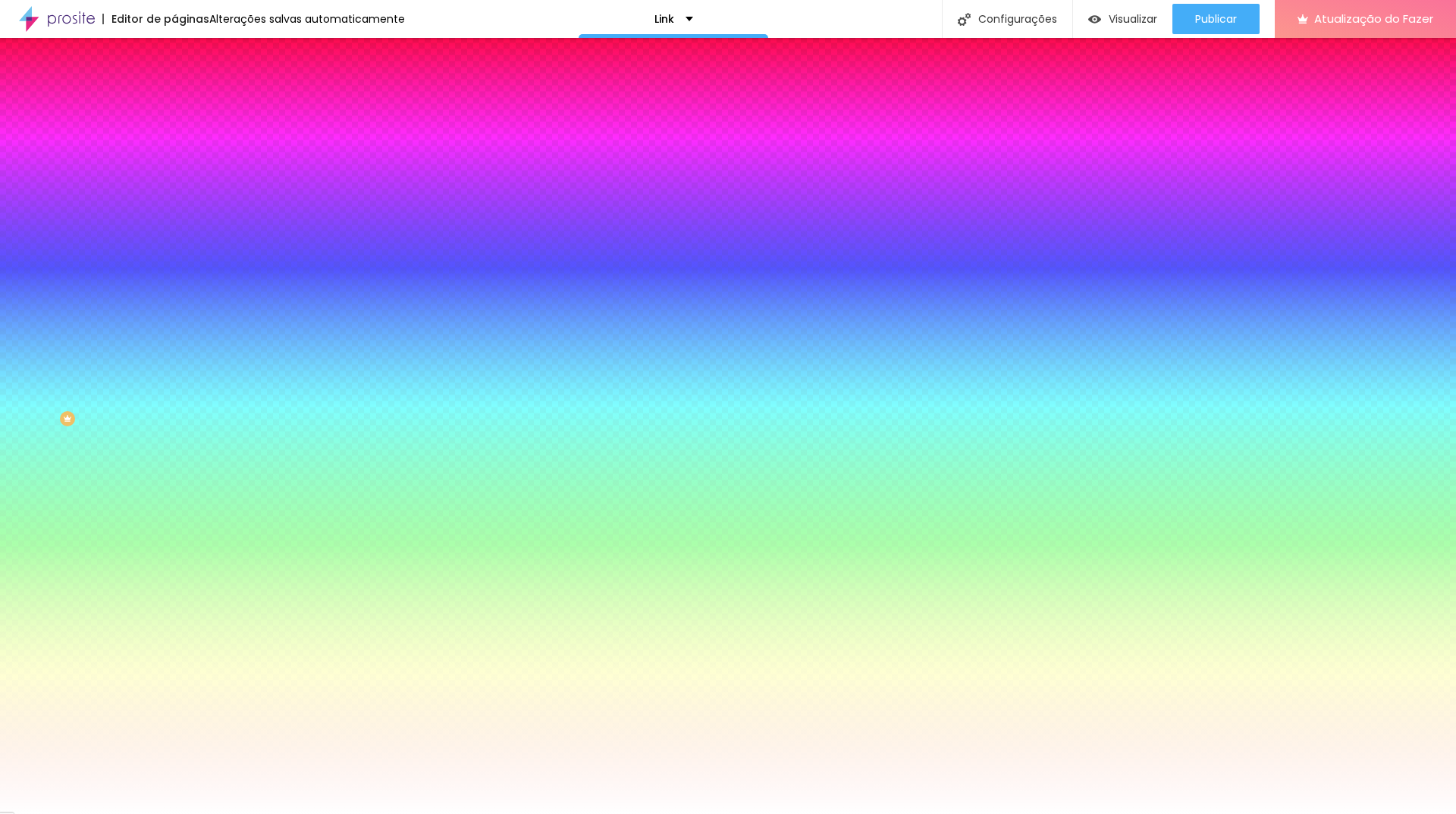
click at [174, 88] on li "Conteúdo" at bounding box center [261, 81] width 174 height 15
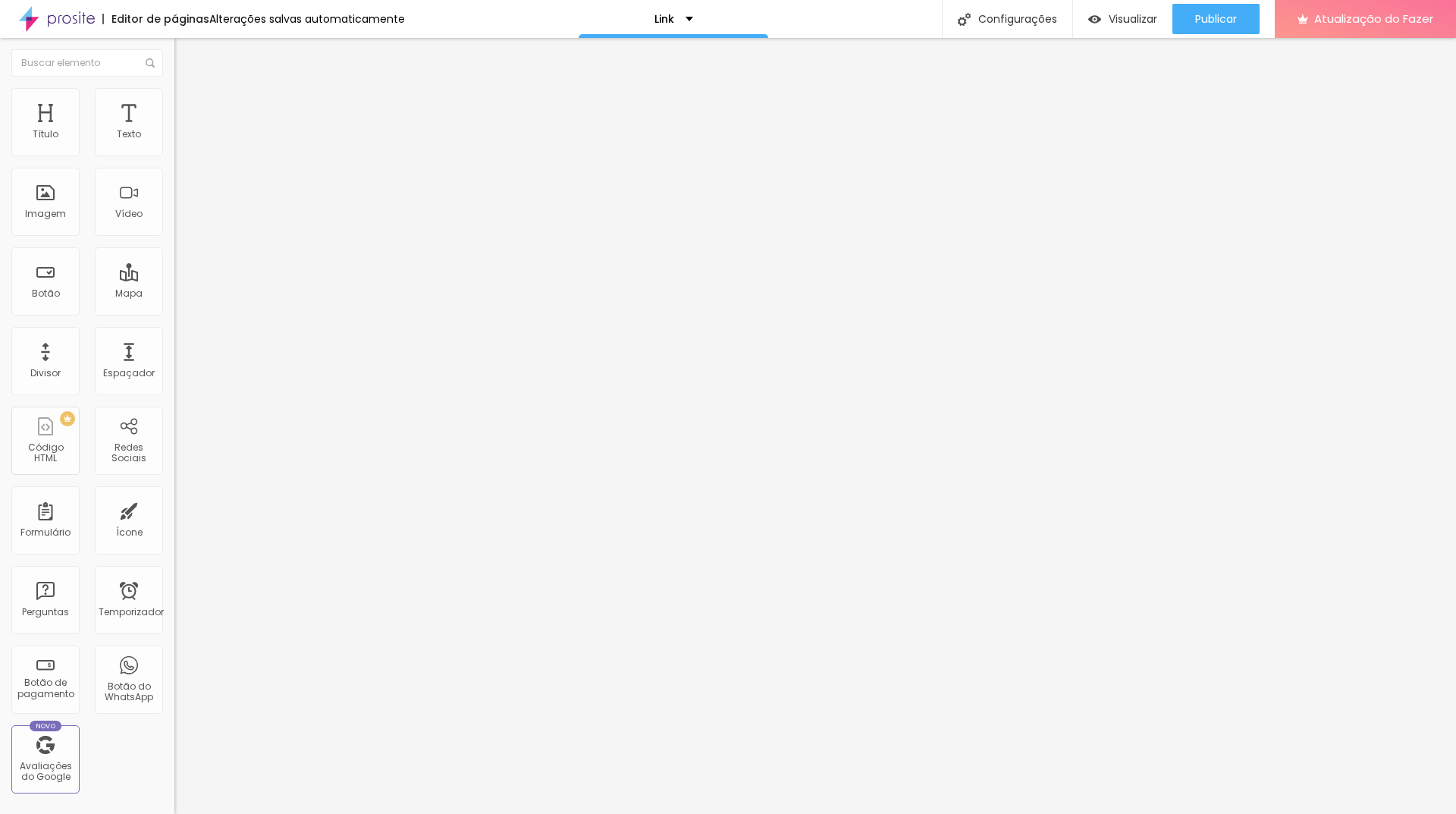
click at [186, 55] on img "button" at bounding box center [192, 56] width 12 height 12
click at [57, 209] on font "Imagem" at bounding box center [45, 213] width 41 height 13
click at [37, 211] on font "Imagem" at bounding box center [45, 213] width 41 height 13
click at [183, 130] on font "Adicionar imagem" at bounding box center [228, 124] width 89 height 13
drag, startPoint x: 585, startPoint y: 231, endPoint x: 653, endPoint y: 233, distance: 68.0
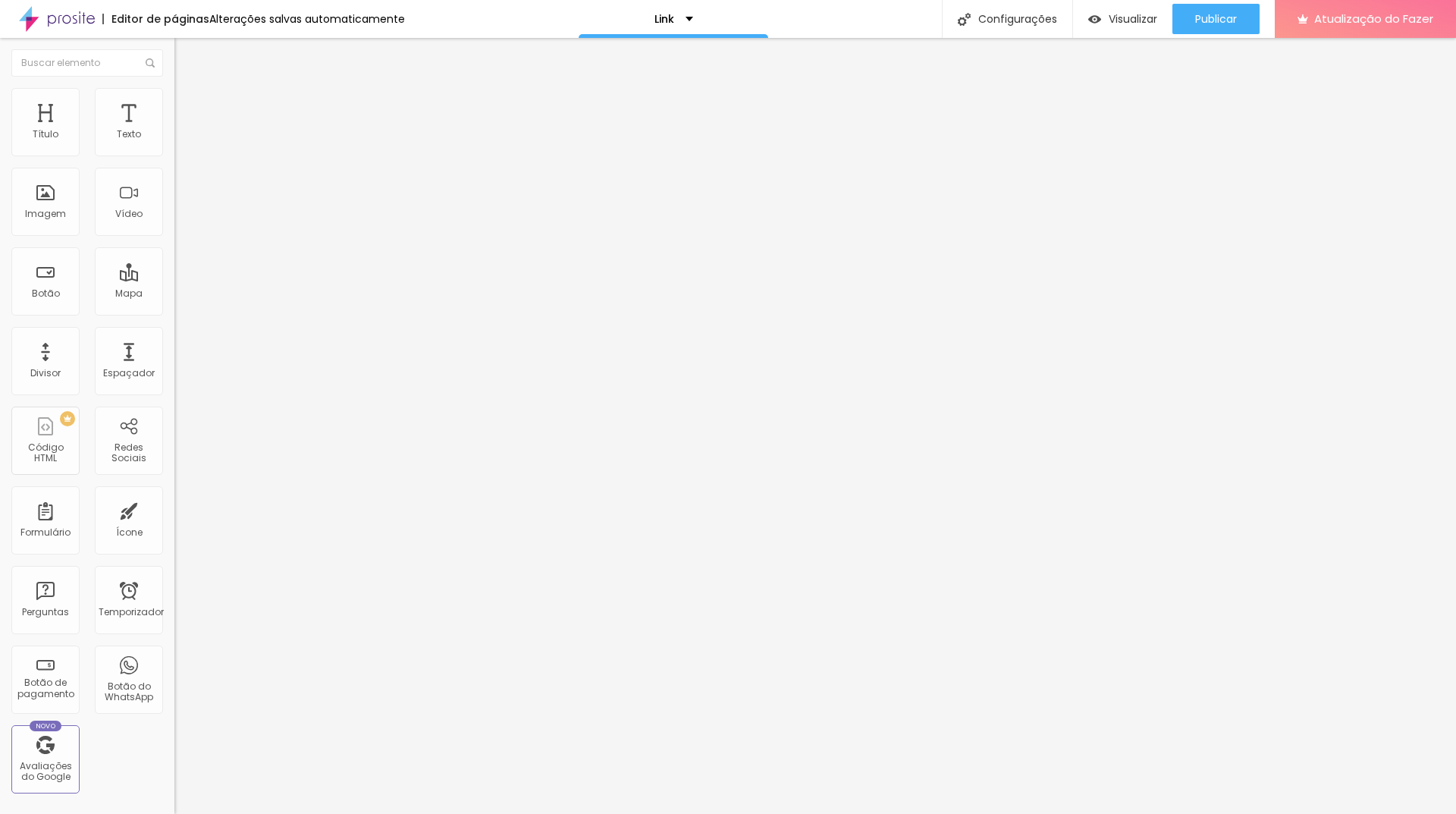
click at [183, 130] on font "Adicionar imagem" at bounding box center [228, 124] width 89 height 13
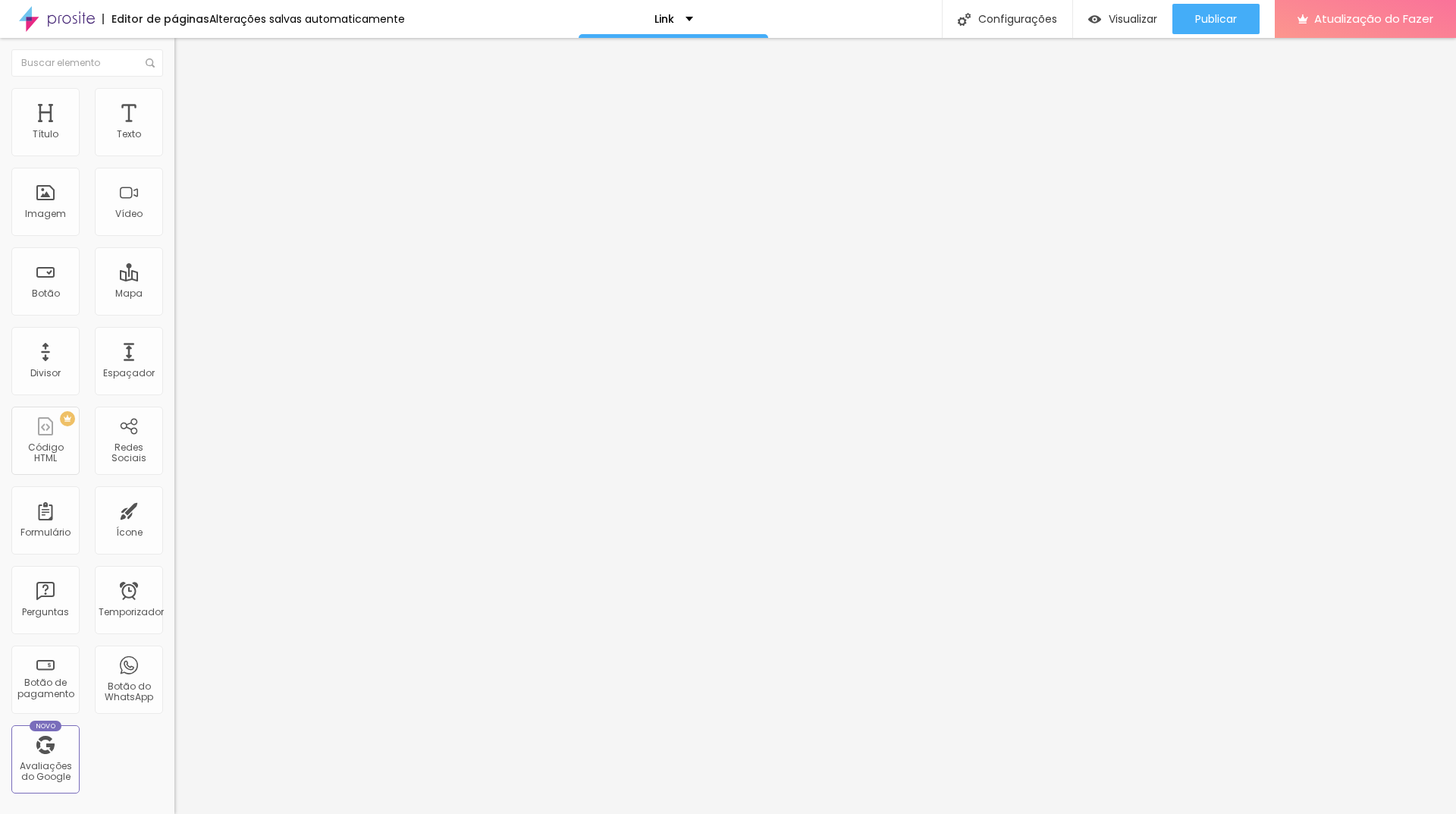
click at [183, 130] on font "Trocar imagem" at bounding box center [220, 124] width 74 height 13
click at [1219, 20] on font "Publicar" at bounding box center [1216, 19] width 42 height 15
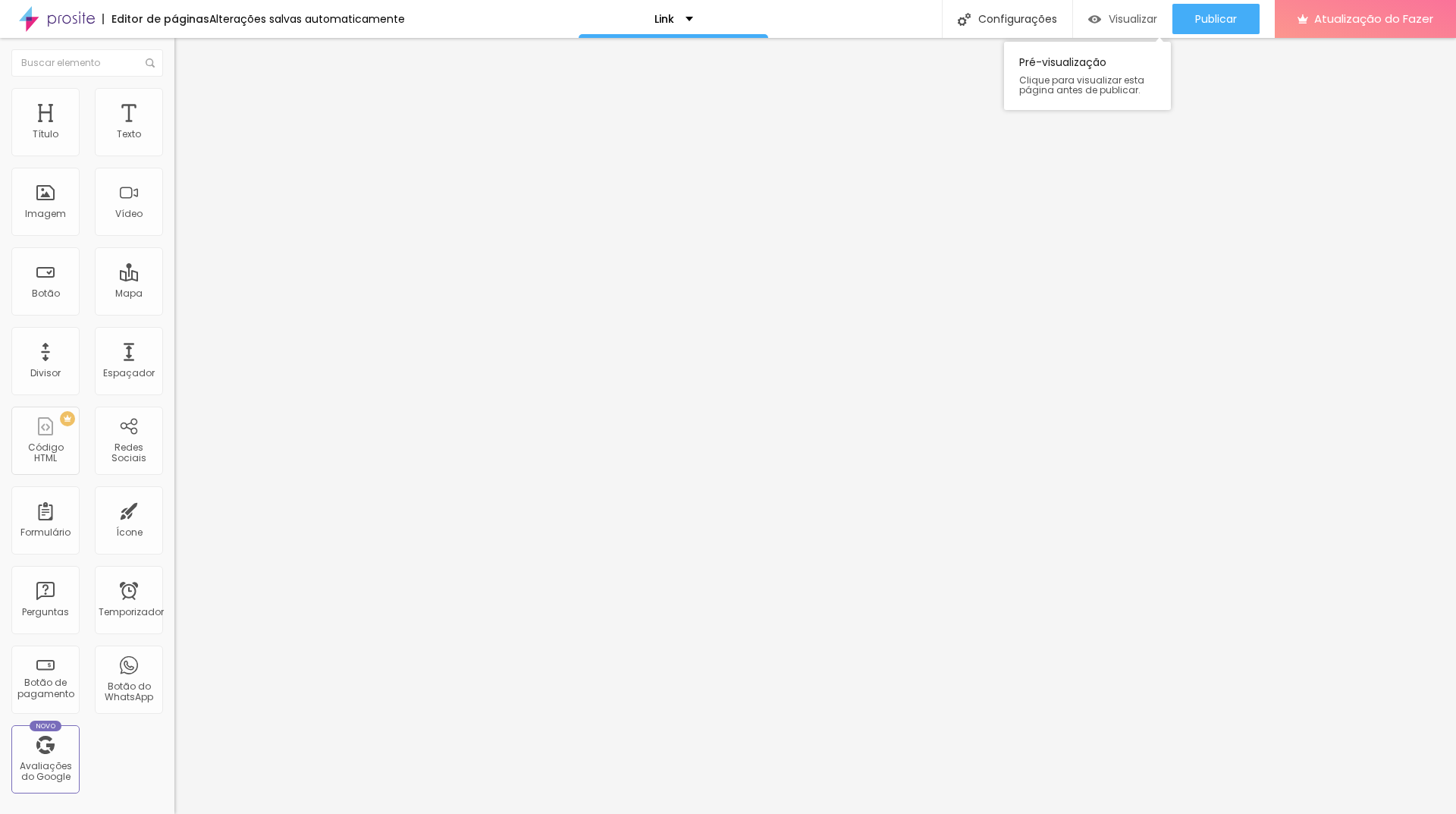
click at [1123, 13] on font "Visualizar" at bounding box center [1133, 19] width 49 height 15
